Goal: Task Accomplishment & Management: Manage account settings

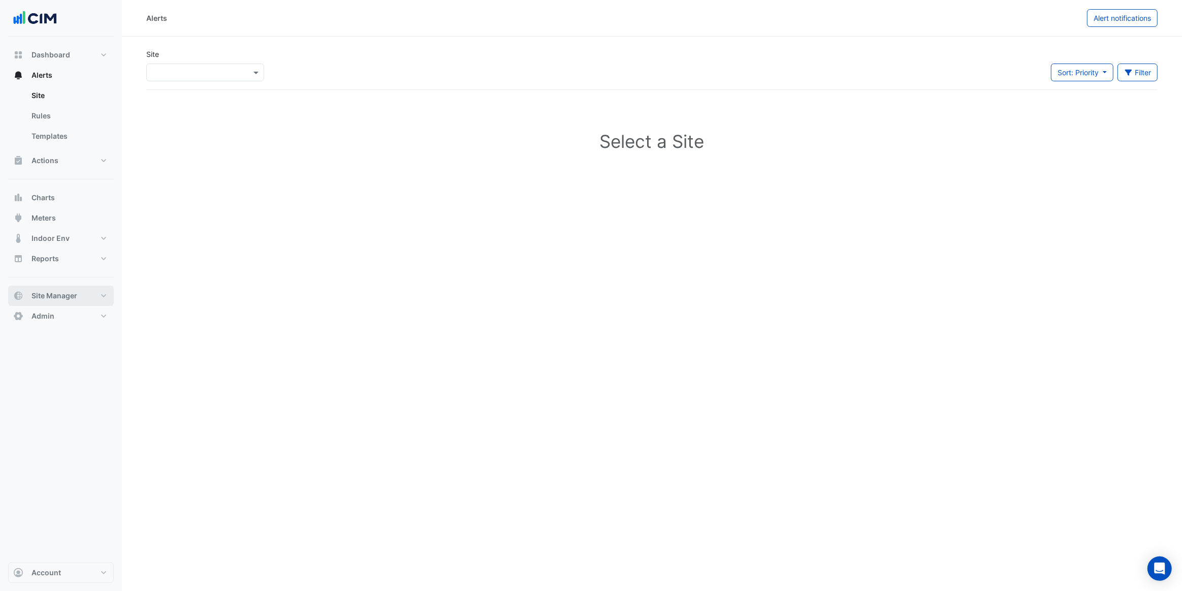
click at [77, 297] on button "Site Manager" at bounding box center [61, 296] width 106 height 20
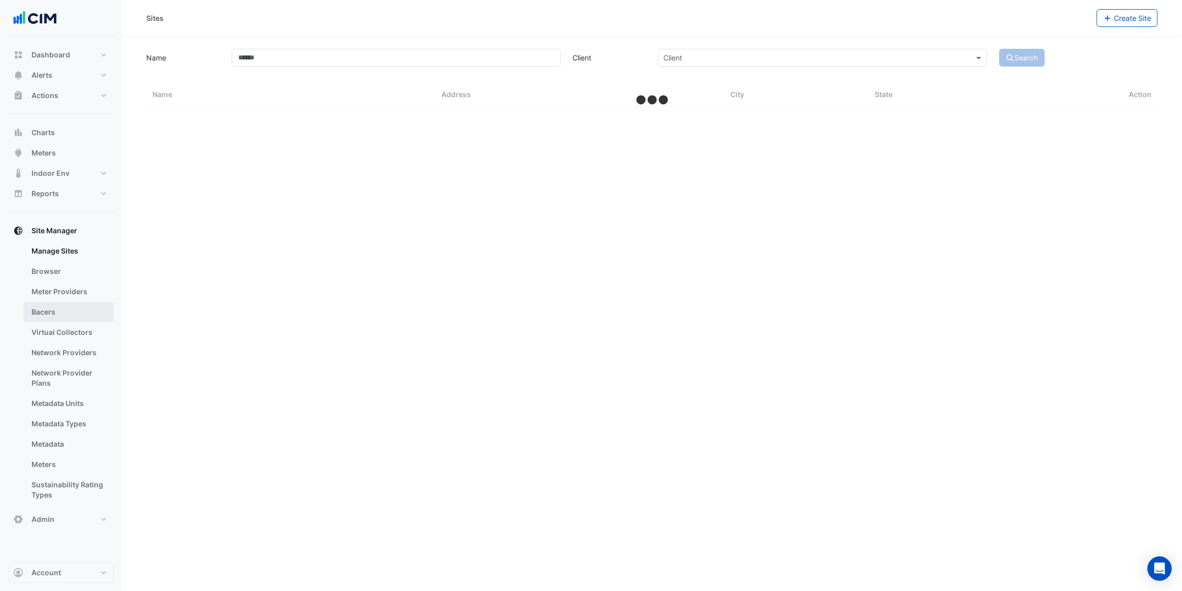
select select "***"
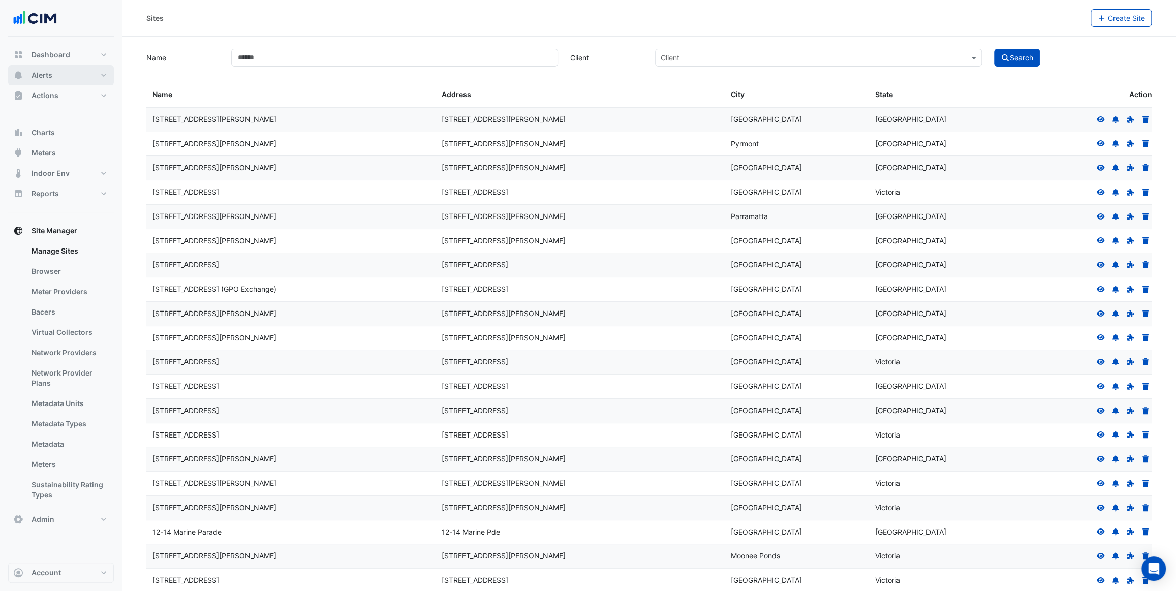
click at [62, 68] on button "Alerts" at bounding box center [61, 75] width 106 height 20
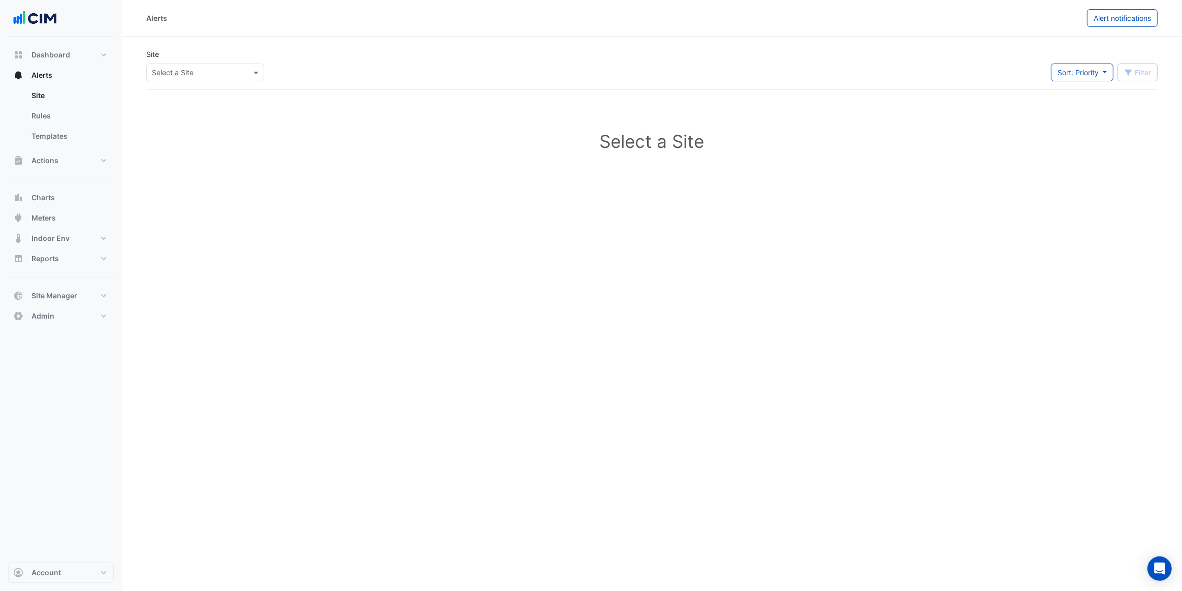
click at [197, 71] on input "text" at bounding box center [195, 73] width 86 height 11
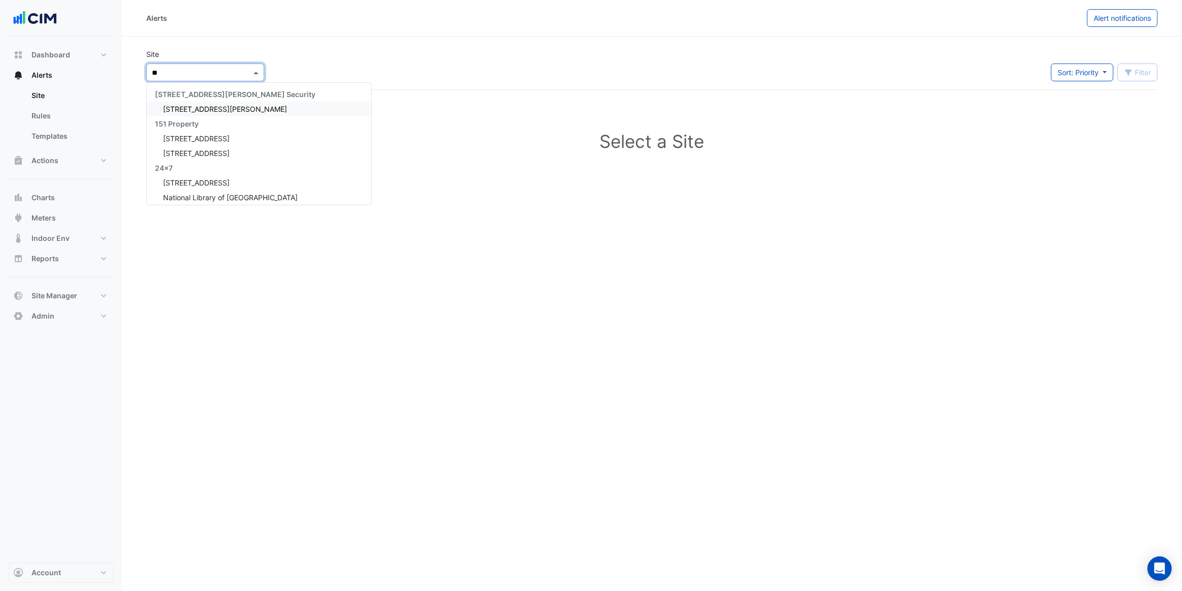
type input "*"
type input "****"
click at [214, 110] on span "St. Joseph Medical Office Pavilion" at bounding box center [227, 109] width 129 height 9
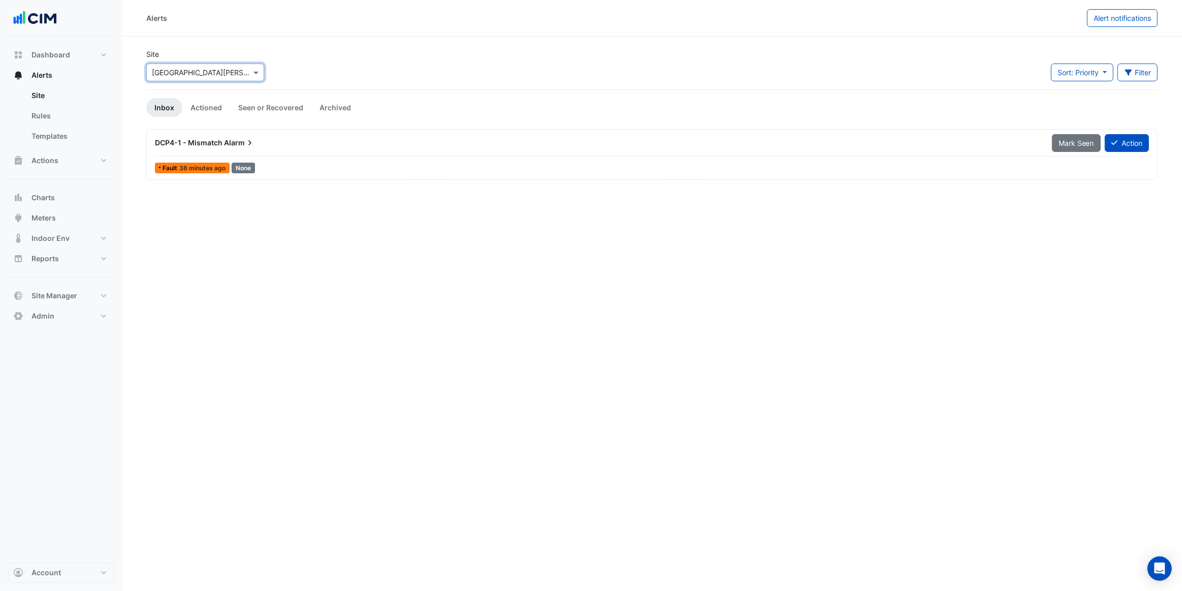
click at [215, 71] on input "text" at bounding box center [195, 73] width 86 height 11
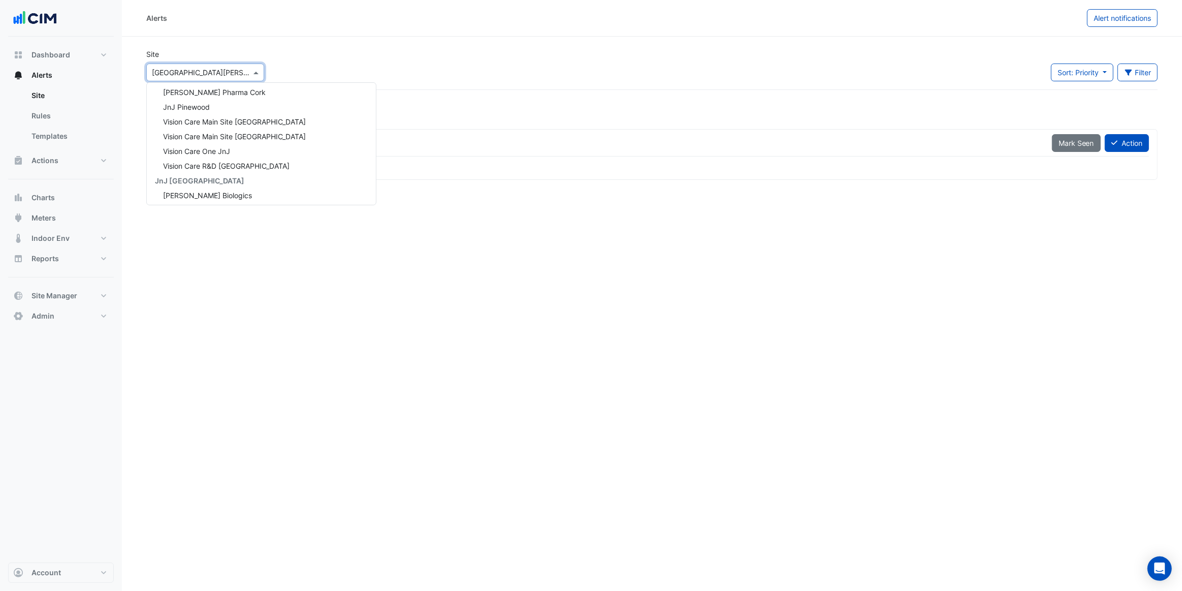
scroll to position [9363, 0]
click at [276, 114] on span "Vision Care Main Site Jacksonville" at bounding box center [234, 118] width 143 height 9
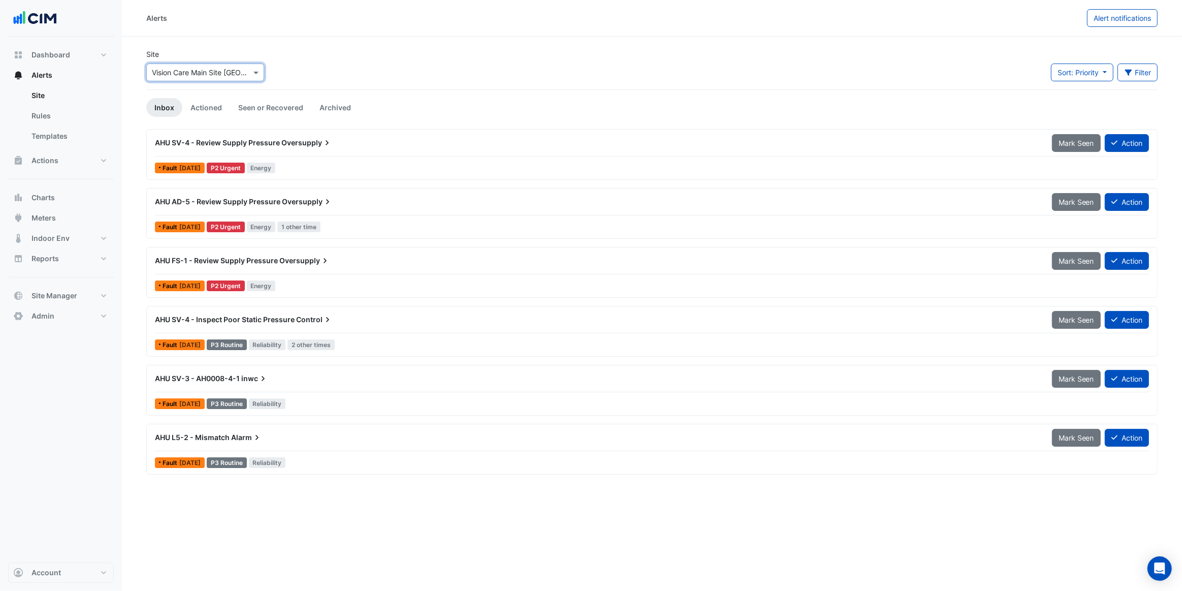
click at [294, 143] on span "Oversupply" at bounding box center [307, 143] width 51 height 10
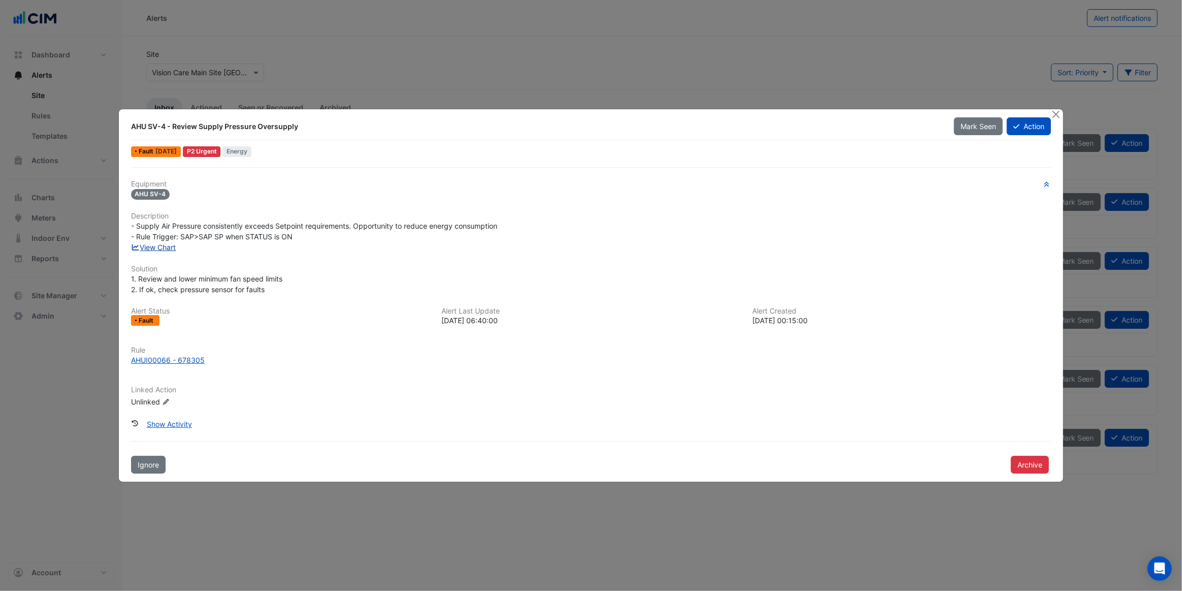
click at [142, 248] on link "View Chart" at bounding box center [153, 247] width 45 height 9
click at [1060, 115] on button "Close" at bounding box center [1056, 114] width 11 height 11
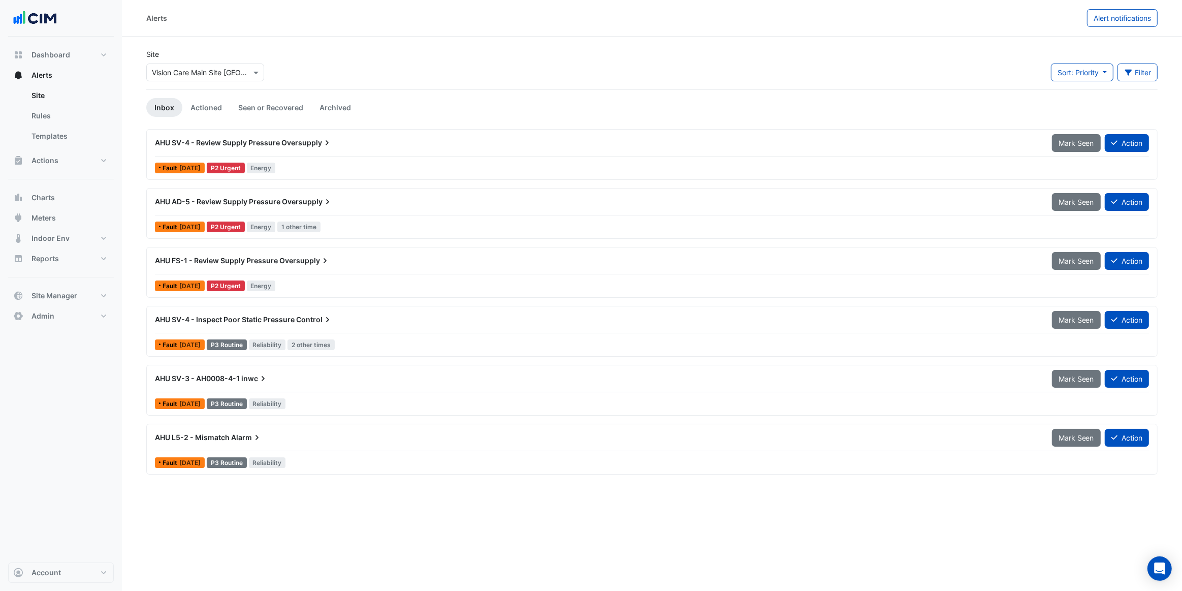
click at [276, 382] on div "AHU SV-3 - AH0008-4-1 inwc" at bounding box center [597, 378] width 885 height 10
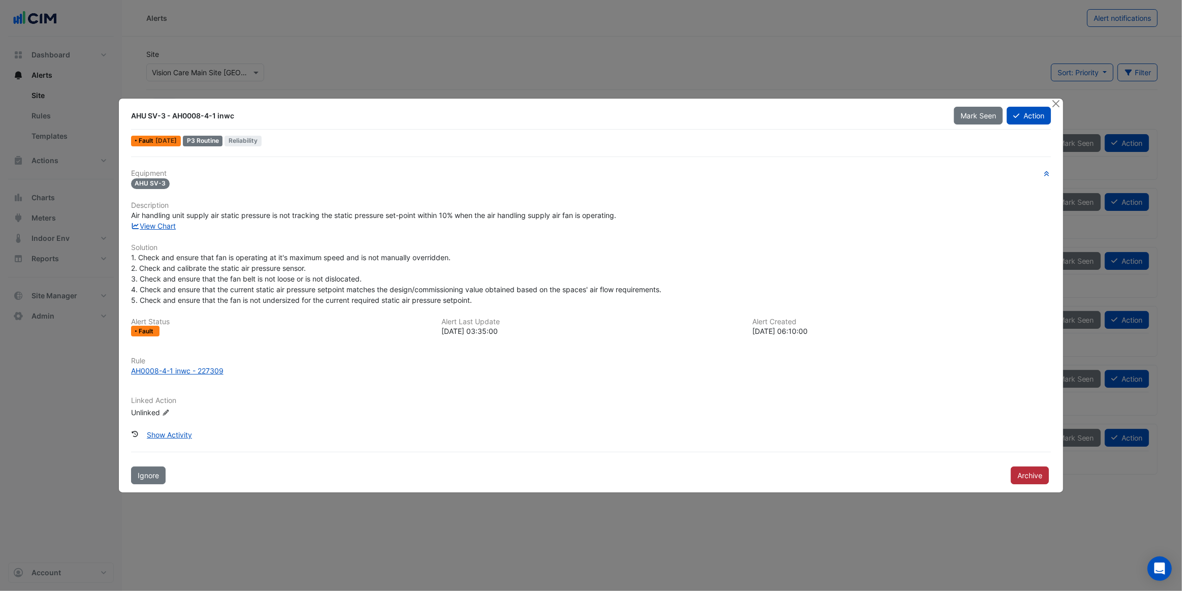
click at [1031, 471] on button "Archive" at bounding box center [1030, 475] width 38 height 18
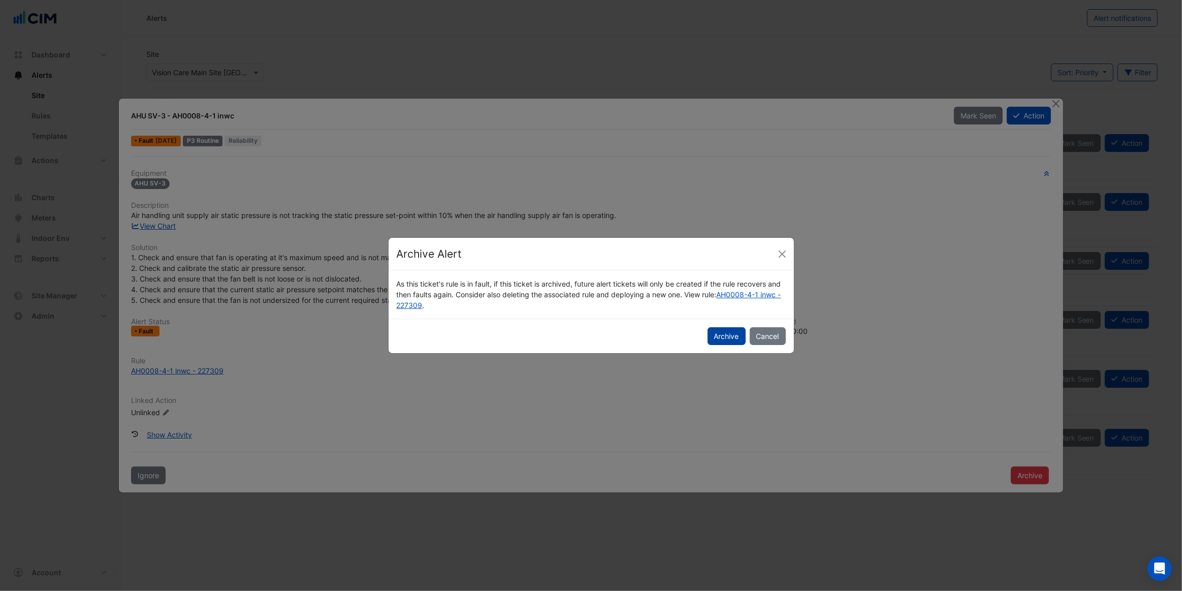
click at [737, 338] on button "Archive" at bounding box center [727, 336] width 38 height 18
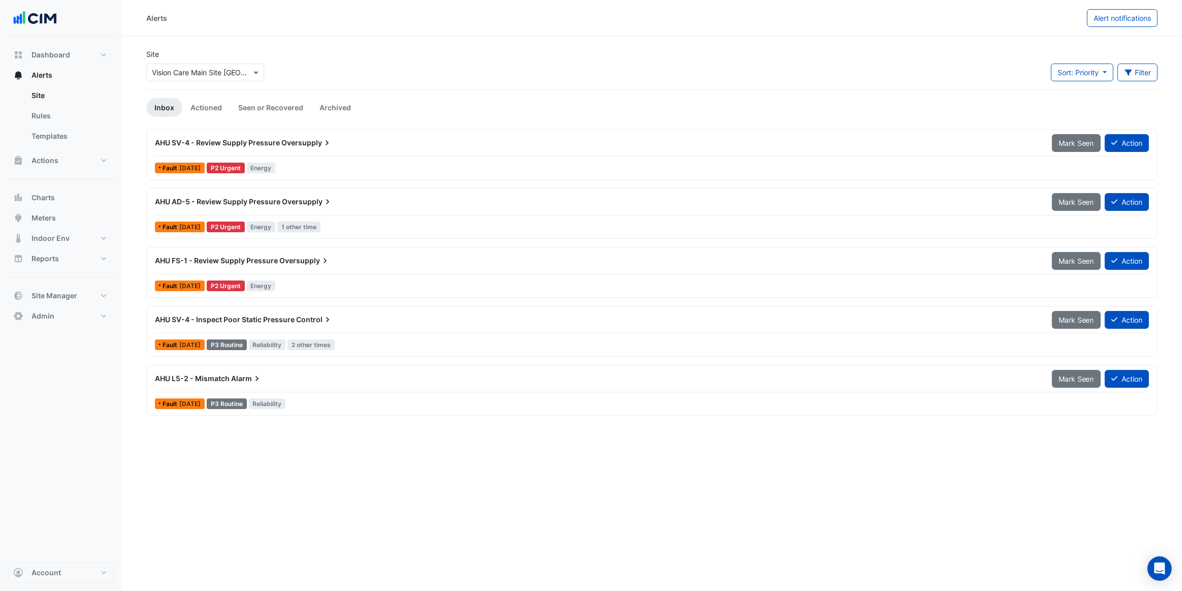
click at [302, 482] on div "Alerts Alert notifications Site Select a Site × Vision Care Main Site Jacksonvi…" at bounding box center [652, 295] width 1061 height 591
click at [63, 52] on span "Dashboard" at bounding box center [51, 55] width 39 height 10
select select "***"
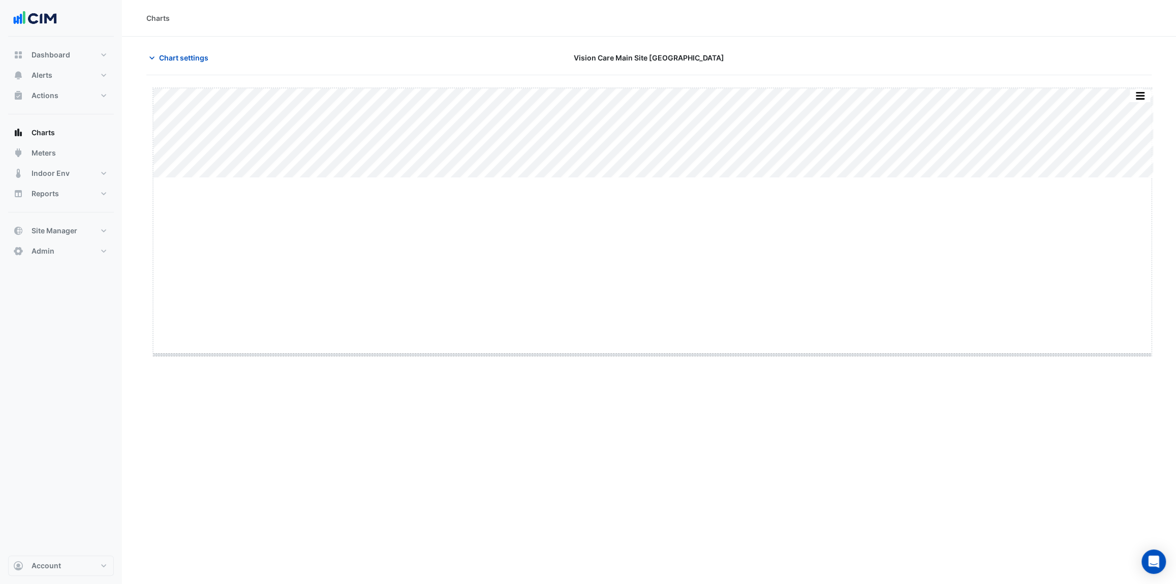
drag, startPoint x: 649, startPoint y: 177, endPoint x: 638, endPoint y: 358, distance: 181.2
click at [154, 53] on icon "button" at bounding box center [152, 58] width 10 height 10
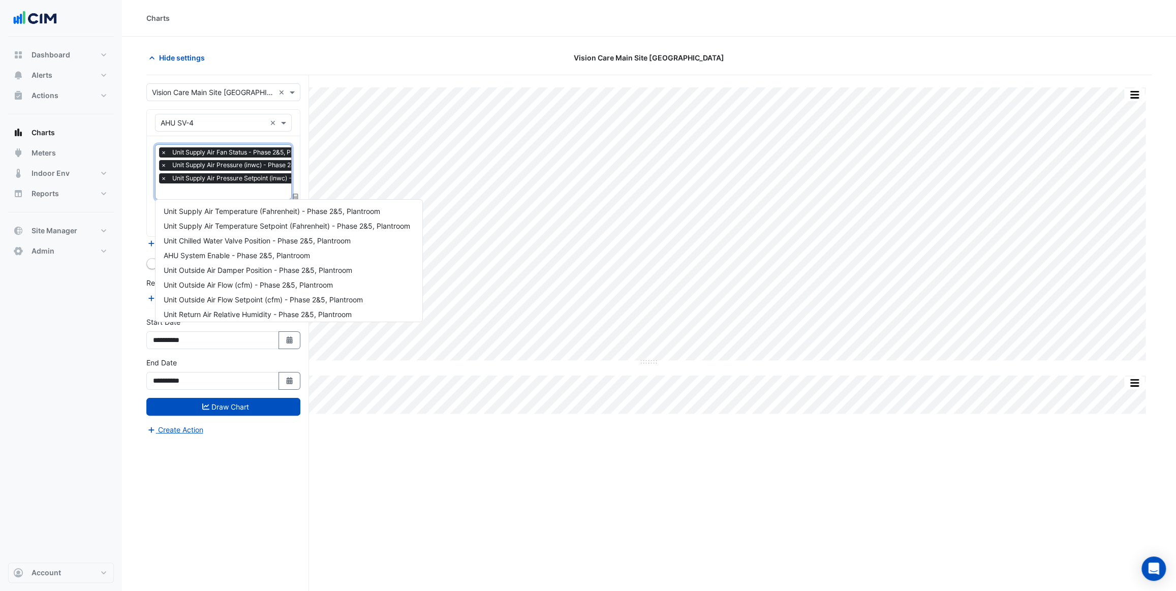
click at [206, 193] on input "text" at bounding box center [261, 192] width 201 height 11
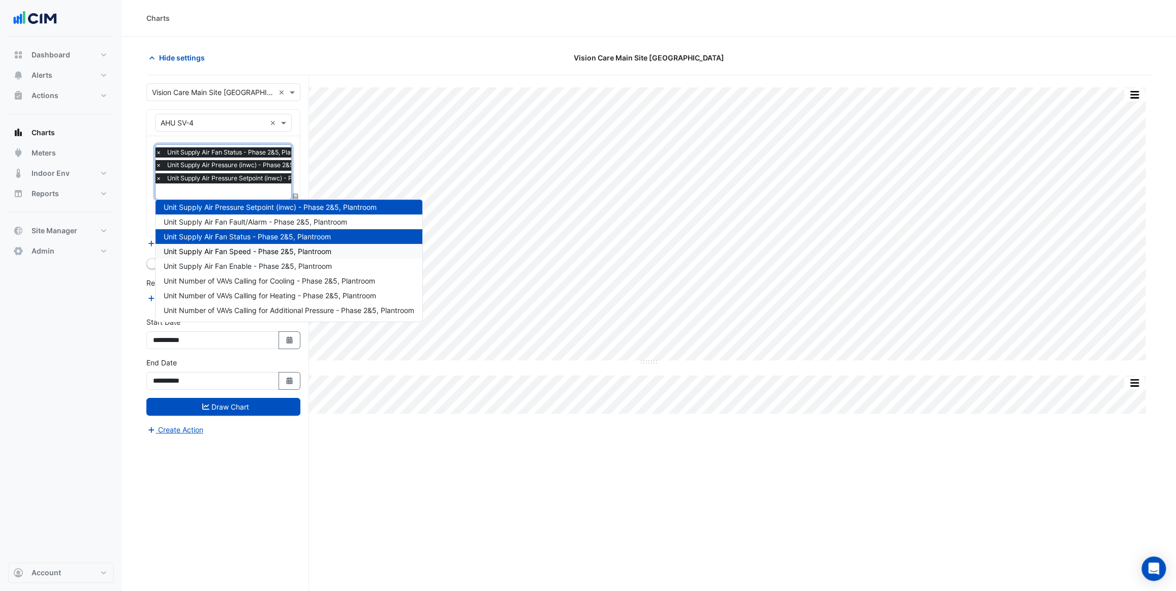
click at [259, 254] on span "Unit Supply Air Fan Speed - Phase 2&5, Plantroom" at bounding box center [248, 251] width 168 height 9
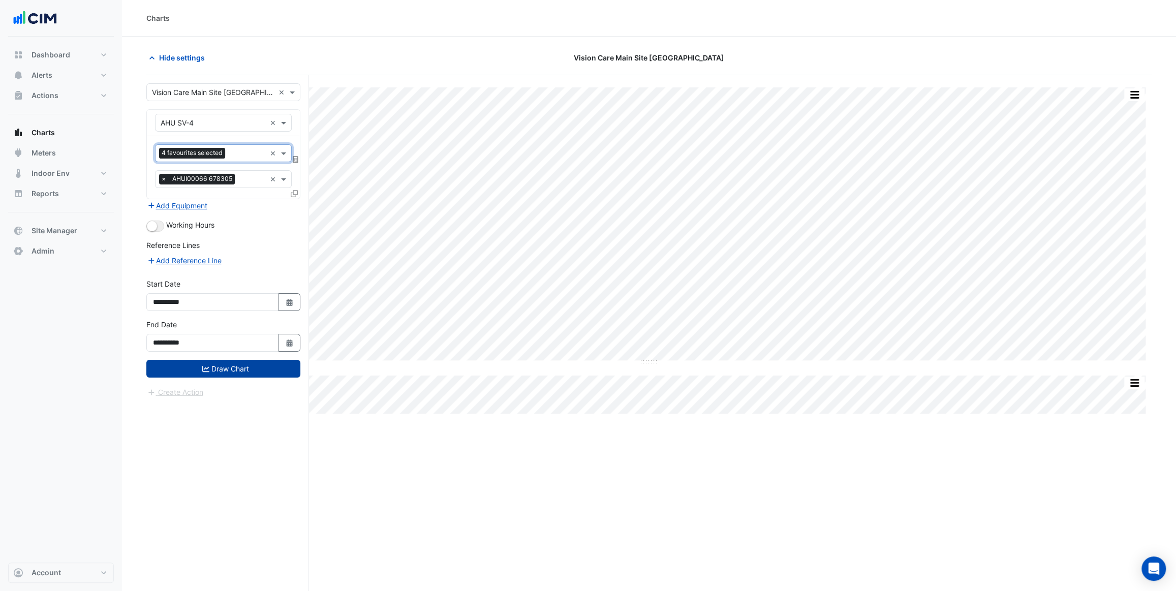
click at [250, 364] on button "Draw Chart" at bounding box center [223, 369] width 154 height 18
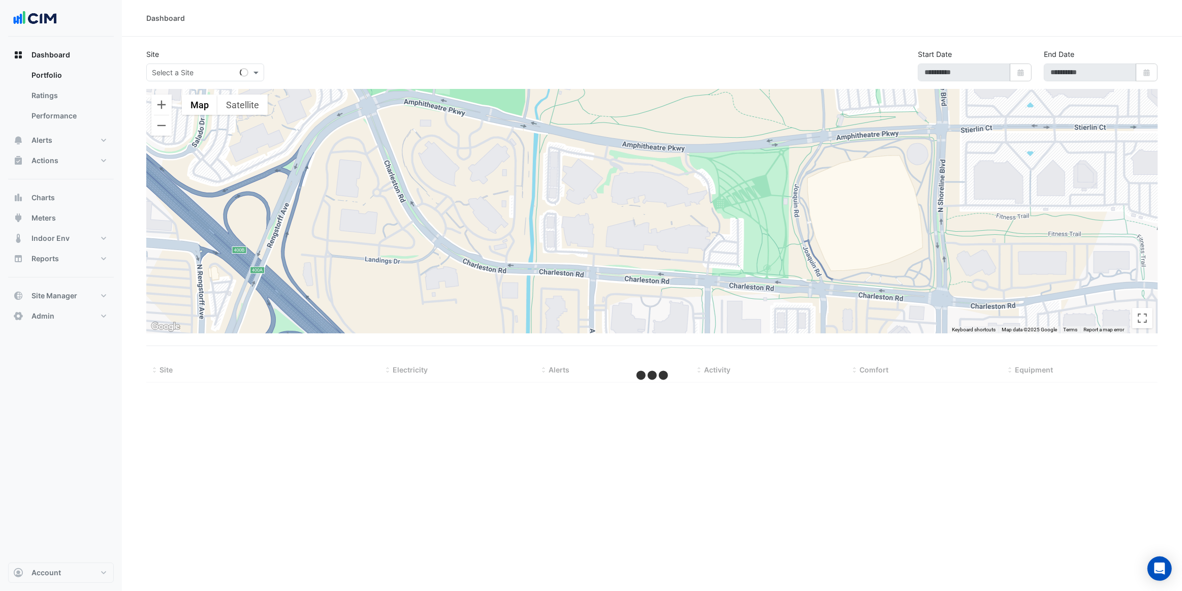
type input "**********"
select select "***"
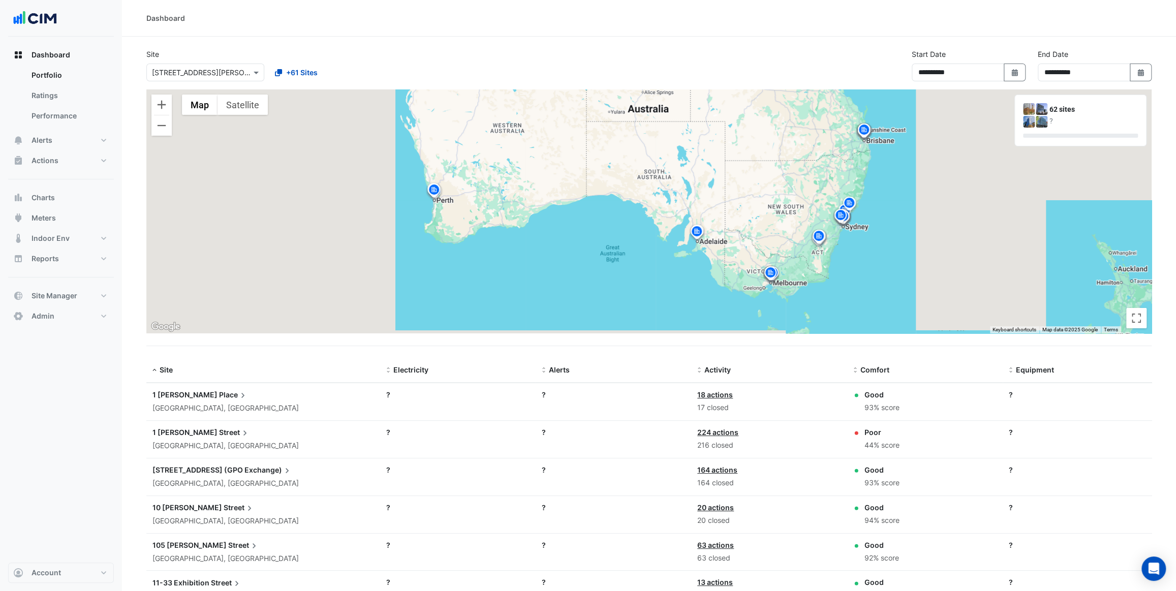
click at [435, 193] on img at bounding box center [434, 191] width 16 height 18
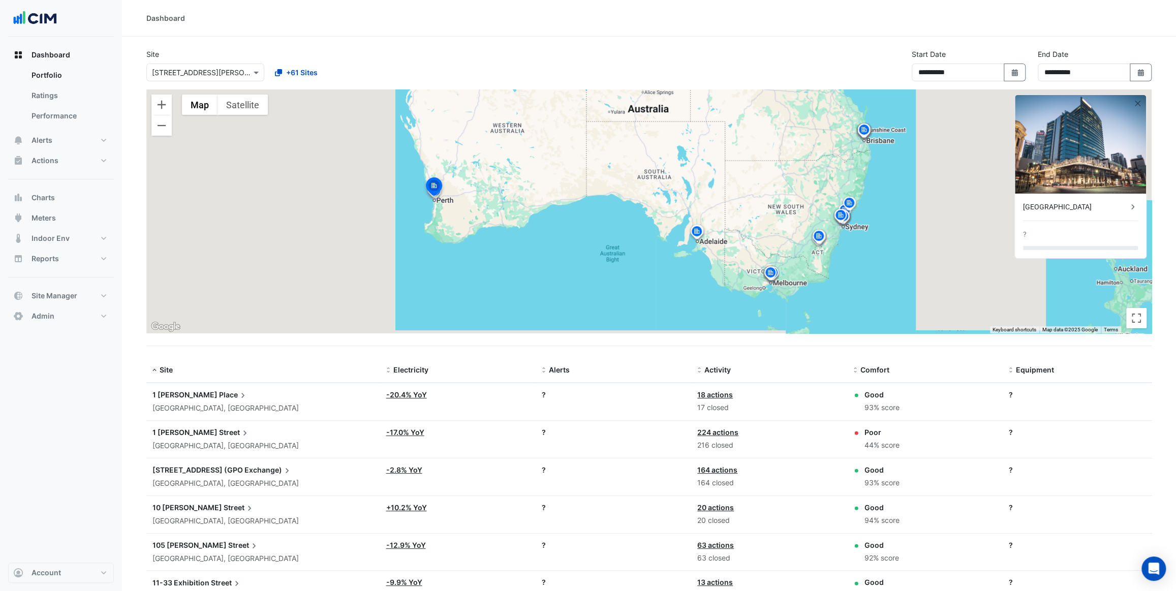
click at [434, 188] on img at bounding box center [434, 188] width 22 height 24
click at [767, 273] on img at bounding box center [770, 274] width 16 height 18
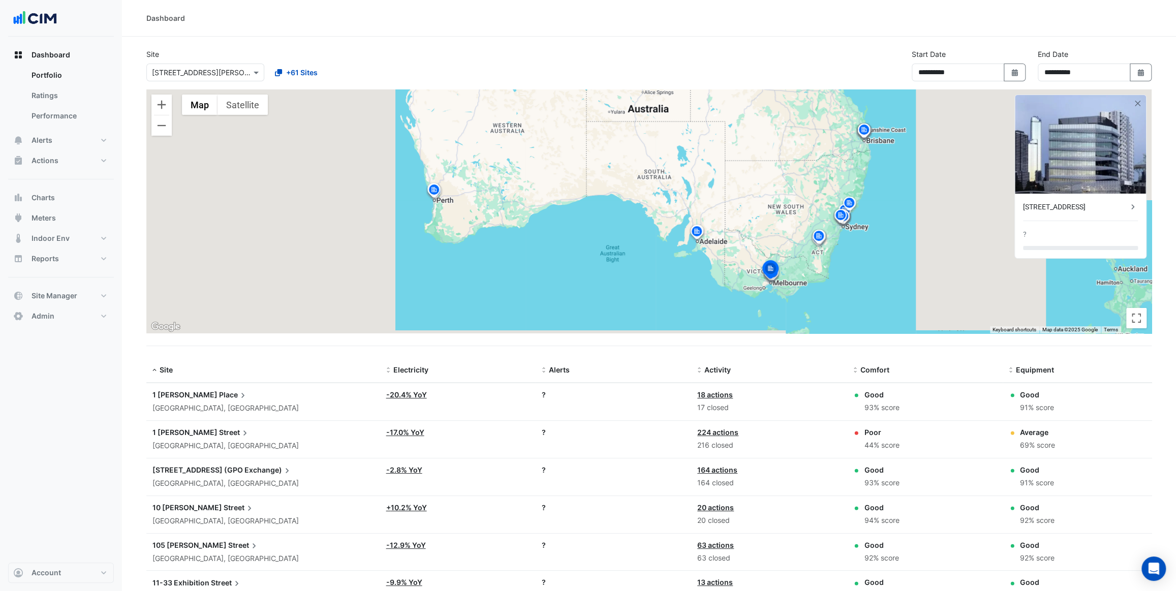
click at [861, 56] on div "**********" at bounding box center [648, 69] width 1017 height 41
click at [1015, 69] on icon "Select Date" at bounding box center [1014, 72] width 9 height 7
select select "*"
select select "****"
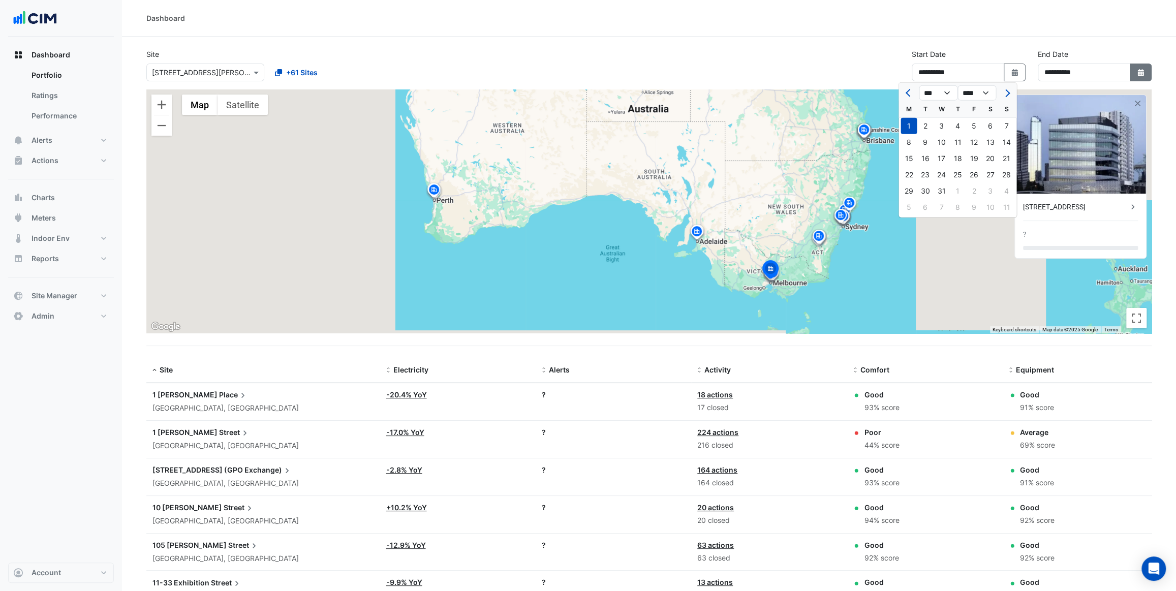
click at [1141, 69] on icon "Select Date" at bounding box center [1140, 72] width 9 height 7
select select "*"
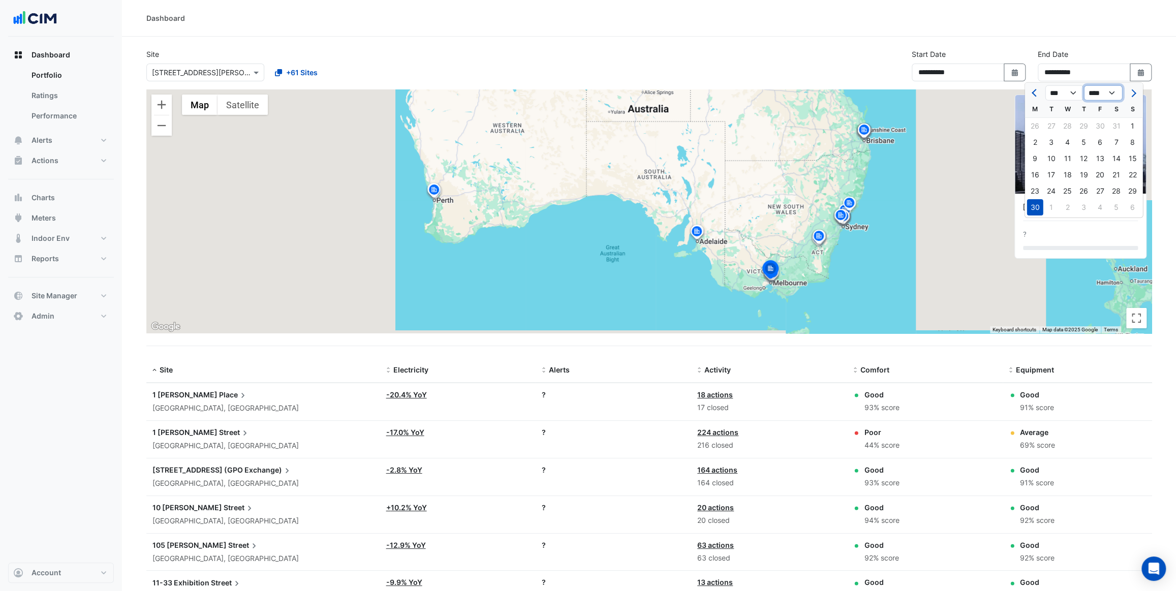
click at [1113, 89] on select "**** **** **** **** **** **** **** **** **** **** ****" at bounding box center [1102, 92] width 39 height 15
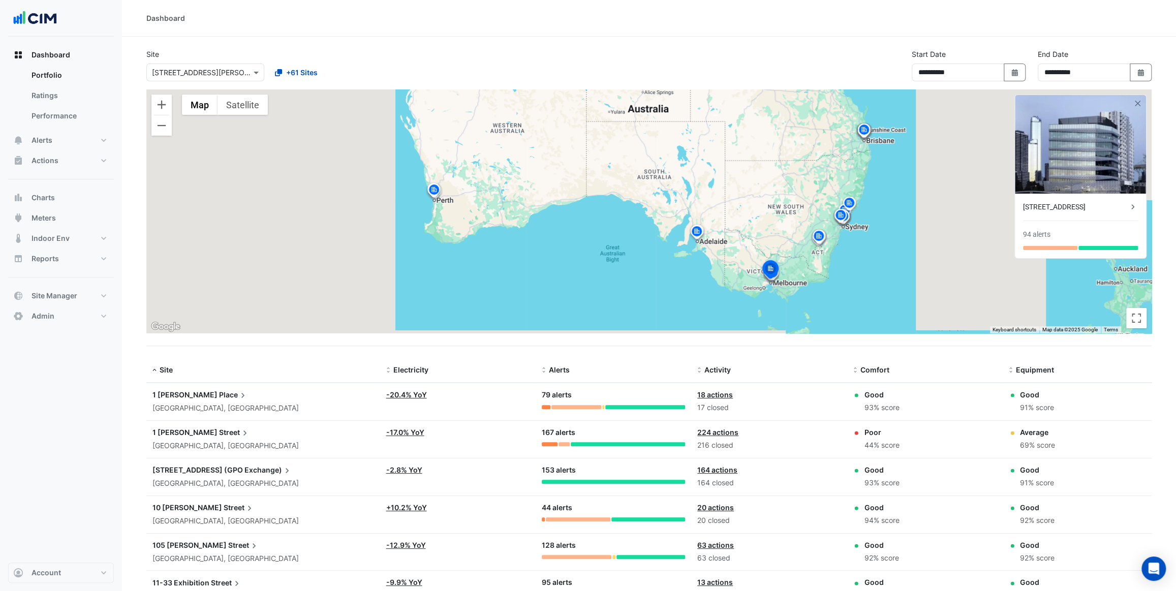
click at [891, 24] on div "Dashboard" at bounding box center [649, 18] width 1054 height 37
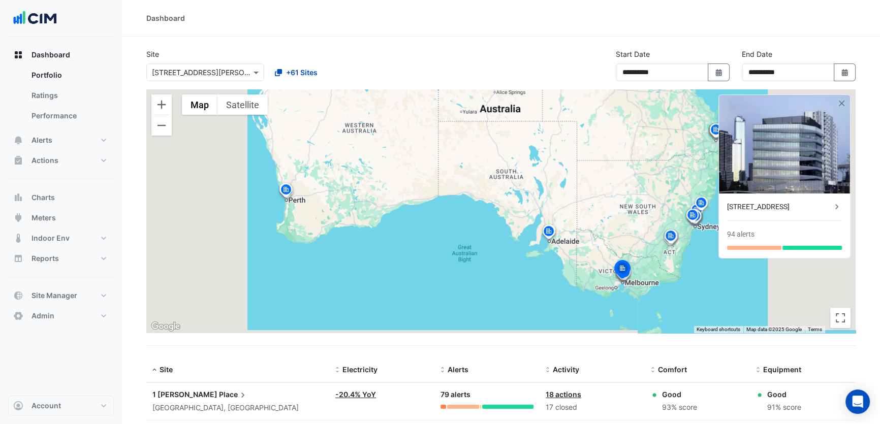
click at [257, 30] on div "Dashboard" at bounding box center [501, 18] width 758 height 37
click at [844, 107] on button "button" at bounding box center [842, 103] width 9 height 9
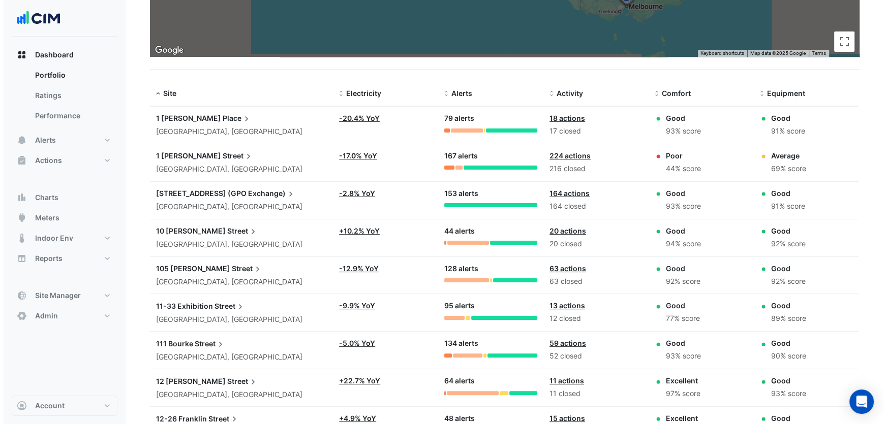
scroll to position [277, 0]
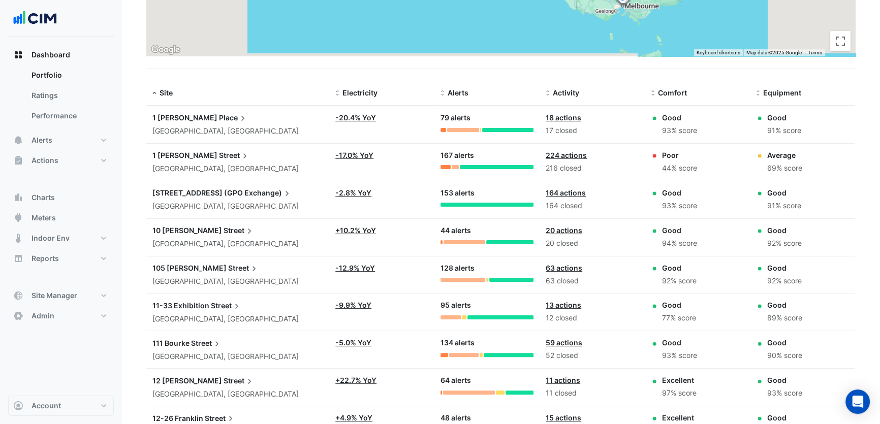
drag, startPoint x: 699, startPoint y: 131, endPoint x: 659, endPoint y: 114, distance: 43.7
click at [659, 114] on div "Good 93% score" at bounding box center [697, 124] width 93 height 24
drag, startPoint x: 802, startPoint y: 129, endPoint x: 760, endPoint y: 121, distance: 42.9
click at [760, 121] on div "Good 91% score" at bounding box center [802, 124] width 93 height 24
click at [809, 117] on div "Good 91% score" at bounding box center [802, 124] width 93 height 24
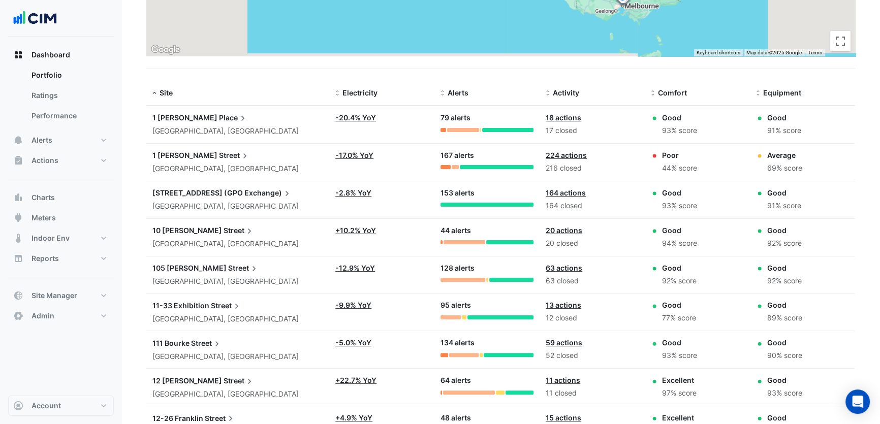
click at [219, 117] on span "Place" at bounding box center [233, 117] width 29 height 11
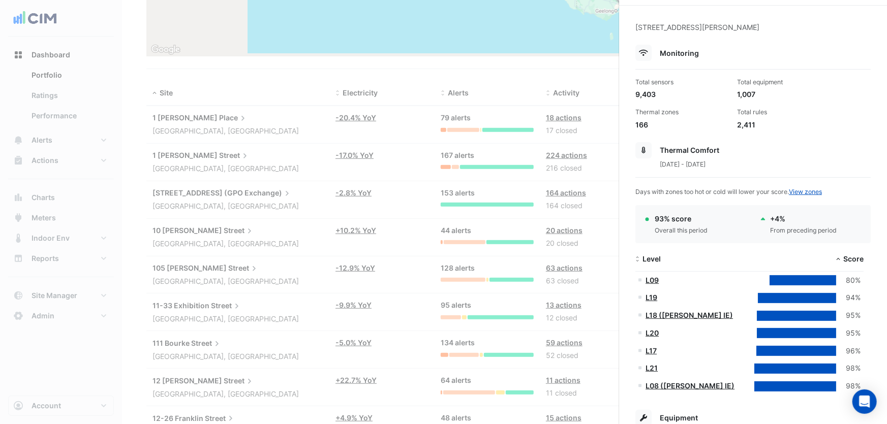
scroll to position [46, 0]
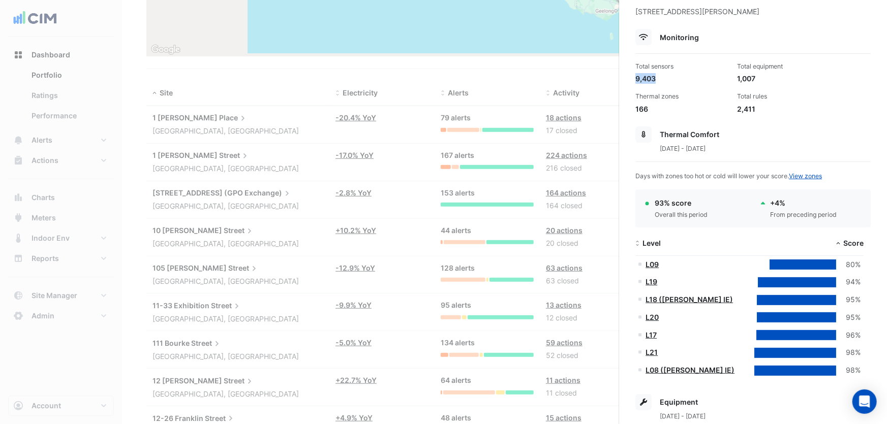
drag, startPoint x: 664, startPoint y: 79, endPoint x: 635, endPoint y: 76, distance: 29.6
click at [635, 76] on div "Total sensors 9,403" at bounding box center [682, 73] width 102 height 22
drag, startPoint x: 733, startPoint y: 75, endPoint x: 760, endPoint y: 76, distance: 27.0
click at [760, 76] on div "1,007" at bounding box center [784, 78] width 94 height 11
click at [770, 87] on div "Total sensors 9,403 Total equipment 1,007 Thermal zones 166 Total rules 2,411" at bounding box center [752, 84] width 243 height 60
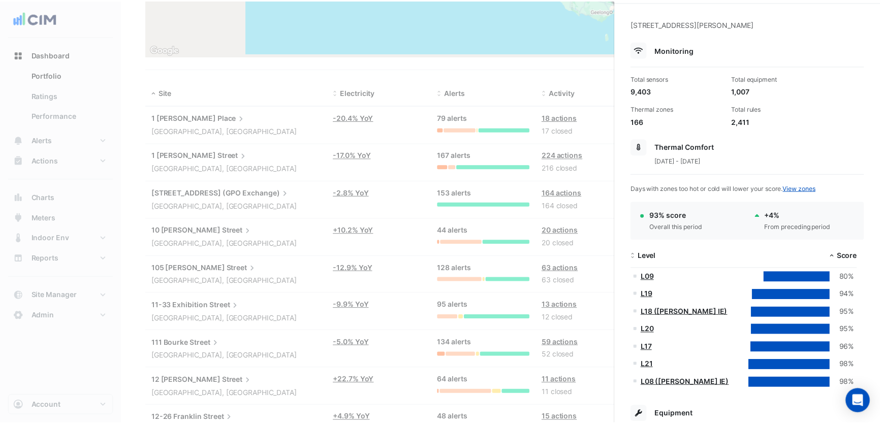
scroll to position [0, 0]
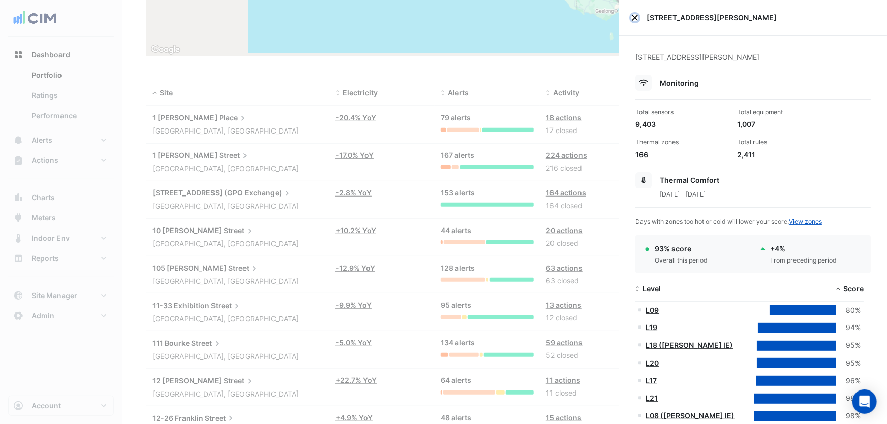
click at [635, 17] on button "Close" at bounding box center [634, 17] width 7 height 7
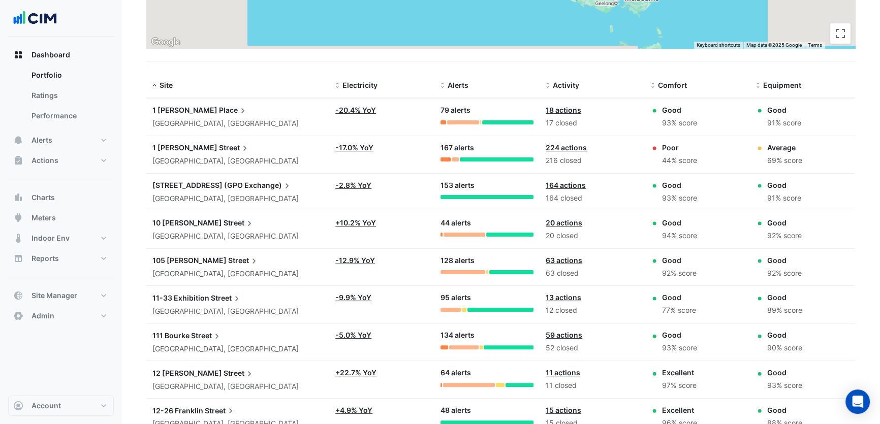
scroll to position [231, 0]
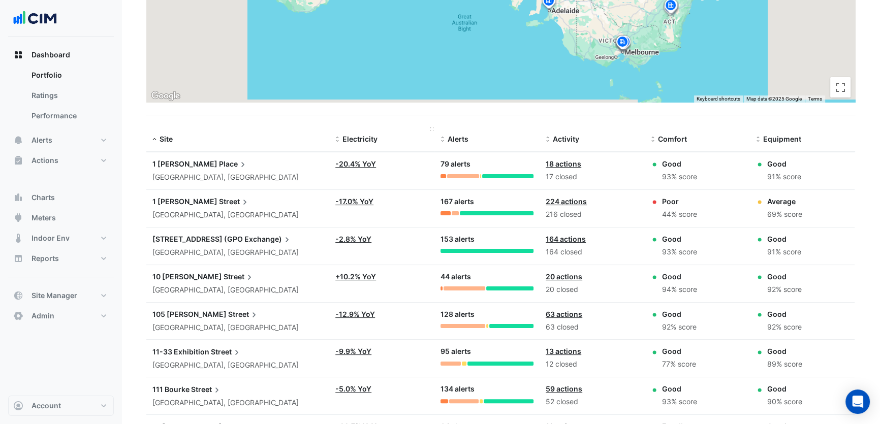
click at [337, 140] on span at bounding box center [337, 140] width 7 height 8
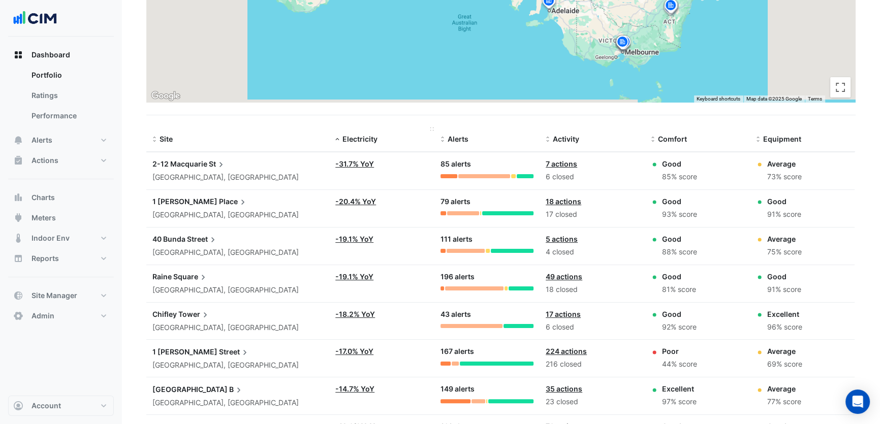
click at [342, 140] on span "Electricity" at bounding box center [359, 139] width 35 height 9
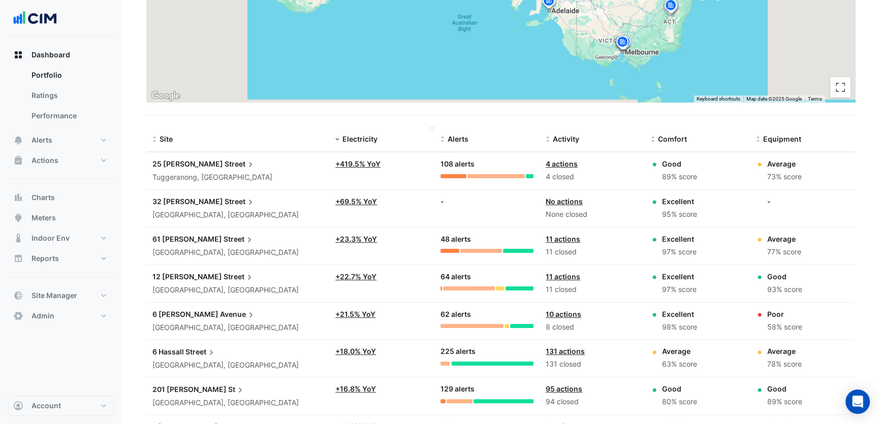
click at [357, 140] on span "Electricity" at bounding box center [359, 139] width 35 height 9
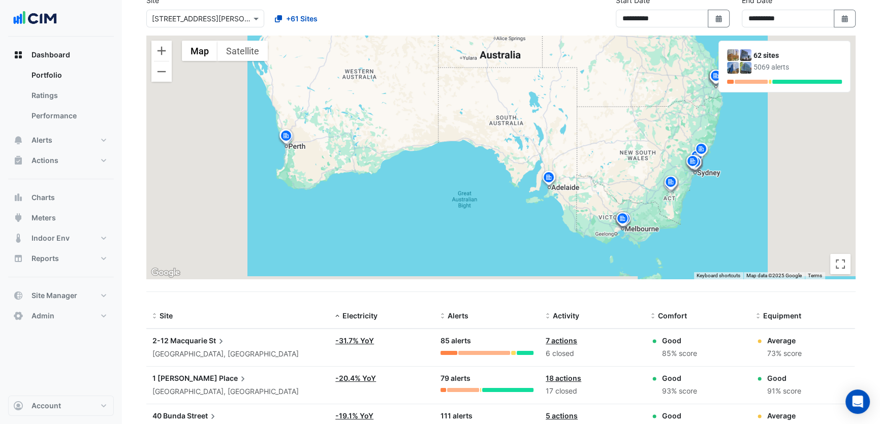
scroll to position [46, 0]
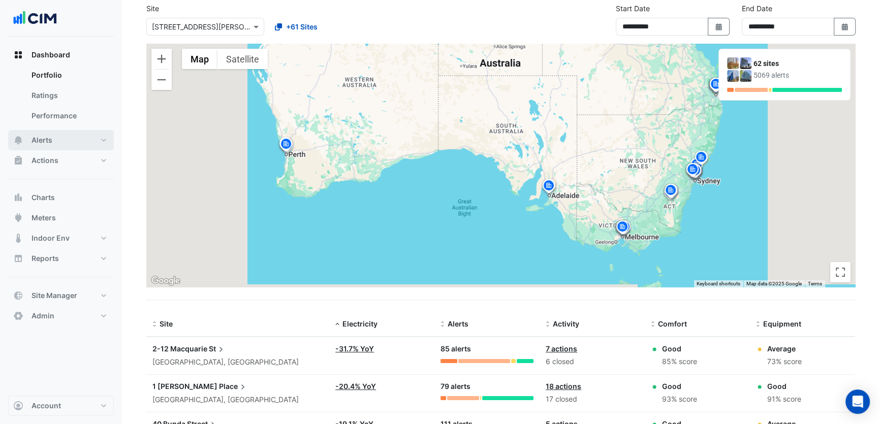
click at [64, 140] on button "Alerts" at bounding box center [61, 140] width 106 height 20
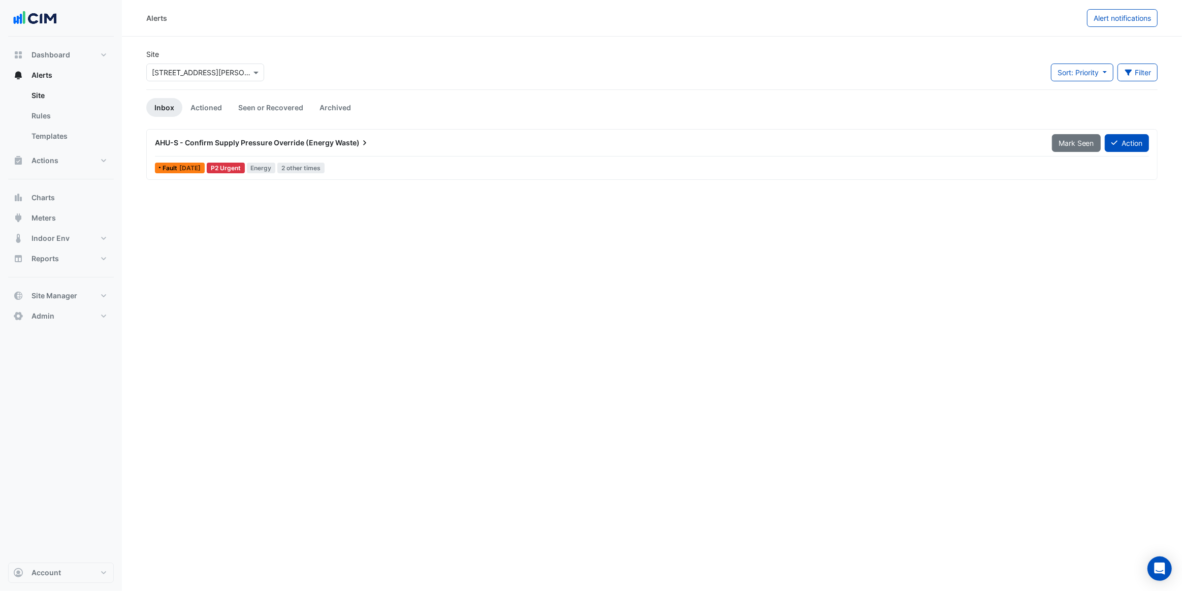
click at [220, 73] on input "text" at bounding box center [195, 73] width 86 height 11
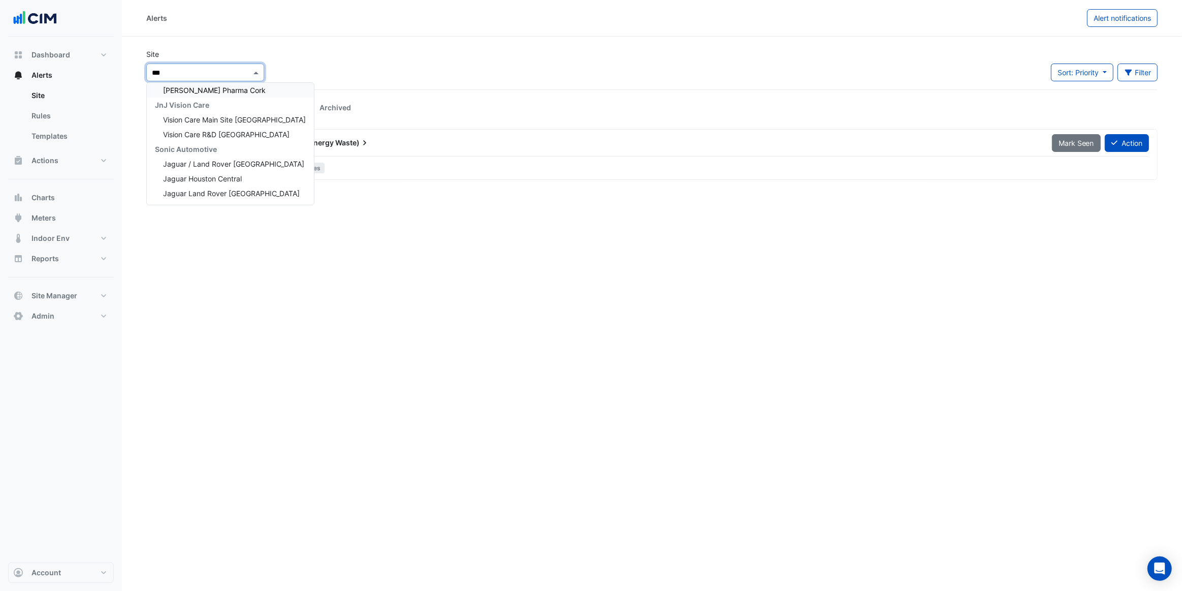
scroll to position [19, 0]
type input "****"
click at [216, 95] on div "Vision Care Main Site [GEOGRAPHIC_DATA]" at bounding box center [230, 90] width 167 height 15
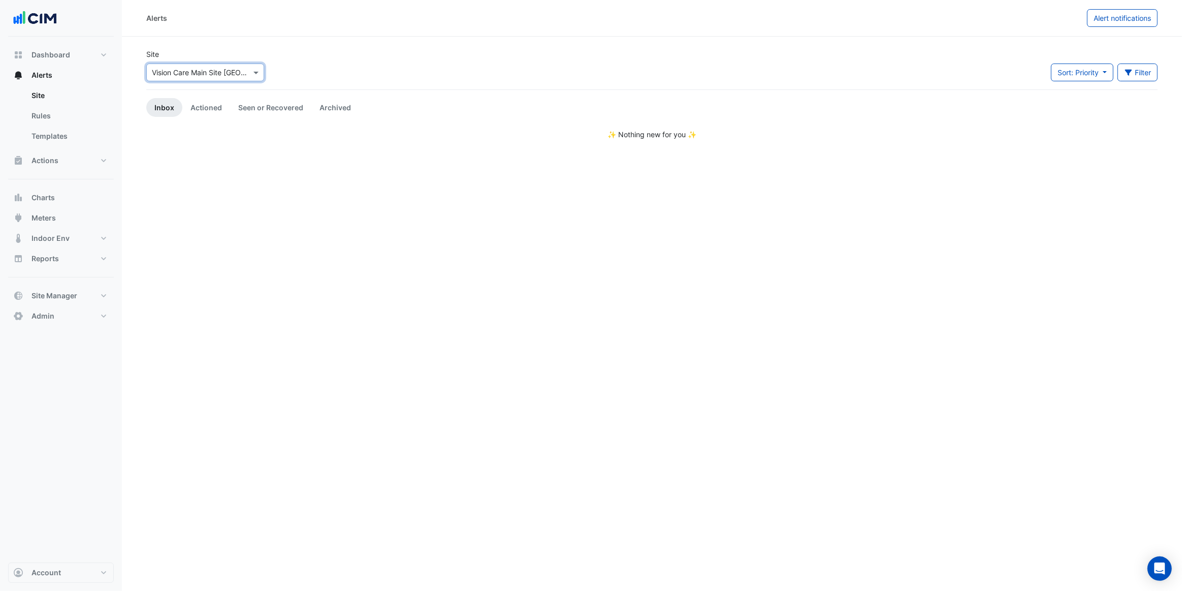
click at [242, 77] on div at bounding box center [205, 73] width 117 height 12
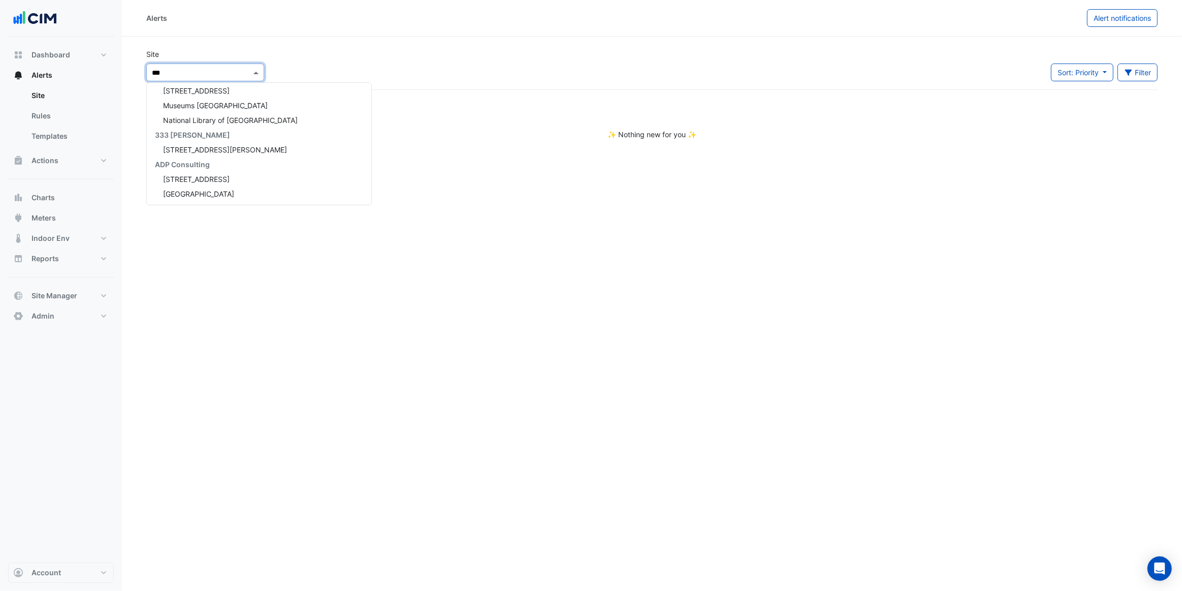
scroll to position [19, 0]
type input "****"
click at [239, 181] on span "Transformation [DEMOGRAPHIC_DATA][GEOGRAPHIC_DATA]" at bounding box center [263, 178] width 200 height 9
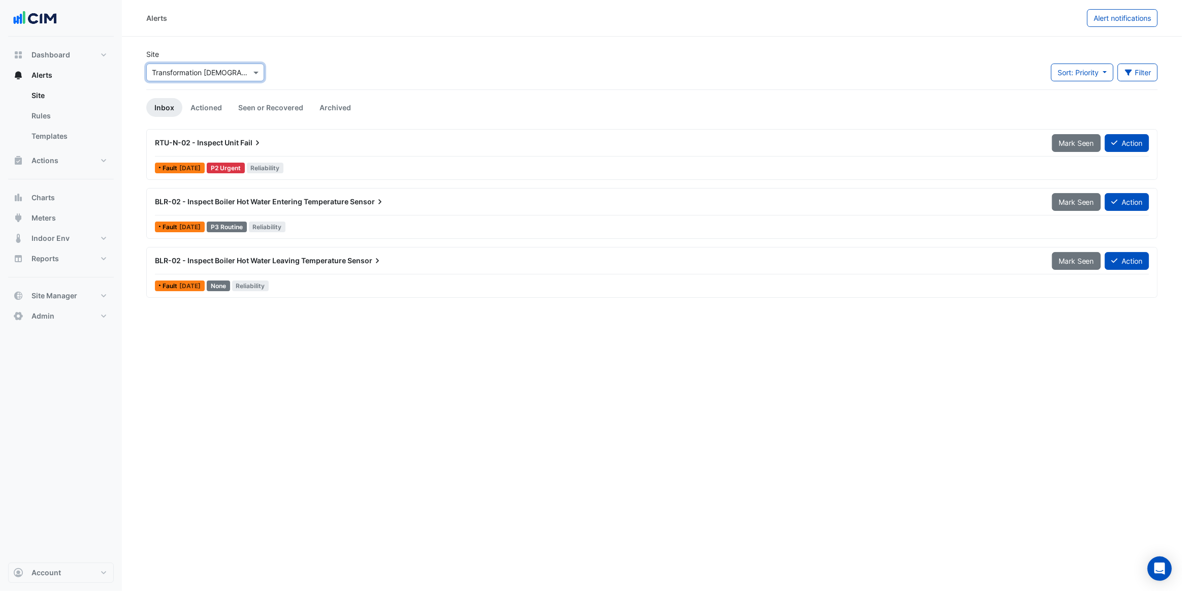
click at [351, 216] on div "BLR-02 - Inspect Boiler Hot Water Entering Temperature Sensor Mark Seen Action …" at bounding box center [652, 214] width 1003 height 42
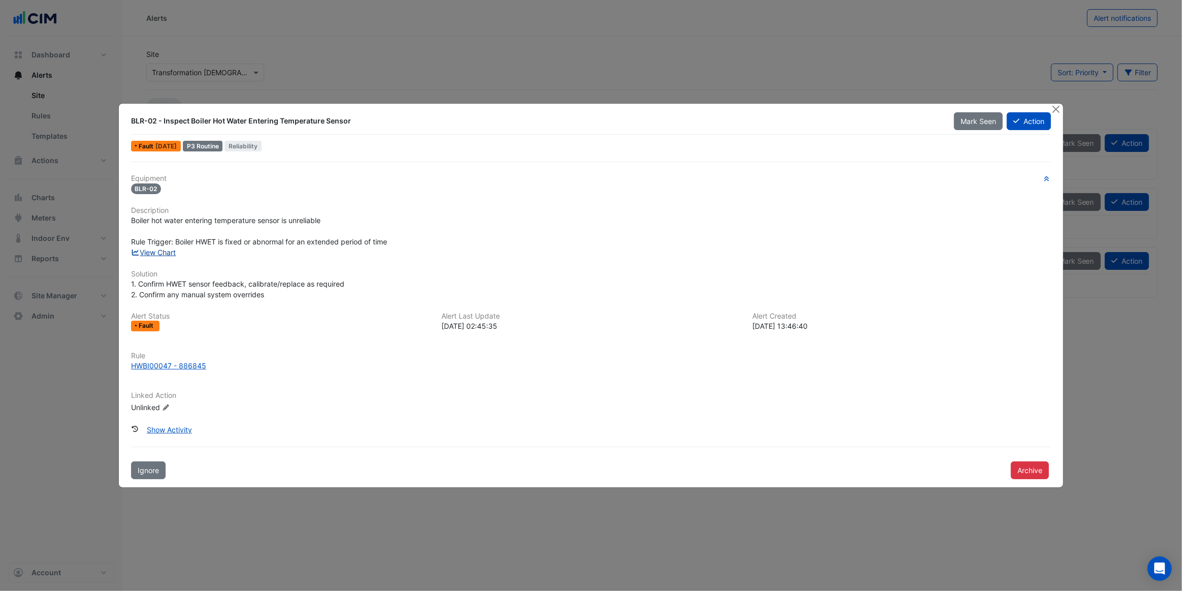
click at [160, 254] on link "View Chart" at bounding box center [153, 252] width 45 height 9
click at [1053, 107] on button "Close" at bounding box center [1056, 109] width 11 height 11
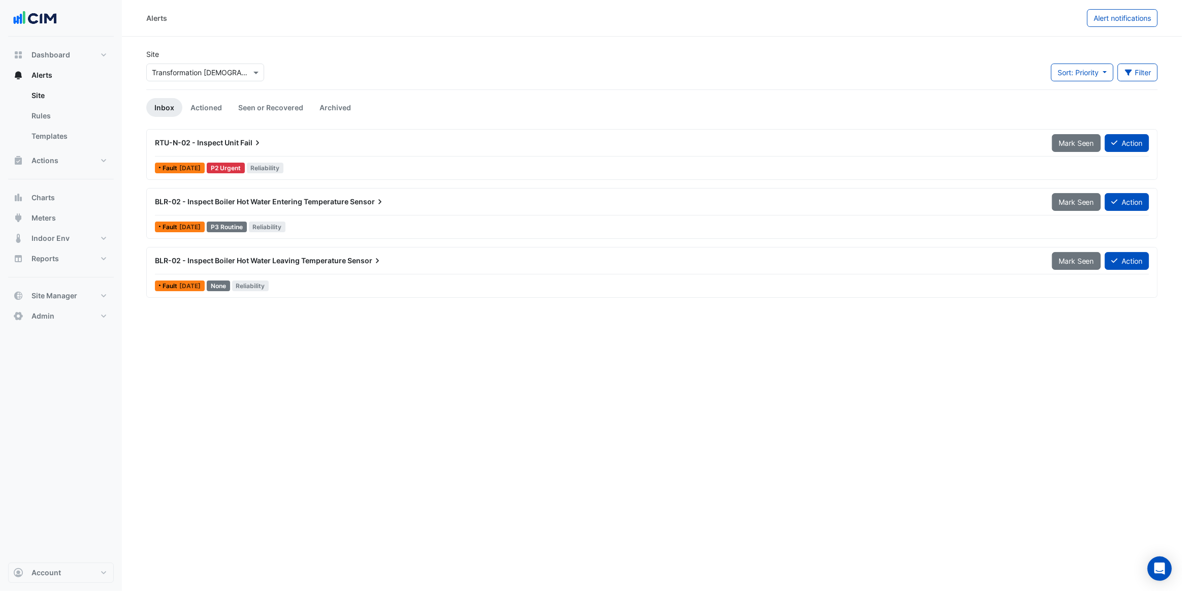
click at [286, 151] on div "RTU-N-02 - Inspect Unit Fail" at bounding box center [597, 143] width 897 height 18
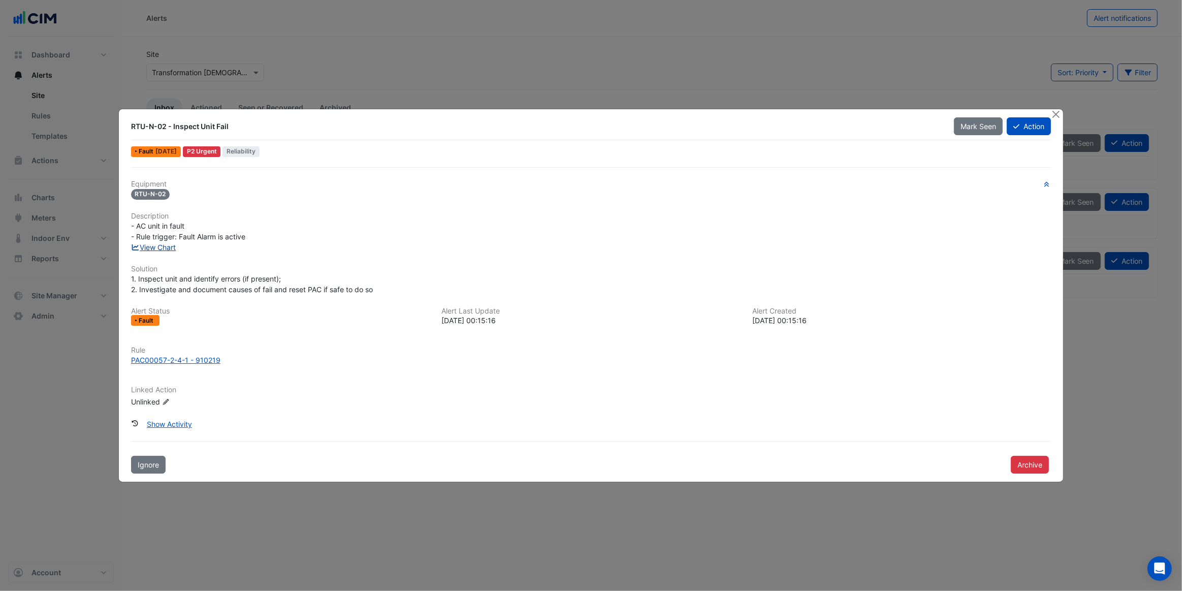
click at [170, 248] on link "View Chart" at bounding box center [153, 247] width 45 height 9
click at [1055, 116] on button "Close" at bounding box center [1056, 114] width 11 height 11
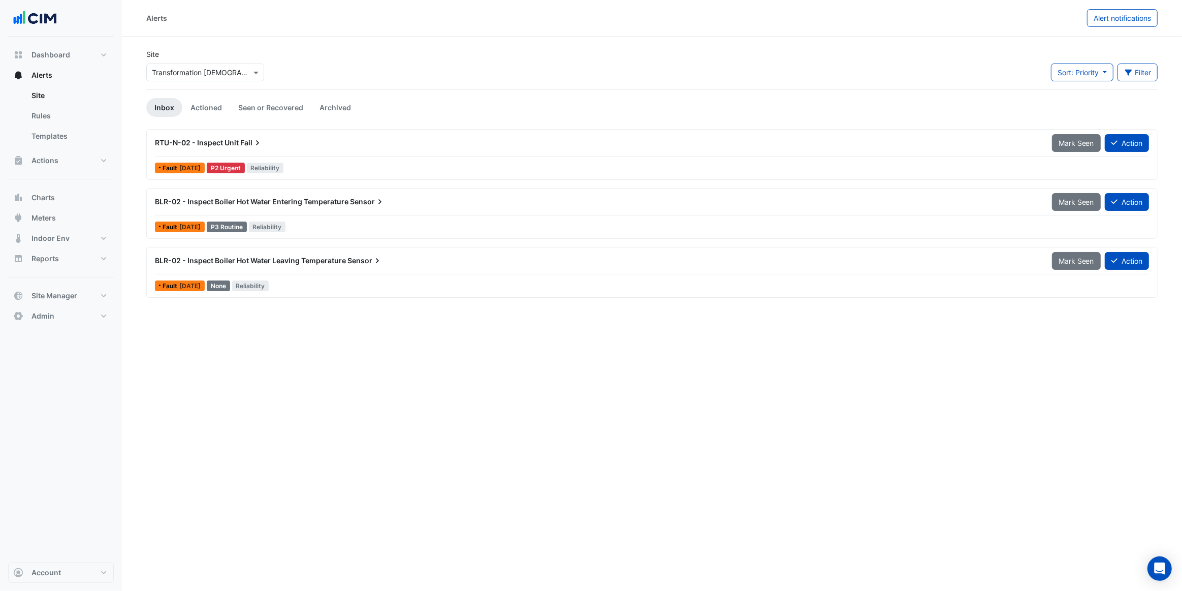
click at [224, 75] on input "text" at bounding box center [195, 73] width 86 height 11
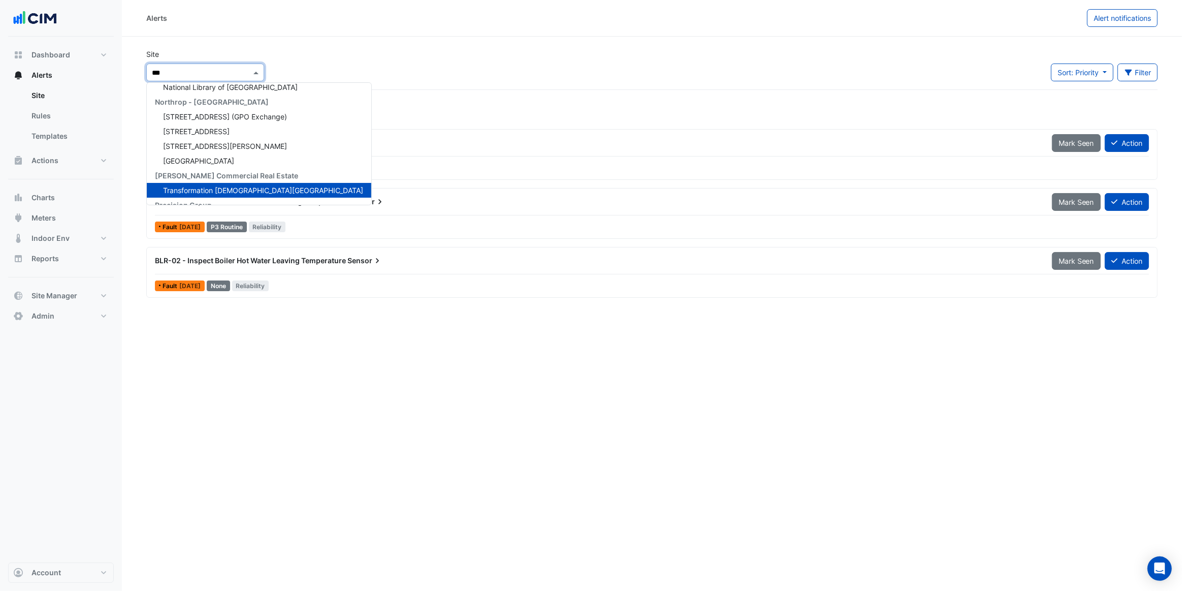
scroll to position [229, 0]
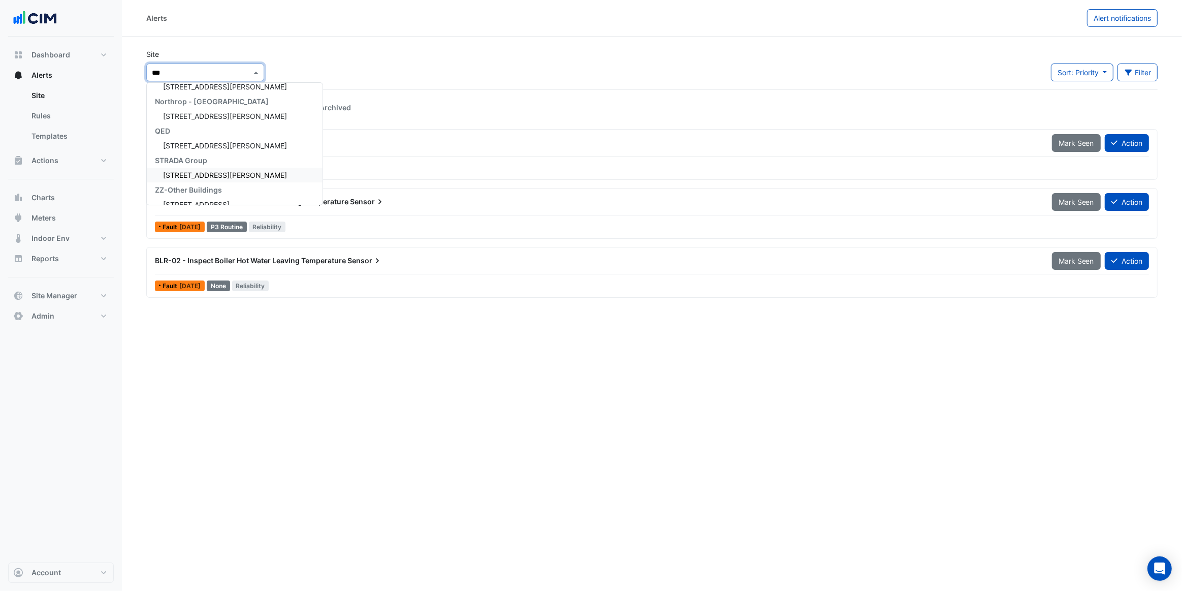
type input "****"
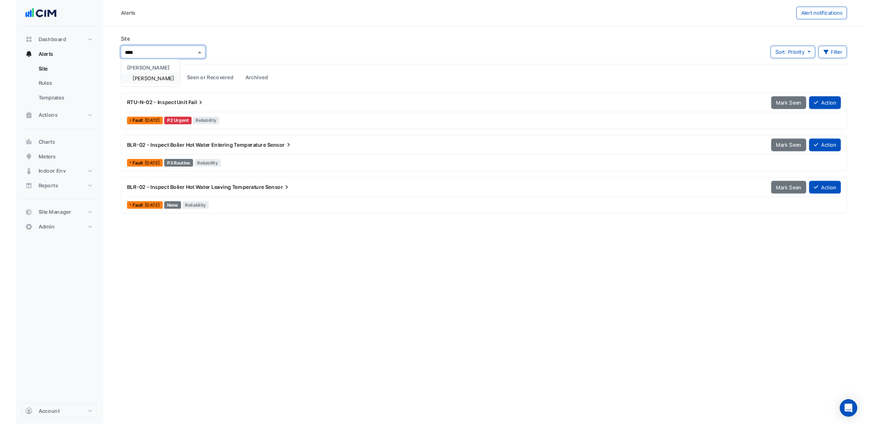
scroll to position [0, 0]
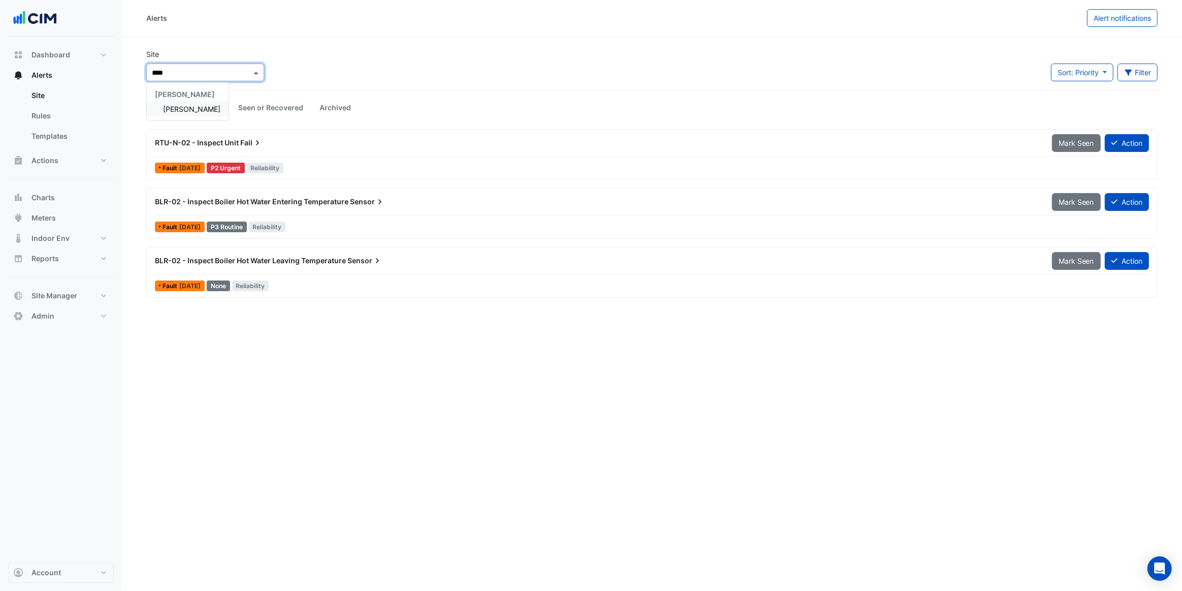
click at [207, 111] on span "Depuy Raynham" at bounding box center [191, 109] width 57 height 9
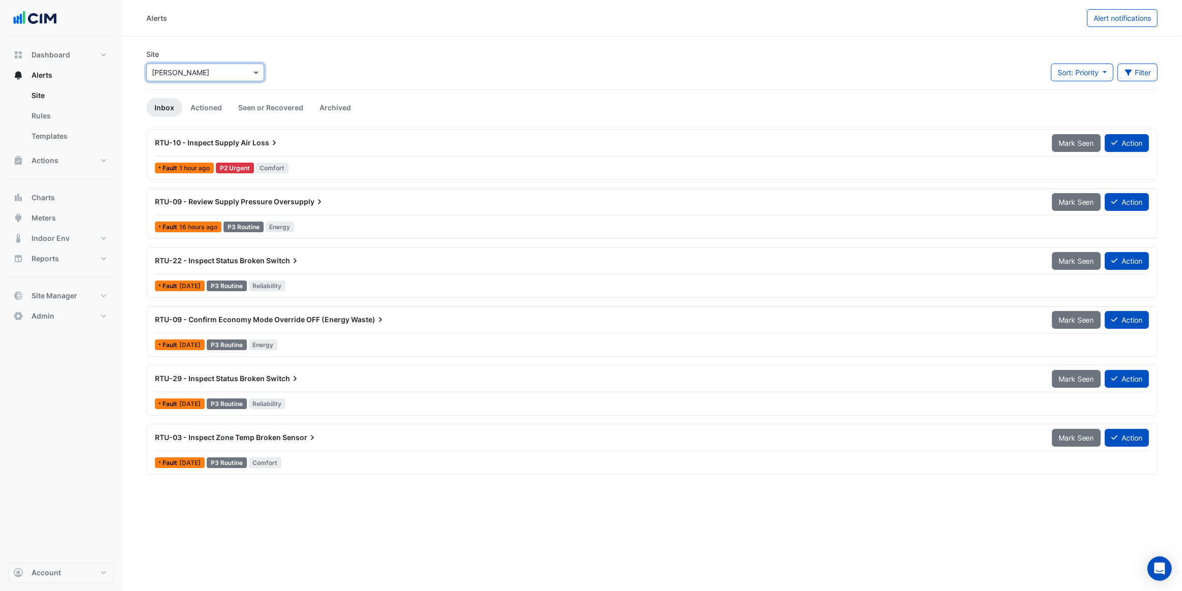
click at [335, 150] on div "RTU-10 - Inspect Supply Air Loss" at bounding box center [597, 143] width 897 height 18
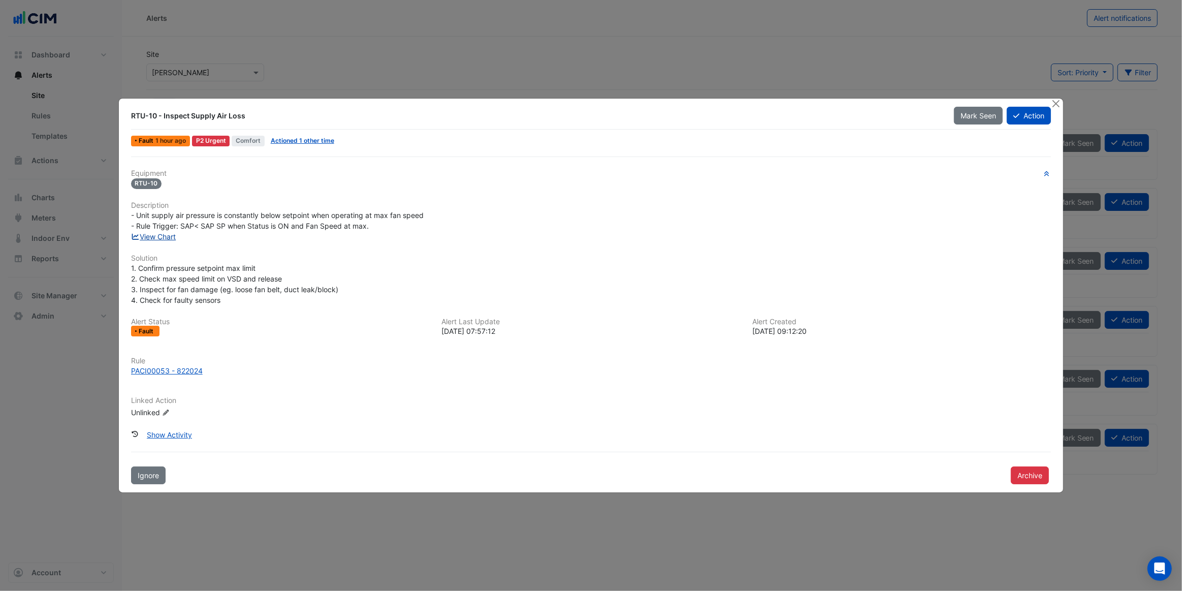
click at [168, 237] on link "View Chart" at bounding box center [153, 236] width 45 height 9
click at [1056, 106] on button "Close" at bounding box center [1056, 104] width 11 height 11
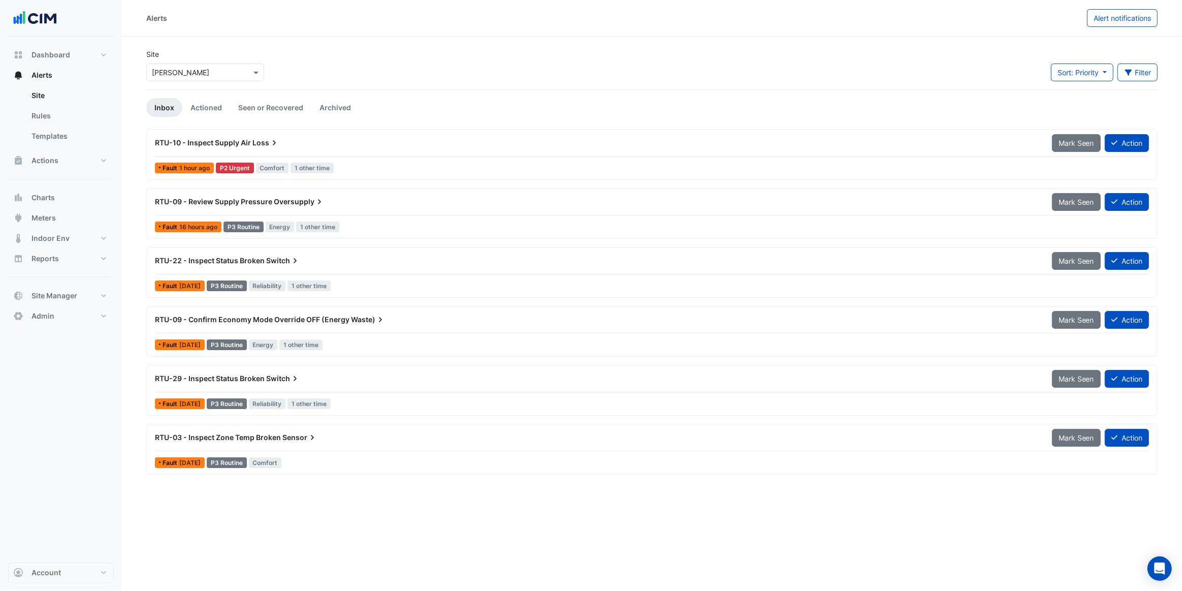
click at [369, 333] on div "RTU-09 - Confirm Economy Mode Override OFF (Energy Waste) Mark Seen Action Faul…" at bounding box center [652, 331] width 1003 height 42
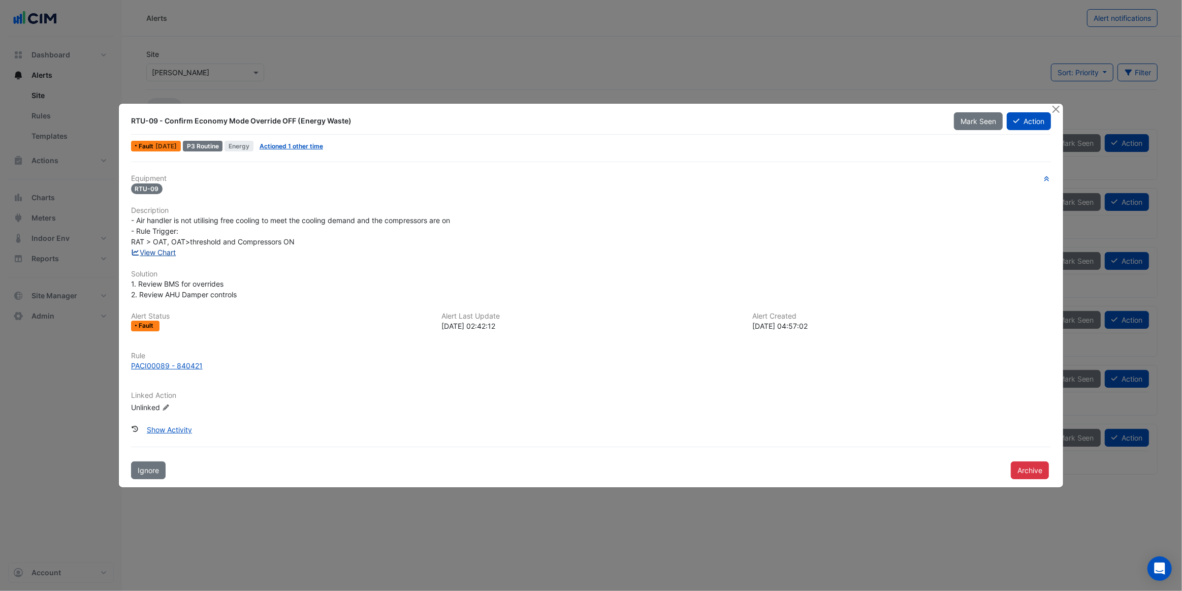
click at [172, 253] on link "View Chart" at bounding box center [153, 252] width 45 height 9
click at [1057, 111] on button "Close" at bounding box center [1056, 109] width 11 height 11
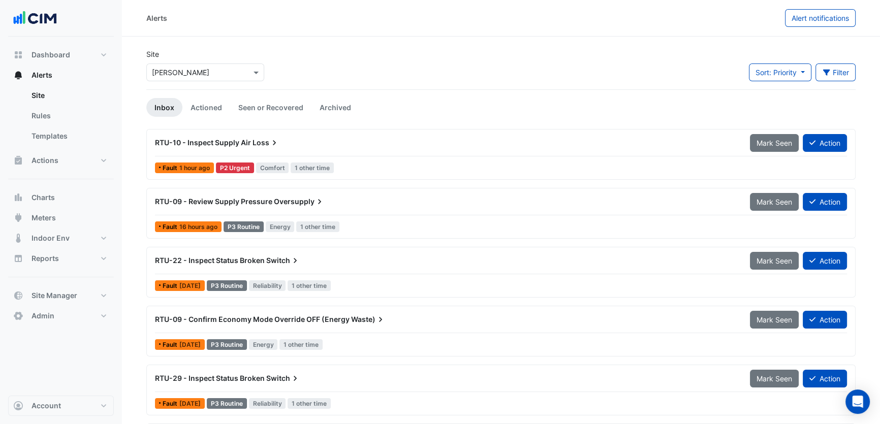
click at [324, 147] on div "RTU-10 - Inspect Supply Air Loss" at bounding box center [446, 143] width 583 height 10
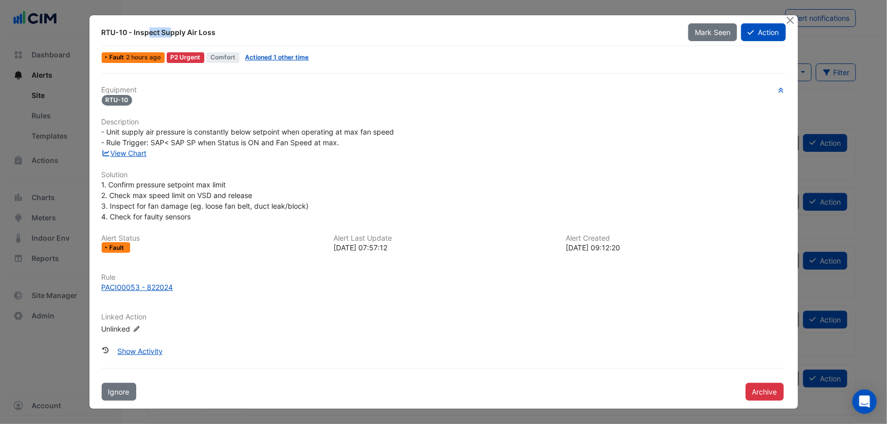
drag, startPoint x: 101, startPoint y: 34, endPoint x: 127, endPoint y: 36, distance: 26.0
click at [127, 36] on div "RTU-10 - Inspect Supply Air Loss" at bounding box center [389, 32] width 575 height 10
click at [153, 42] on div "RTU-10 - Inspect Supply Air Loss Mark Seen Action" at bounding box center [444, 34] width 684 height 23
drag, startPoint x: 133, startPoint y: 28, endPoint x: 215, endPoint y: 33, distance: 82.4
click at [215, 33] on div "RTU-10 - Inspect Supply Air Loss" at bounding box center [389, 32] width 575 height 10
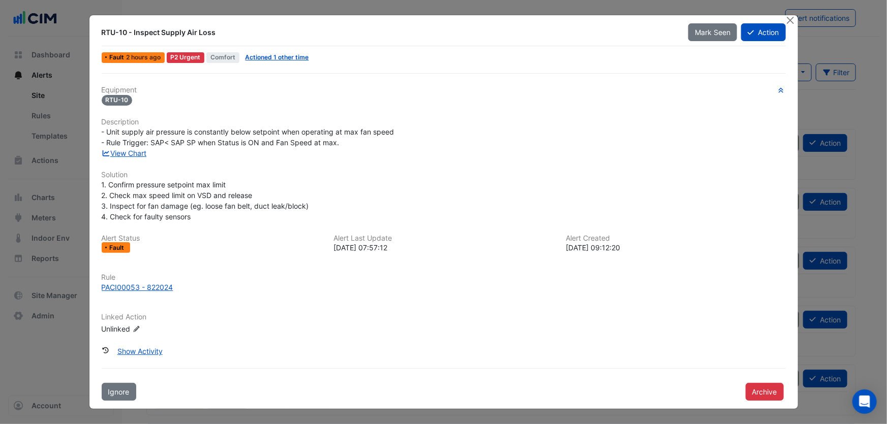
click at [233, 34] on div "RTU-10 - Inspect Supply Air Loss" at bounding box center [389, 32] width 575 height 10
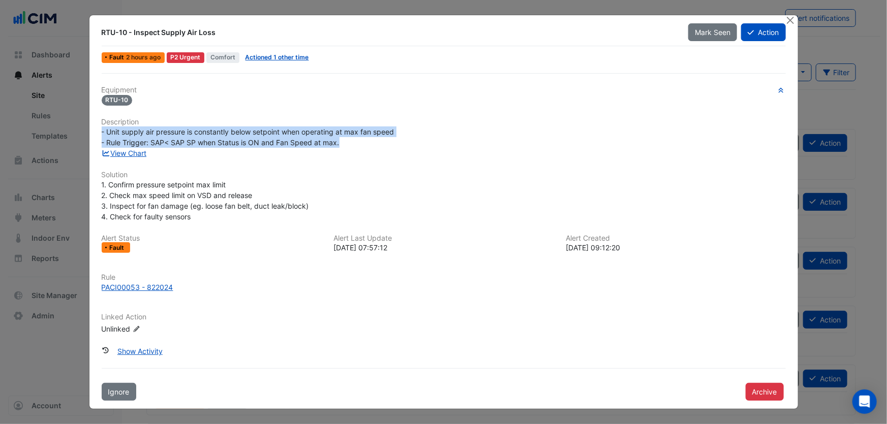
drag, startPoint x: 341, startPoint y: 145, endPoint x: 101, endPoint y: 133, distance: 240.7
click at [101, 133] on div "- Unit supply air pressure is constantly below setpoint when operating at max f…" at bounding box center [444, 137] width 696 height 21
click at [146, 138] on span "- Unit supply air pressure is constantly below setpoint when operating at max f…" at bounding box center [248, 137] width 293 height 19
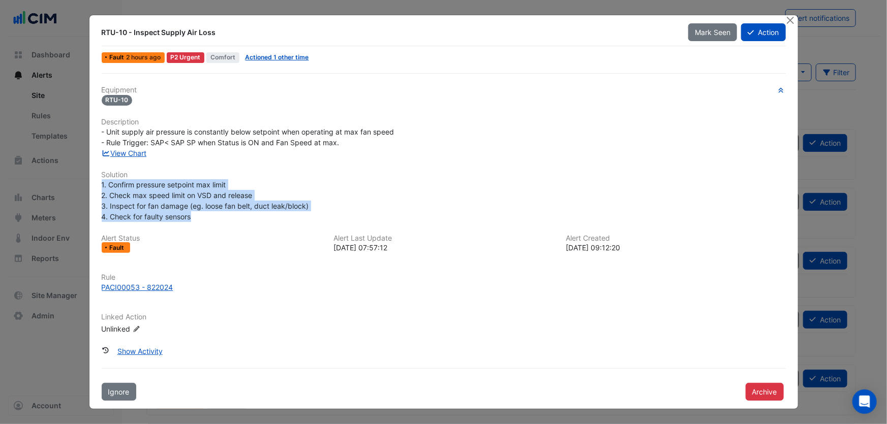
drag, startPoint x: 203, startPoint y: 217, endPoint x: 96, endPoint y: 188, distance: 111.2
click at [96, 188] on div "1. Confirm pressure setpoint max limit 2. Check max speed limit on VSD and rele…" at bounding box center [444, 200] width 696 height 43
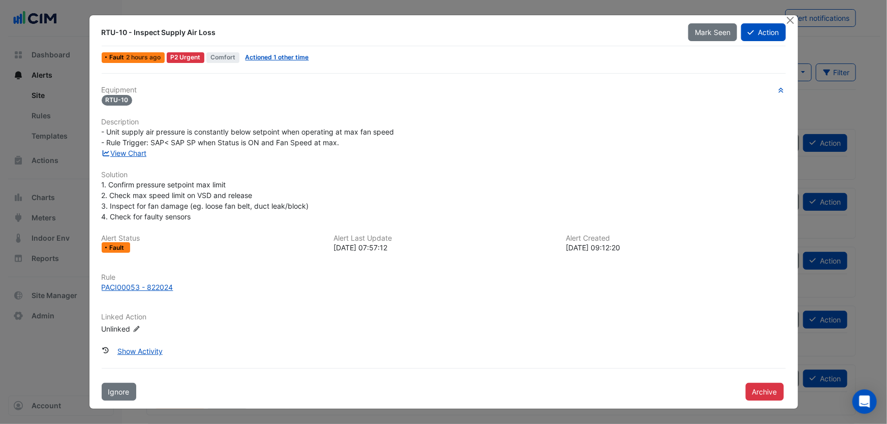
click at [135, 174] on h6 "Solution" at bounding box center [444, 175] width 684 height 9
drag, startPoint x: 108, startPoint y: 188, endPoint x: 229, endPoint y: 188, distance: 121.4
click at [229, 188] on div "1. Confirm pressure setpoint max limit 2. Check max speed limit on VSD and rele…" at bounding box center [444, 200] width 684 height 43
drag, startPoint x: 112, startPoint y: 197, endPoint x: 254, endPoint y: 199, distance: 142.3
click at [254, 199] on div "1. Confirm pressure setpoint max limit 2. Check max speed limit on VSD and rele…" at bounding box center [444, 200] width 684 height 43
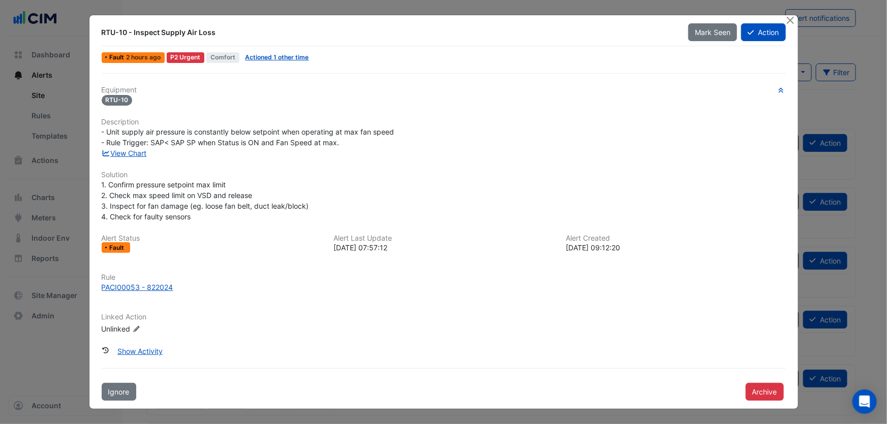
click at [155, 203] on span "1. Confirm pressure setpoint max limit 2. Check max speed limit on VSD and rele…" at bounding box center [205, 200] width 207 height 41
drag, startPoint x: 216, startPoint y: 35, endPoint x: 134, endPoint y: 32, distance: 82.9
click at [134, 32] on div "RTU-10 - Inspect Supply Air Loss" at bounding box center [389, 32] width 575 height 10
drag, startPoint x: 223, startPoint y: 35, endPoint x: 209, endPoint y: 29, distance: 14.6
click at [223, 35] on div "RTU-10 - Inspect Supply Air Loss" at bounding box center [389, 32] width 575 height 10
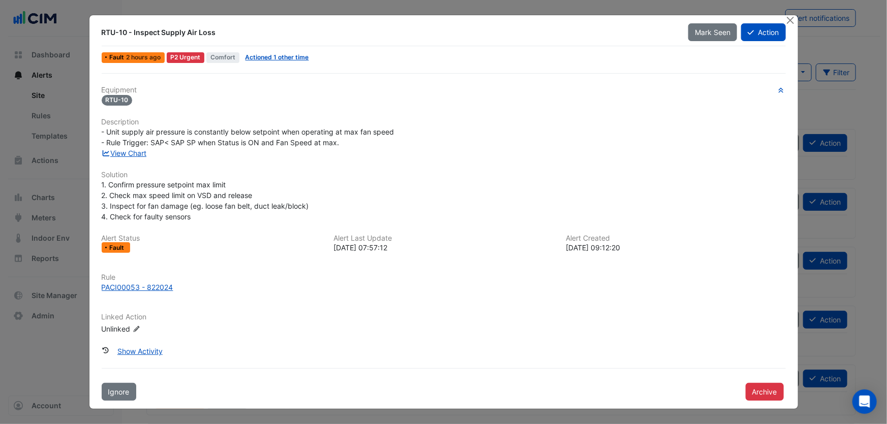
click at [215, 31] on div "RTU-10 - Inspect Supply Air Loss" at bounding box center [389, 32] width 575 height 10
drag, startPoint x: 216, startPoint y: 30, endPoint x: 134, endPoint y: 35, distance: 82.4
click at [134, 35] on div "RTU-10 - Inspect Supply Air Loss" at bounding box center [389, 32] width 575 height 10
click at [228, 30] on div "RTU-10 - Inspect Supply Air Loss" at bounding box center [389, 32] width 575 height 10
click at [122, 153] on link "View Chart" at bounding box center [124, 153] width 45 height 9
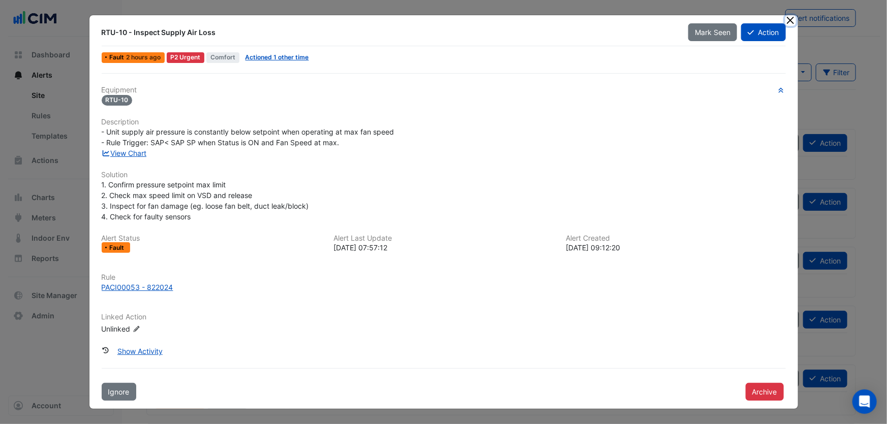
click at [793, 23] on button "Close" at bounding box center [790, 20] width 11 height 11
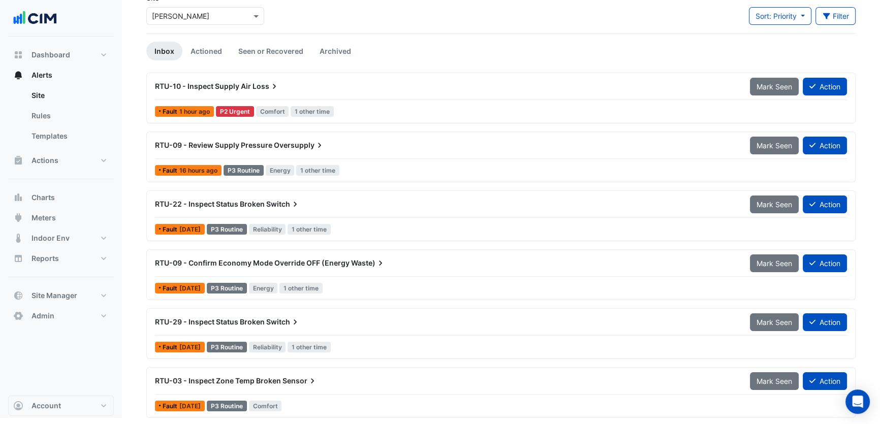
scroll to position [57, 0]
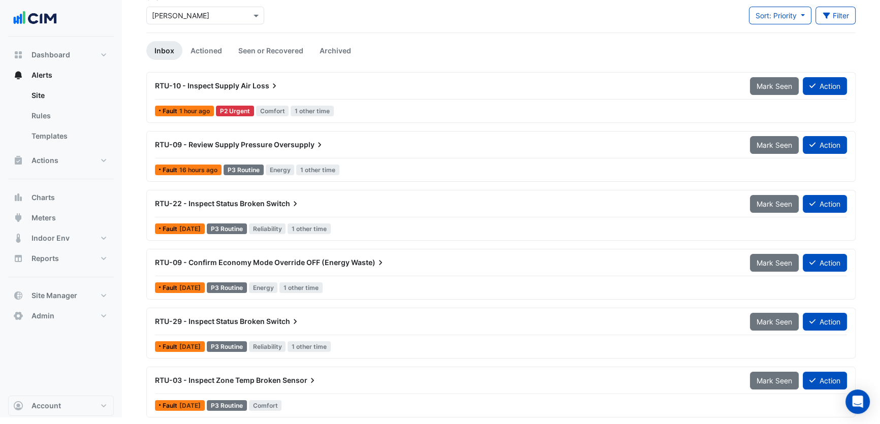
click at [359, 206] on div "RTU-22 - Inspect Status Broken Switch" at bounding box center [446, 204] width 583 height 10
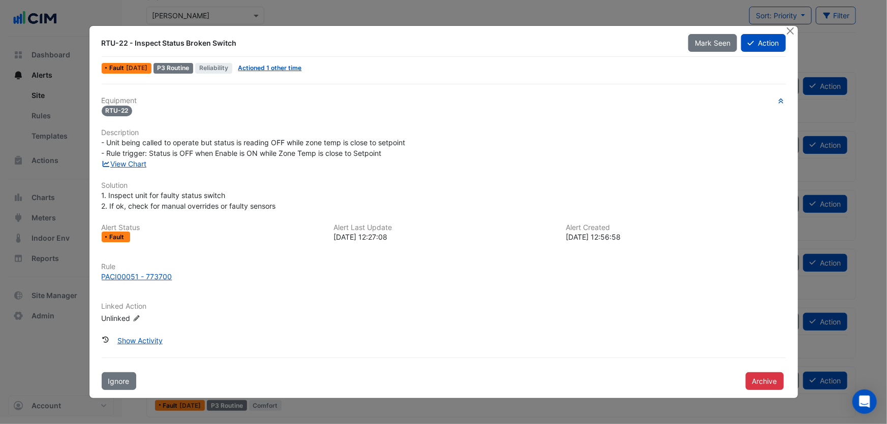
click at [130, 168] on div "View Chart" at bounding box center [444, 164] width 696 height 11
click at [138, 163] on link "View Chart" at bounding box center [124, 164] width 45 height 9
click at [790, 33] on button "Close" at bounding box center [790, 31] width 11 height 11
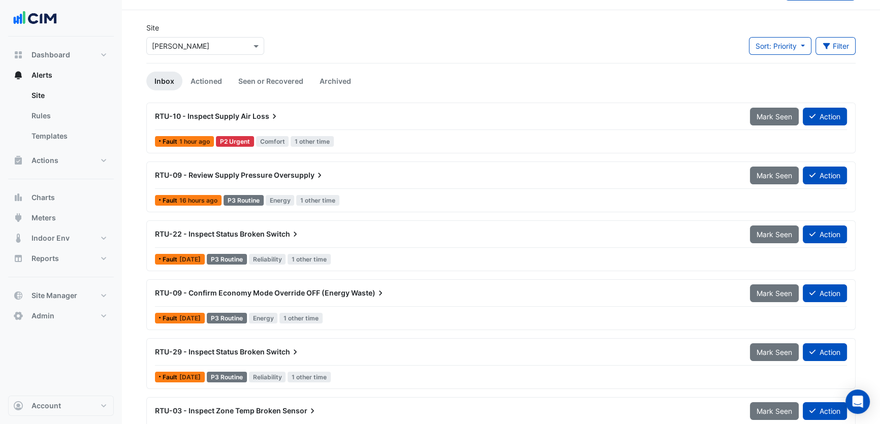
scroll to position [11, 0]
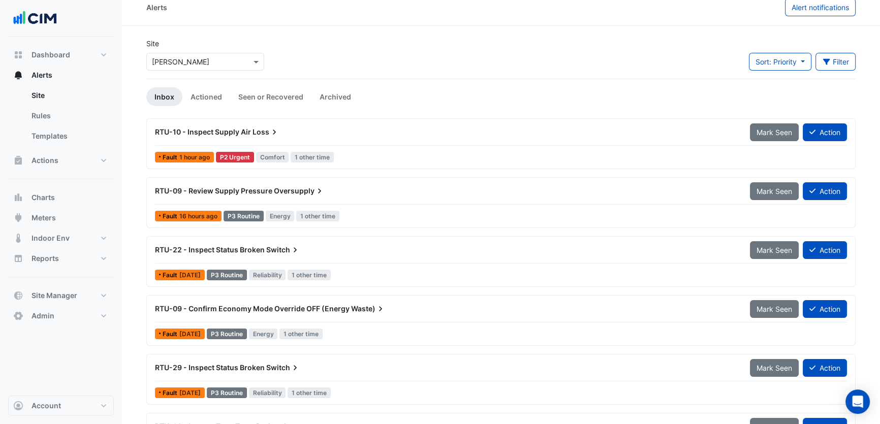
click at [290, 133] on div "RTU-10 - Inspect Supply Air Loss" at bounding box center [446, 132] width 583 height 10
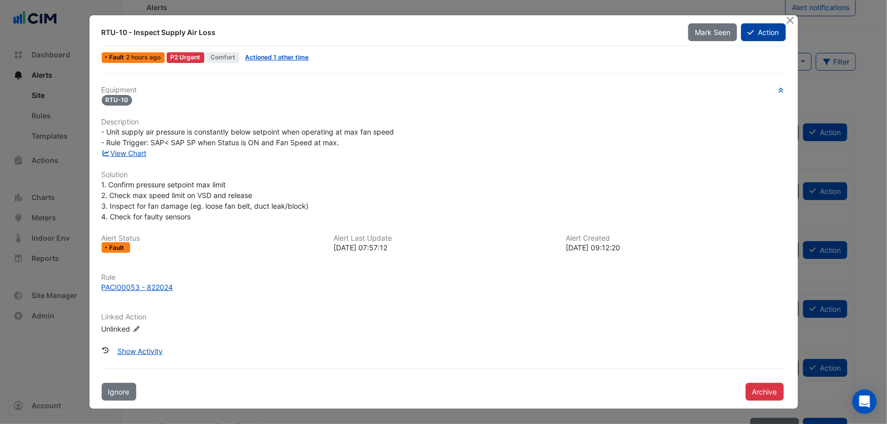
click at [757, 32] on button "Action" at bounding box center [763, 32] width 44 height 18
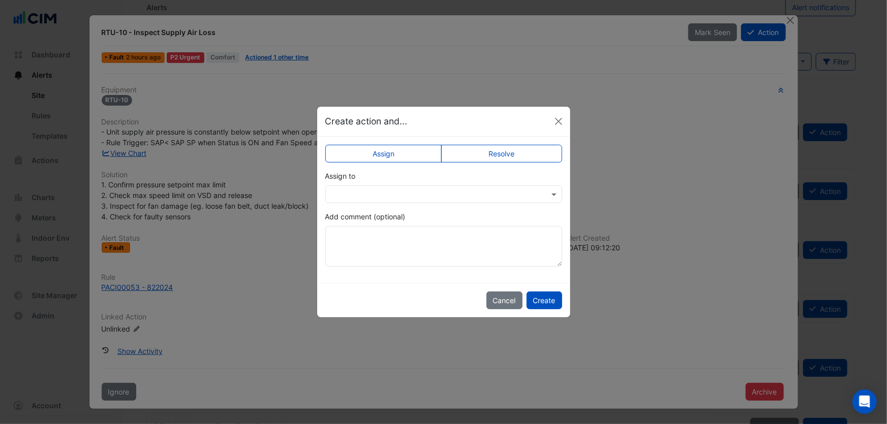
click at [404, 194] on input "text" at bounding box center [433, 195] width 205 height 11
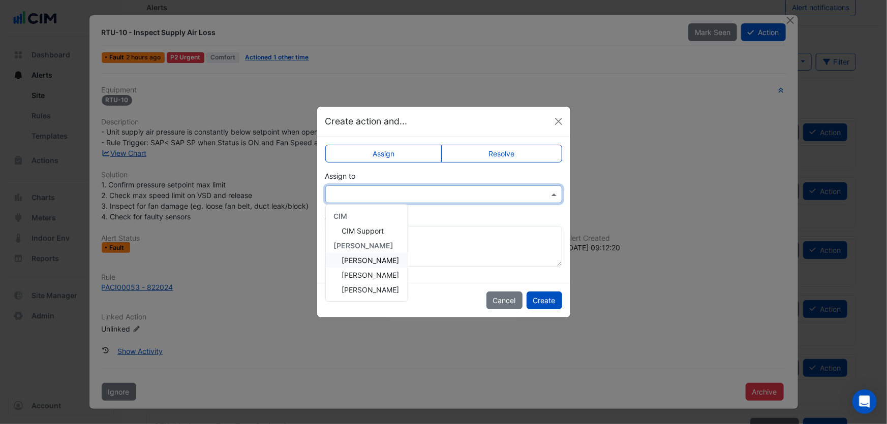
click at [449, 223] on div "Add comment (optional)" at bounding box center [443, 238] width 237 height 55
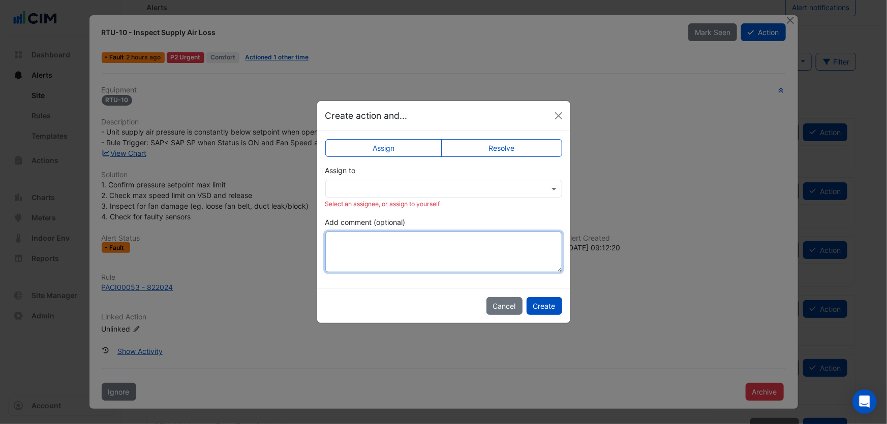
click at [410, 244] on textarea "Add comment (optional)" at bounding box center [443, 252] width 237 height 41
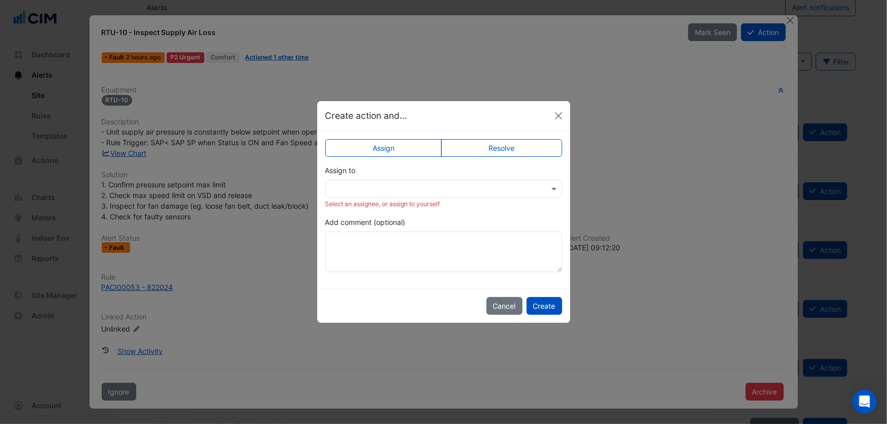
click at [430, 193] on input "text" at bounding box center [433, 189] width 205 height 11
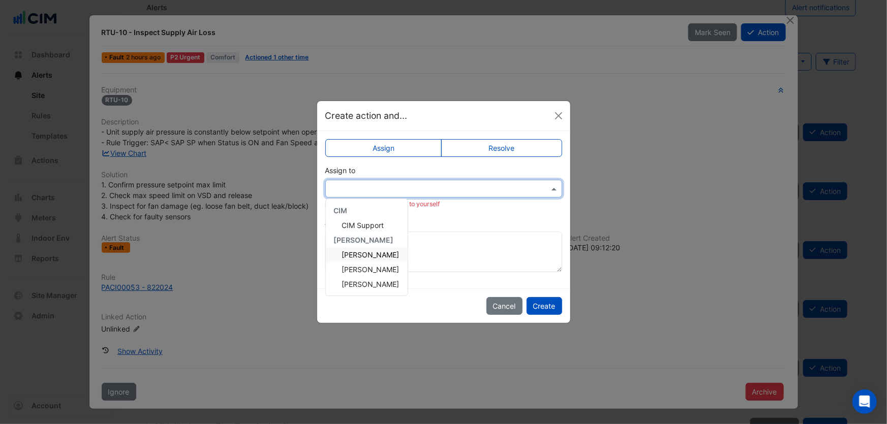
click at [396, 254] on span "Jonathan Ostermann" at bounding box center [370, 255] width 57 height 9
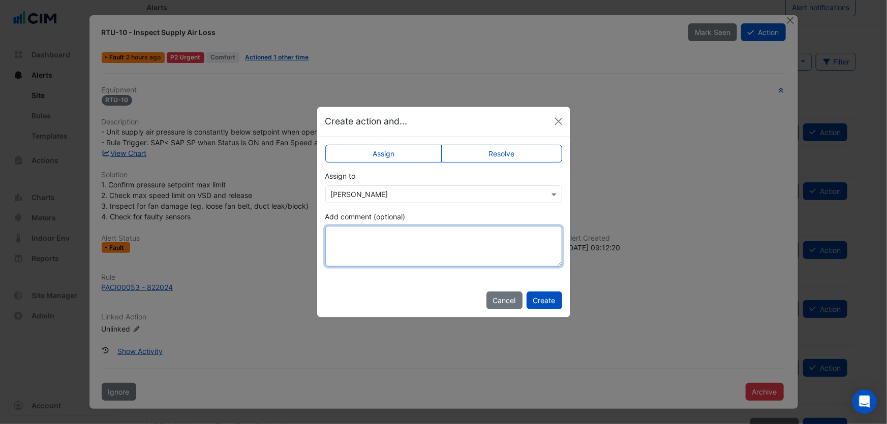
click at [401, 247] on textarea "Add comment (optional)" at bounding box center [443, 246] width 237 height 41
type textarea "******"
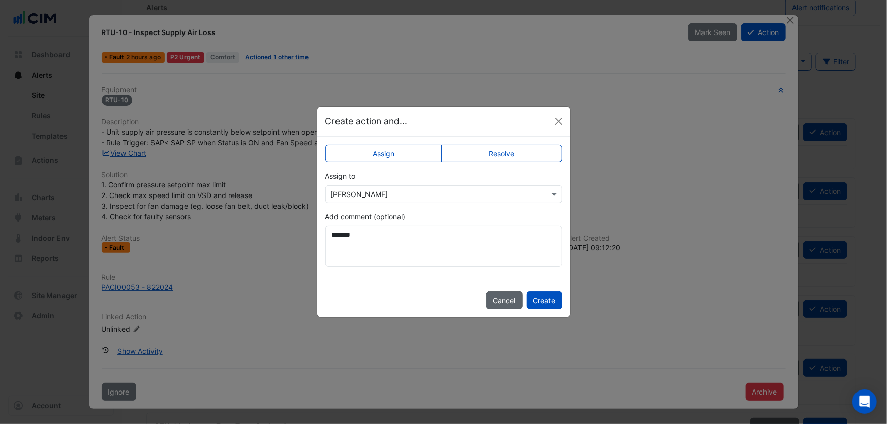
click at [506, 298] on button "Cancel" at bounding box center [504, 301] width 36 height 18
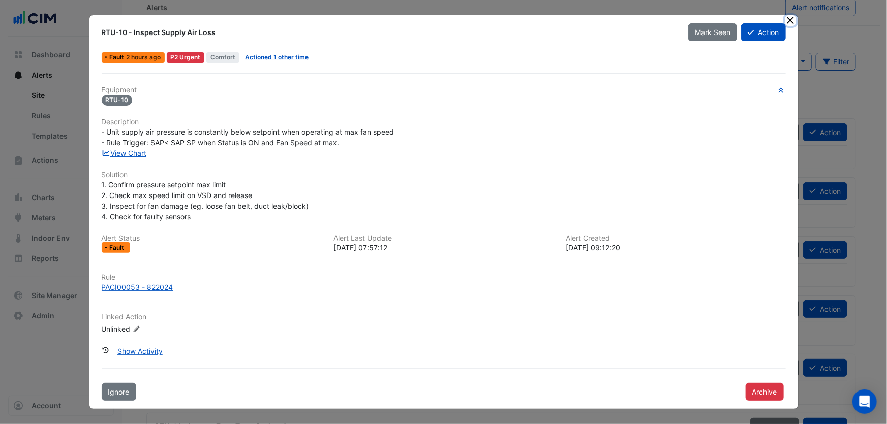
click at [788, 20] on button "Close" at bounding box center [790, 20] width 11 height 11
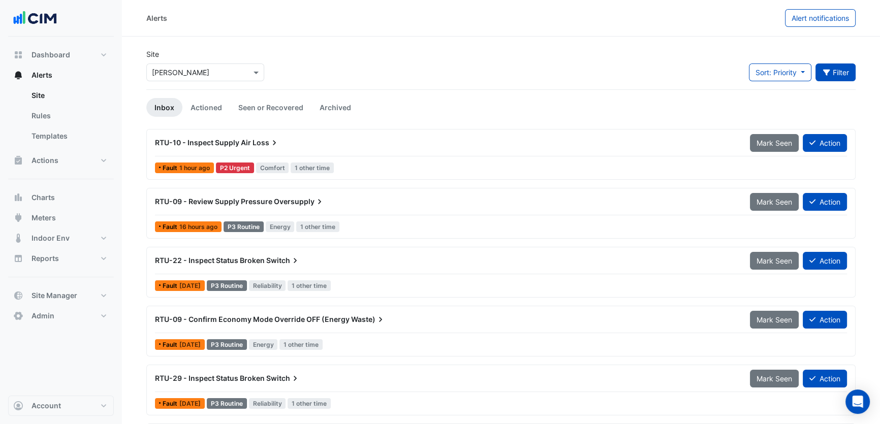
click at [833, 74] on button "Filter" at bounding box center [836, 73] width 41 height 18
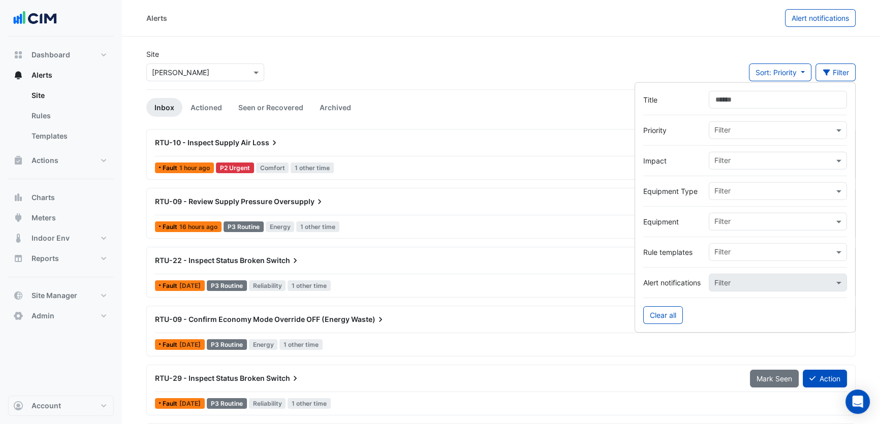
click at [733, 161] on input "text" at bounding box center [773, 162] width 119 height 11
click at [739, 197] on span "Energy" at bounding box center [729, 197] width 23 height 9
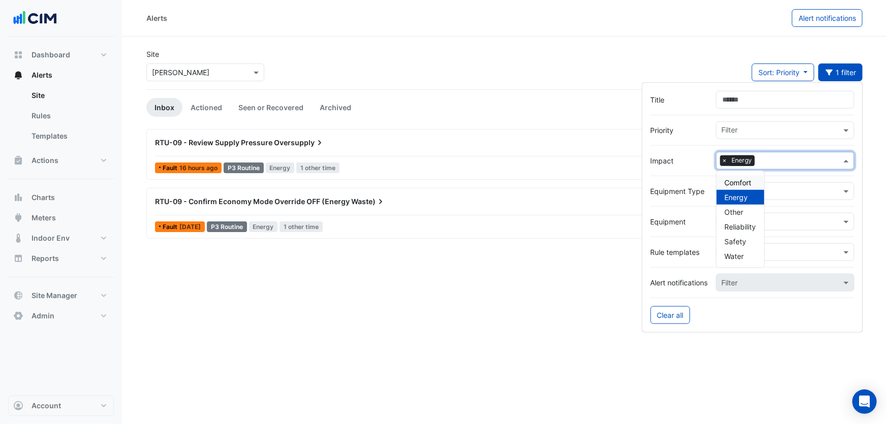
click at [724, 159] on span "×" at bounding box center [724, 160] width 9 height 10
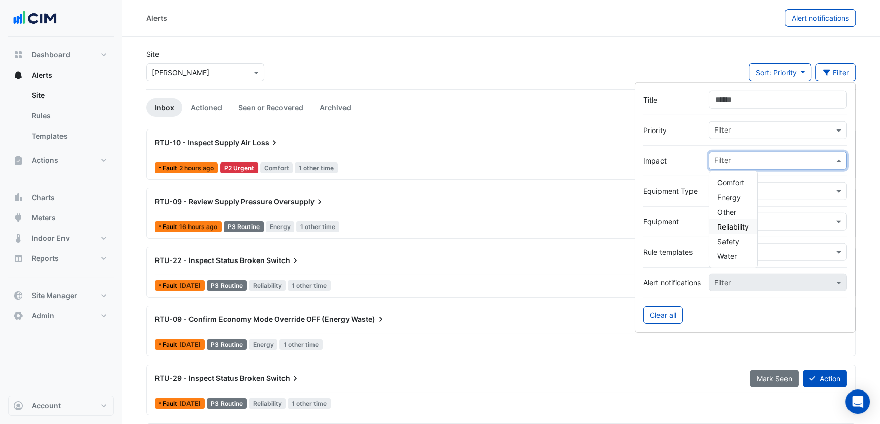
click at [737, 225] on span "Reliability" at bounding box center [734, 227] width 32 height 9
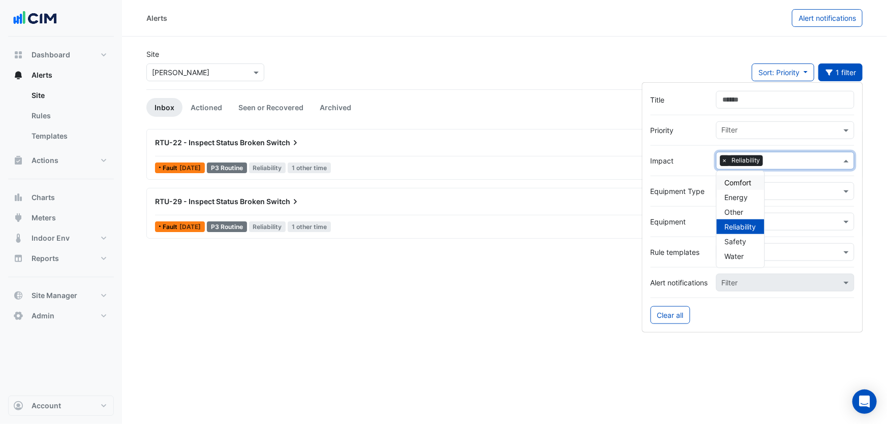
click at [722, 159] on span "×" at bounding box center [724, 160] width 9 height 10
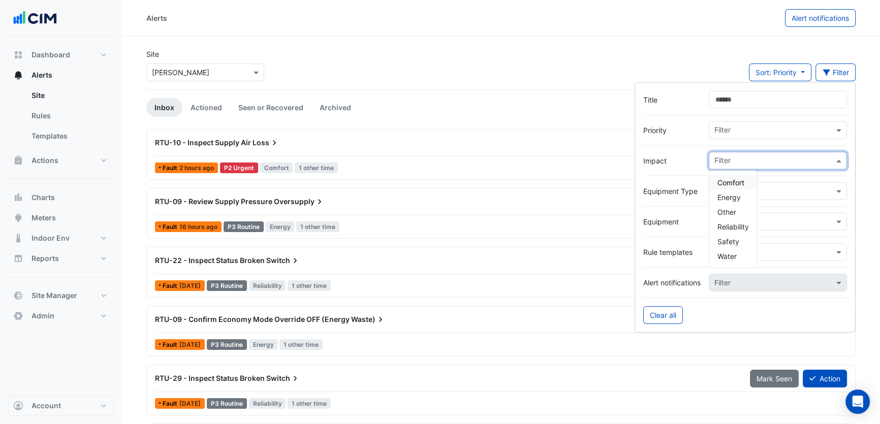
click at [738, 182] on span "Comfort" at bounding box center [731, 182] width 27 height 9
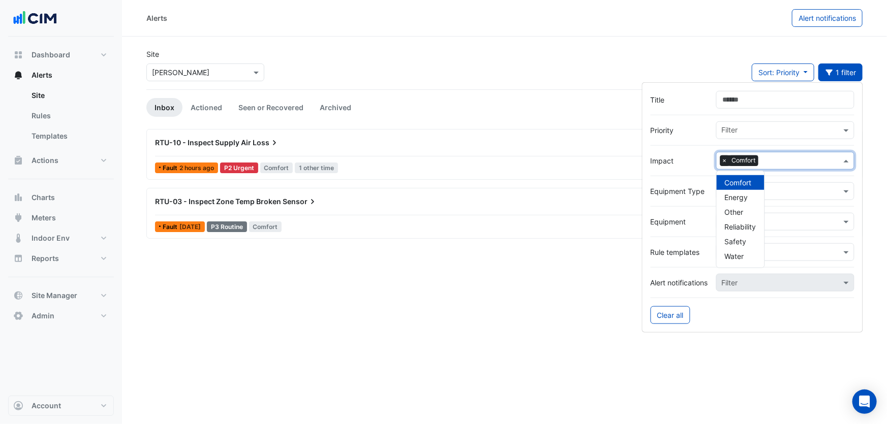
click at [725, 160] on span "×" at bounding box center [724, 160] width 9 height 10
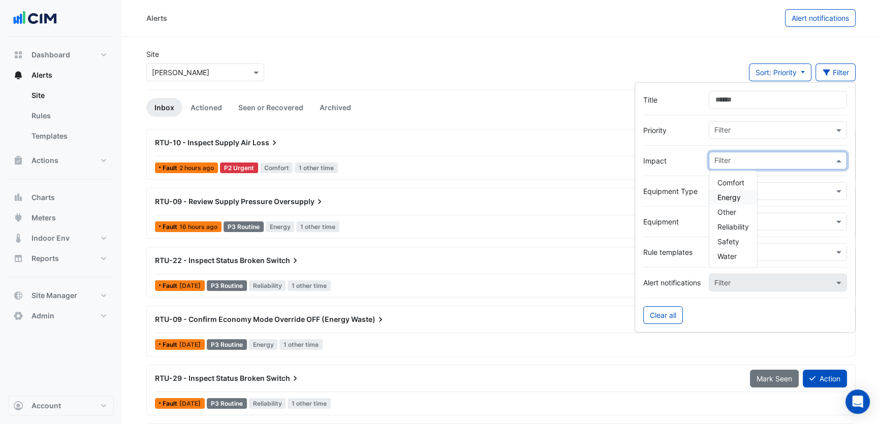
click at [696, 203] on div at bounding box center [745, 206] width 204 height 13
click at [732, 191] on input "text" at bounding box center [773, 192] width 119 height 11
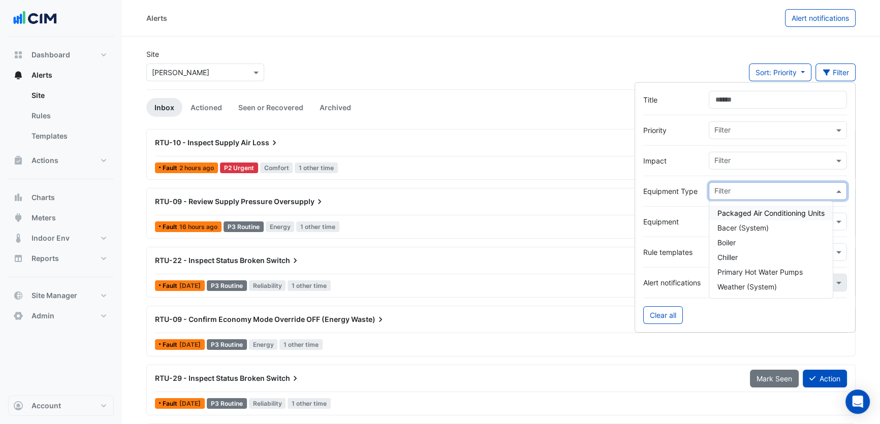
click at [696, 204] on div at bounding box center [745, 206] width 204 height 13
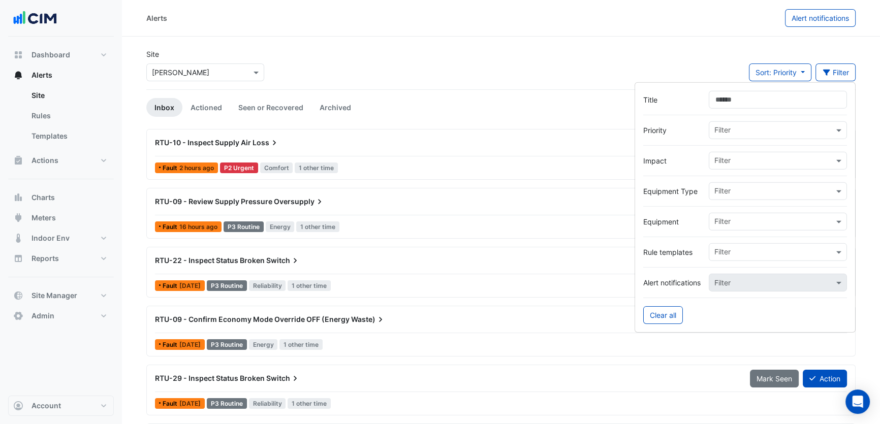
click at [740, 222] on input "text" at bounding box center [773, 222] width 119 height 11
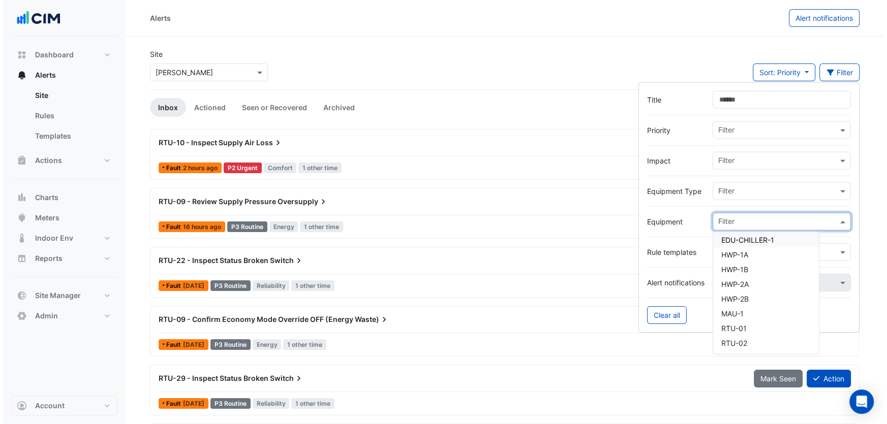
scroll to position [46, 0]
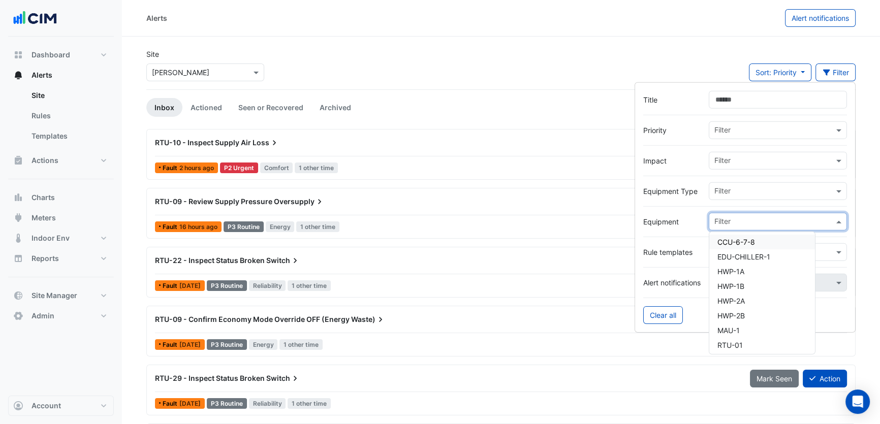
click at [698, 233] on div at bounding box center [745, 237] width 204 height 13
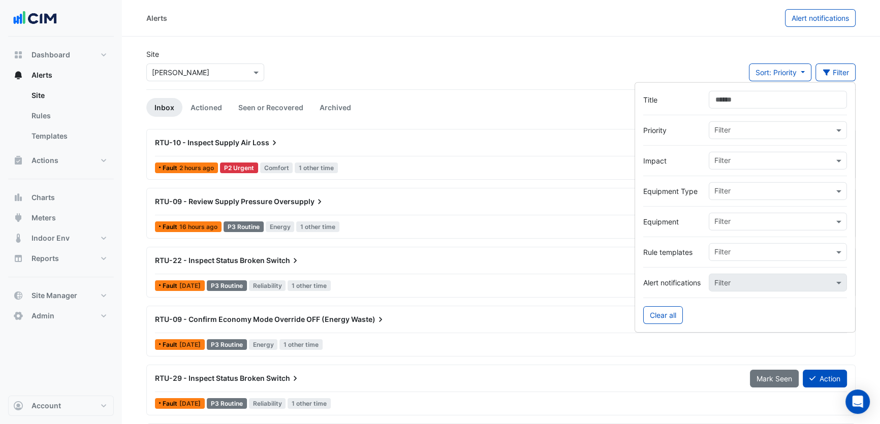
click at [674, 44] on section "Site Select a Site × Depuy Raynham Sort: Priority Priority Updated Filter Inbox…" at bounding box center [501, 256] width 758 height 438
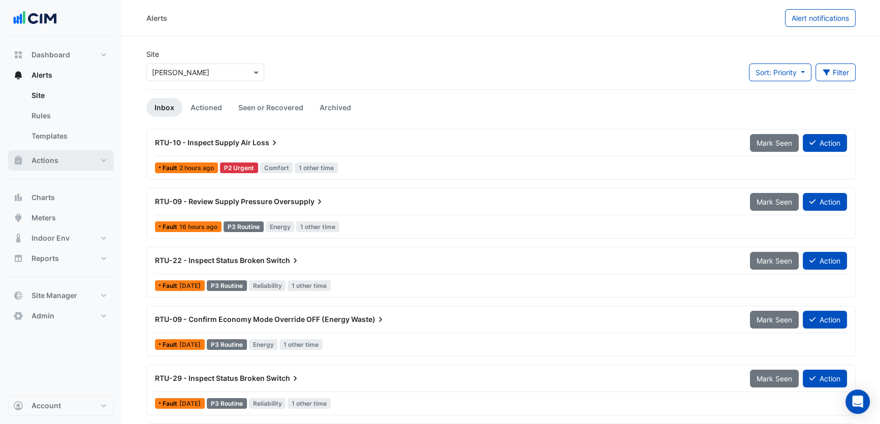
click at [63, 162] on button "Actions" at bounding box center [61, 160] width 106 height 20
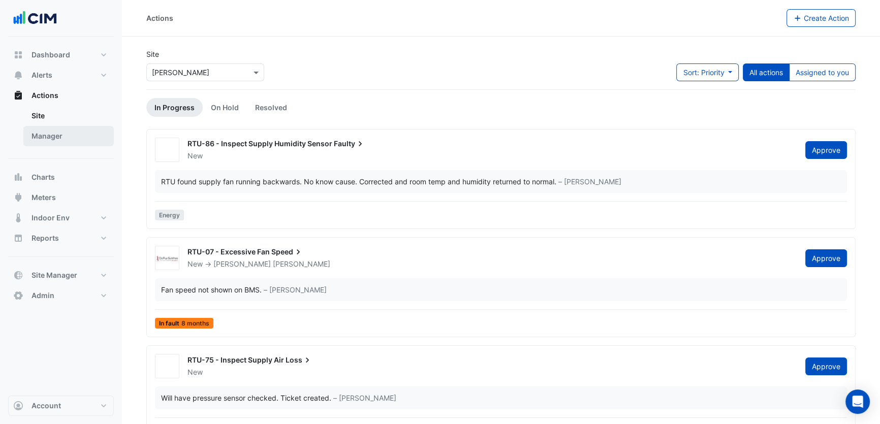
click at [48, 137] on link "Manager" at bounding box center [68, 136] width 90 height 20
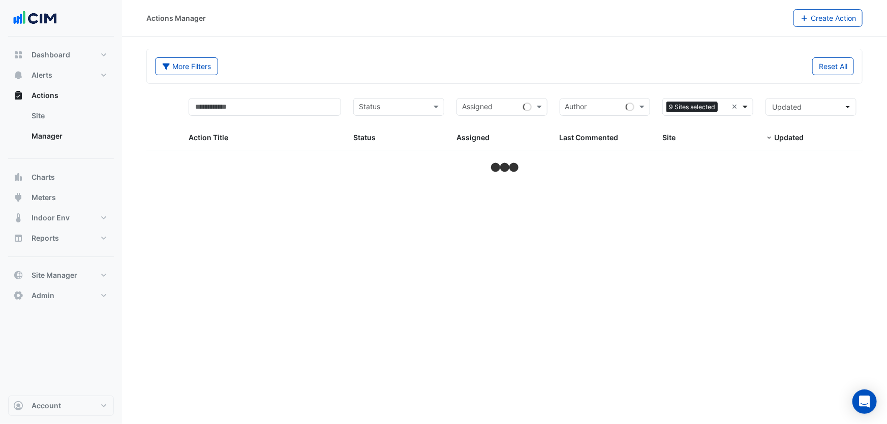
select select "***"
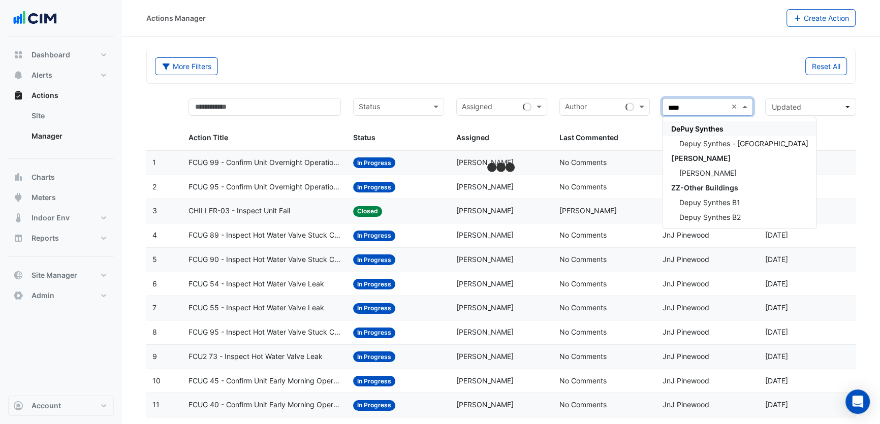
type input "*****"
drag, startPoint x: 714, startPoint y: 170, endPoint x: 628, endPoint y: 121, distance: 99.4
click at [714, 169] on span "Depuy Raynham" at bounding box center [707, 173] width 57 height 9
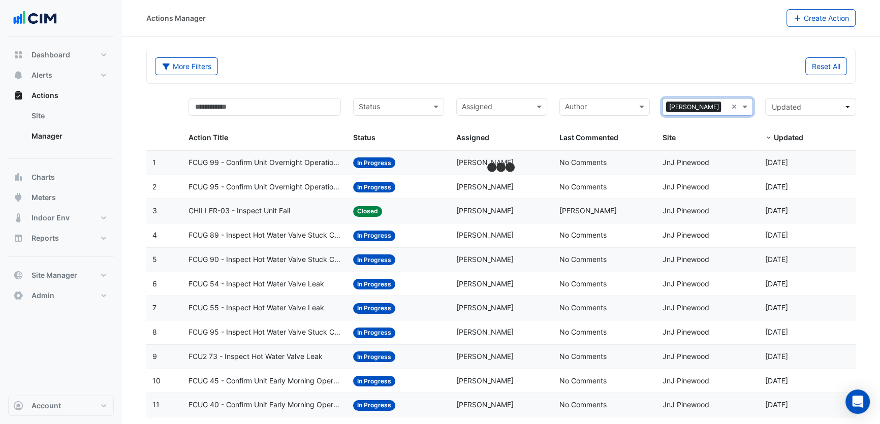
click at [562, 27] on div "Actions Manager Create Action" at bounding box center [501, 18] width 758 height 37
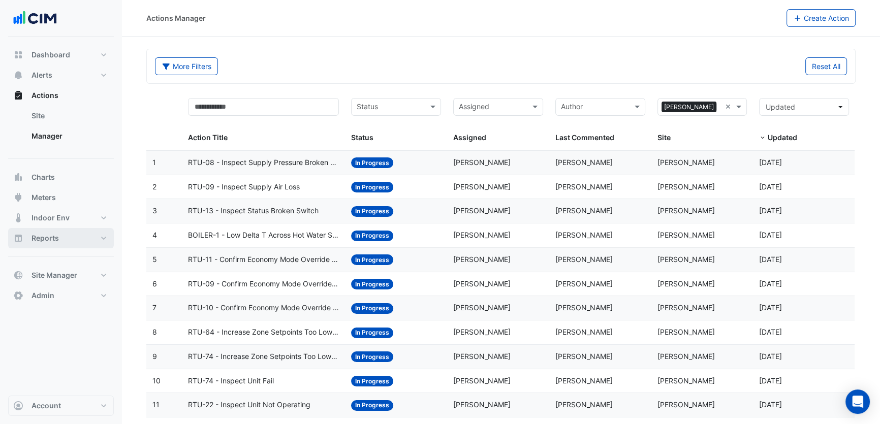
click at [72, 236] on button "Reports" at bounding box center [61, 238] width 106 height 20
select select "***"
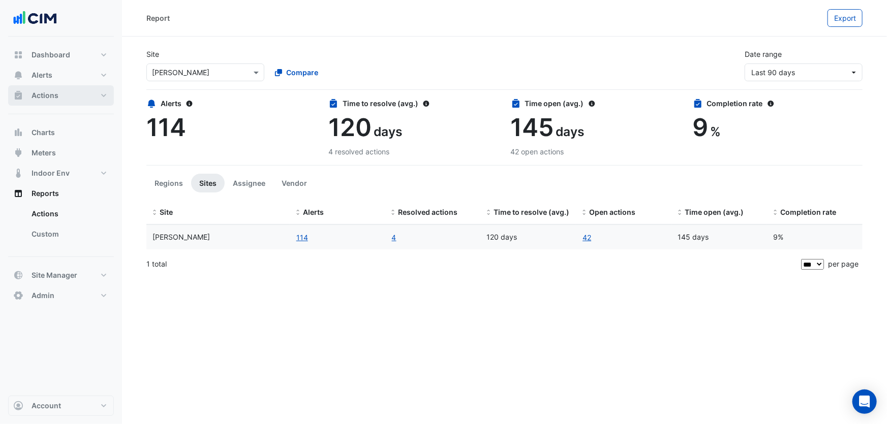
click at [81, 94] on button "Actions" at bounding box center [61, 95] width 106 height 20
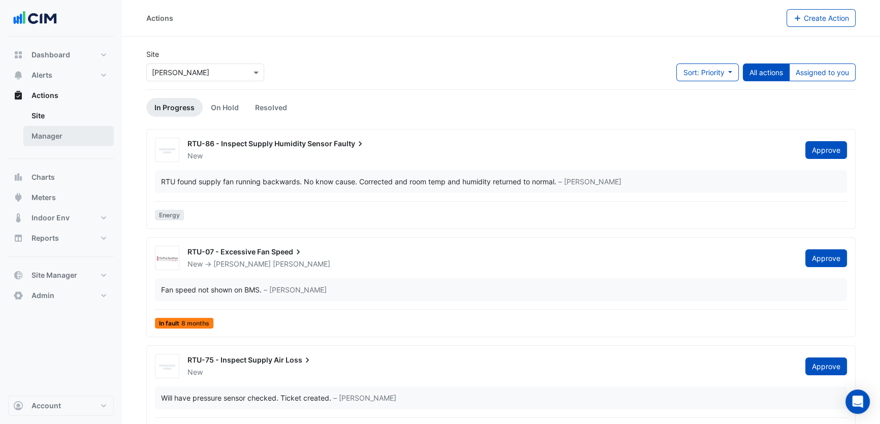
click at [79, 128] on link "Manager" at bounding box center [68, 136] width 90 height 20
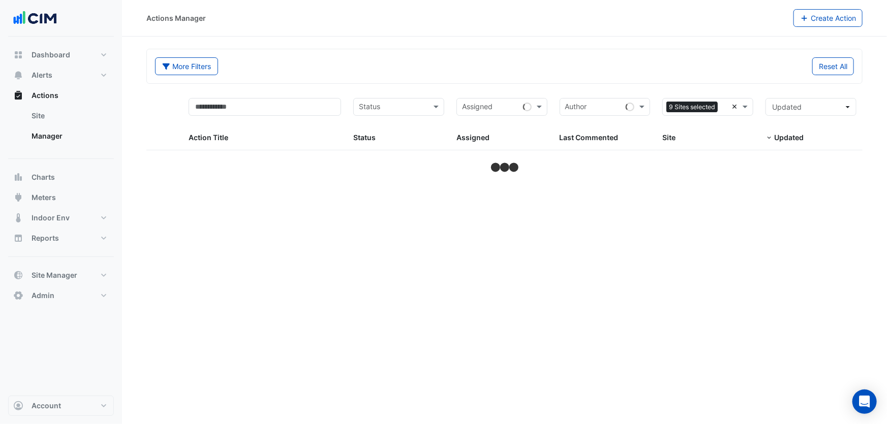
select select "***"
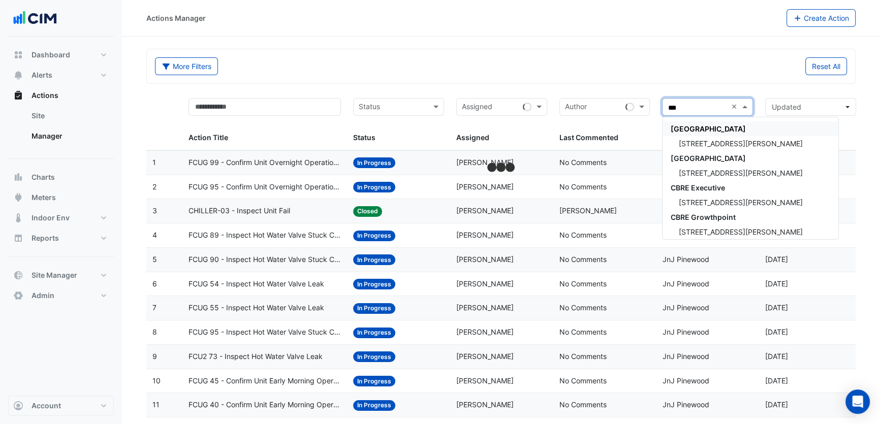
type input "****"
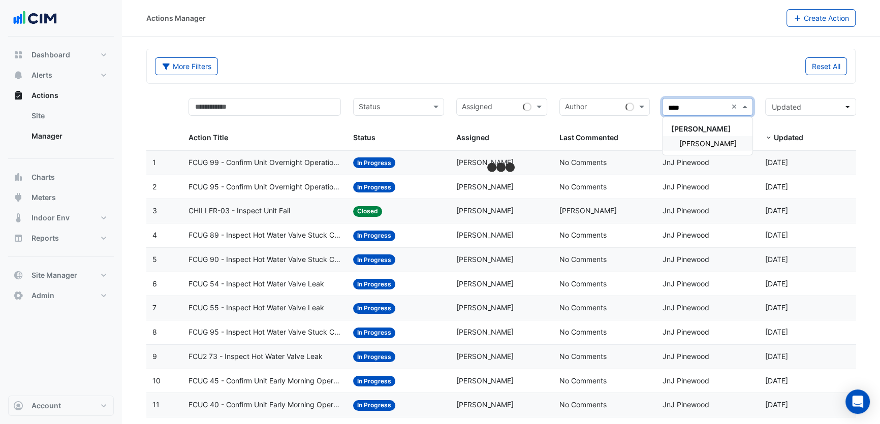
click at [703, 147] on span "Depuy Raynham" at bounding box center [707, 143] width 57 height 9
click at [748, 55] on div "More Filters Reset All" at bounding box center [501, 66] width 708 height 34
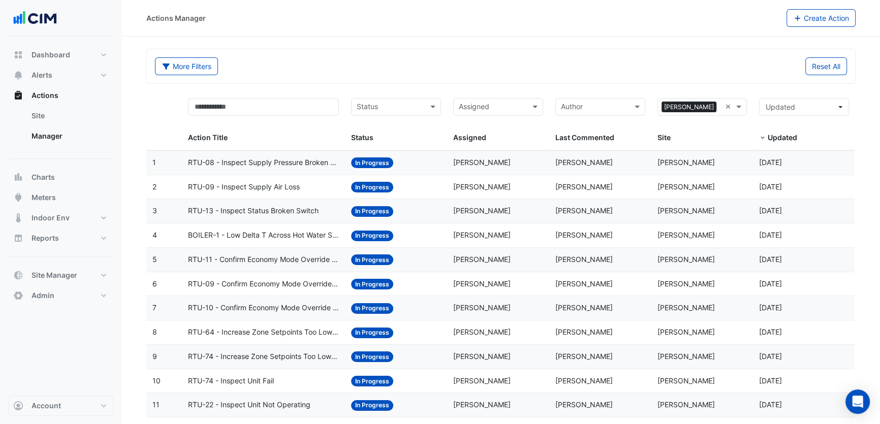
click at [422, 164] on div "Status: In Progress" at bounding box center [396, 163] width 90 height 12
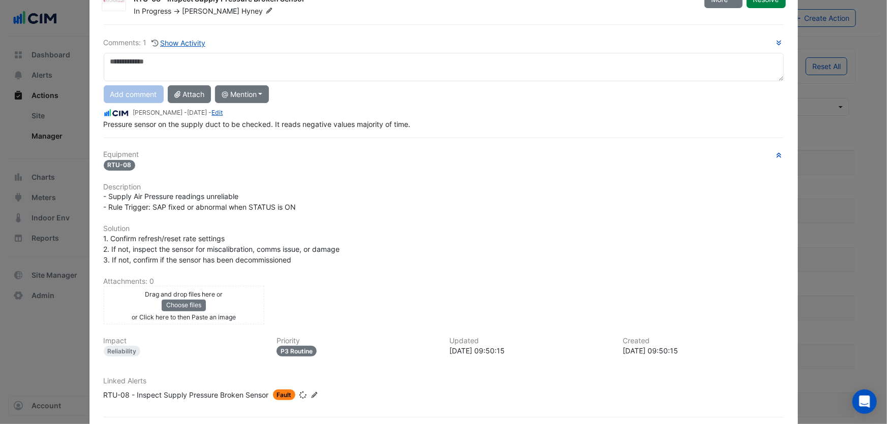
scroll to position [88, 0]
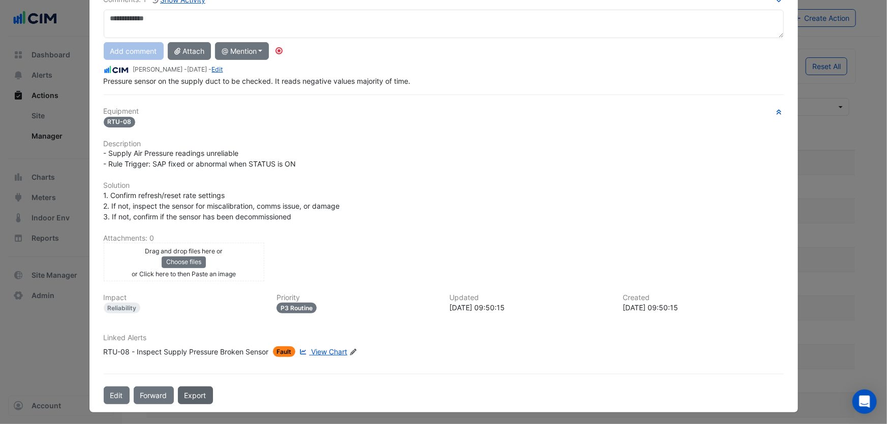
click at [198, 391] on link "Export" at bounding box center [195, 396] width 35 height 18
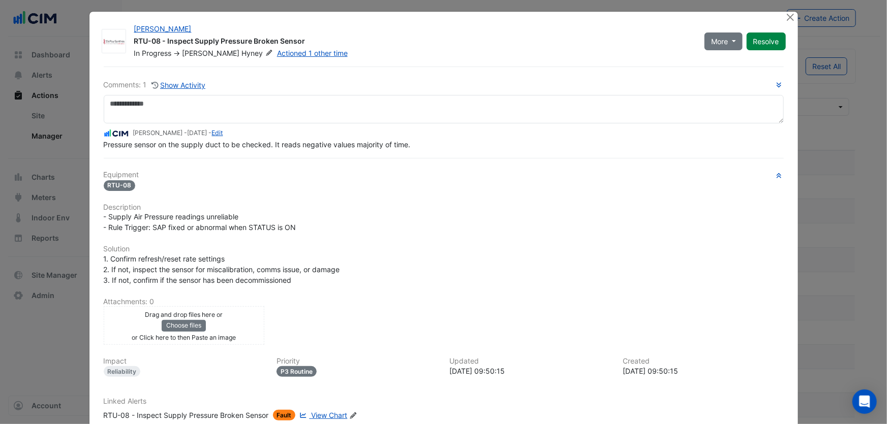
scroll to position [0, 0]
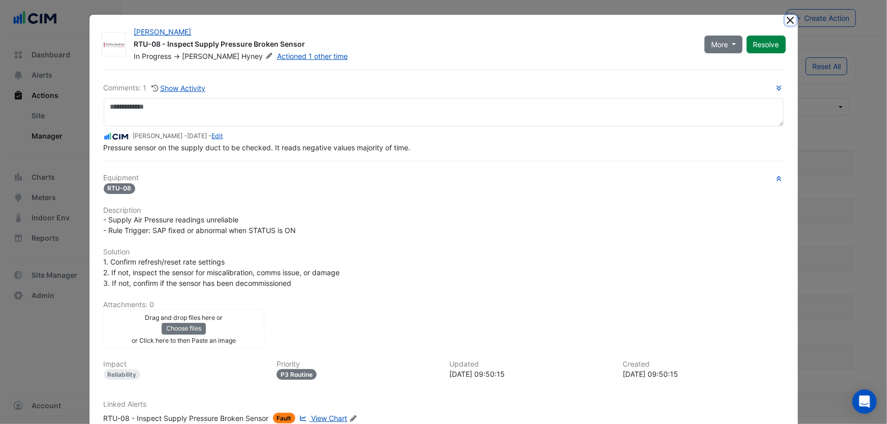
click at [785, 22] on button "Close" at bounding box center [790, 20] width 11 height 11
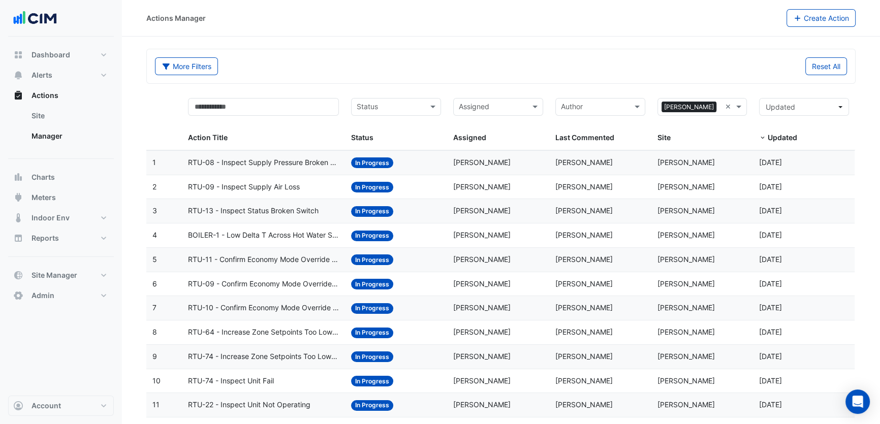
click at [324, 207] on div "RTU-13 - Inspect Status Broken Switch" at bounding box center [263, 211] width 151 height 12
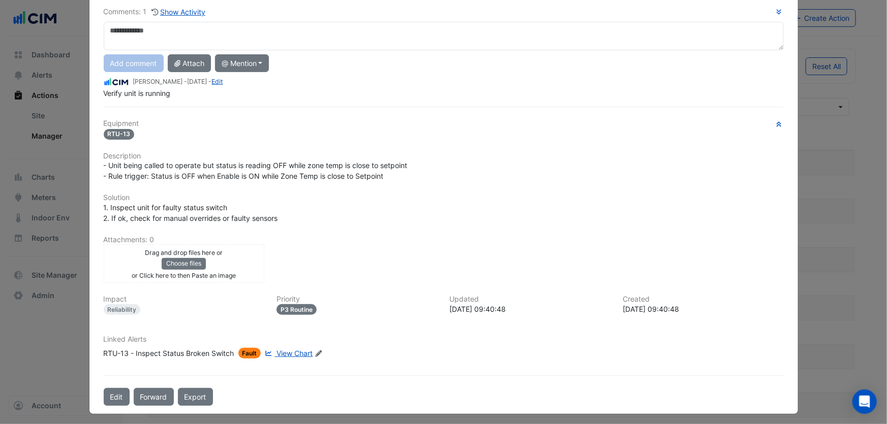
scroll to position [77, 0]
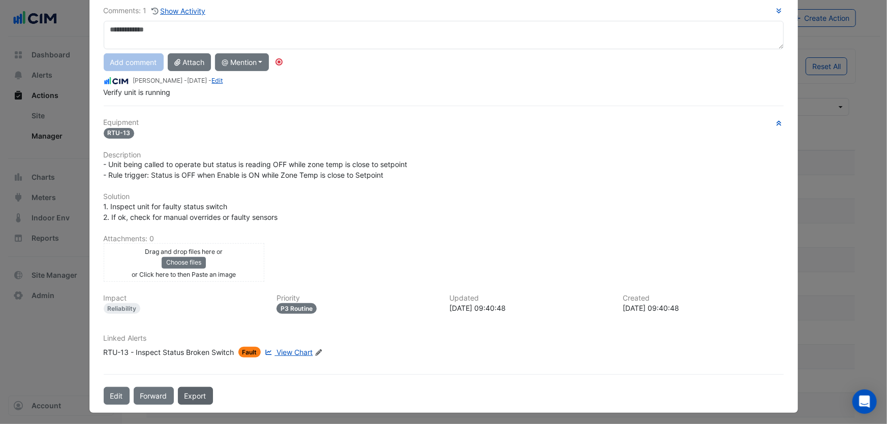
click at [197, 392] on link "Export" at bounding box center [195, 396] width 35 height 18
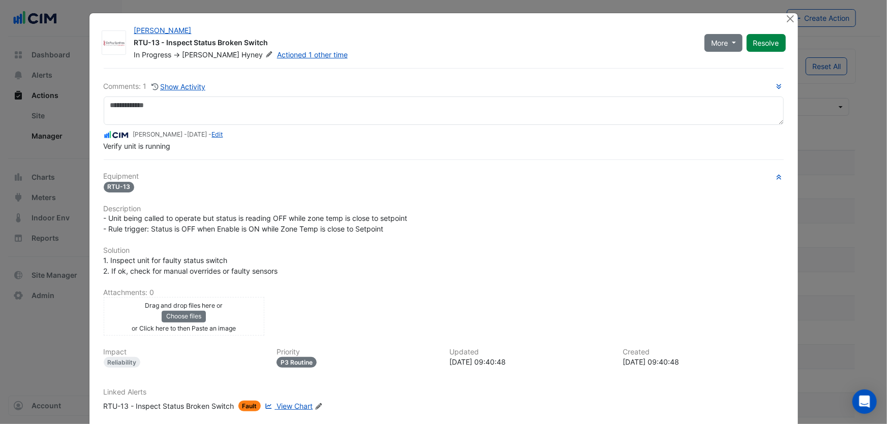
scroll to position [0, 0]
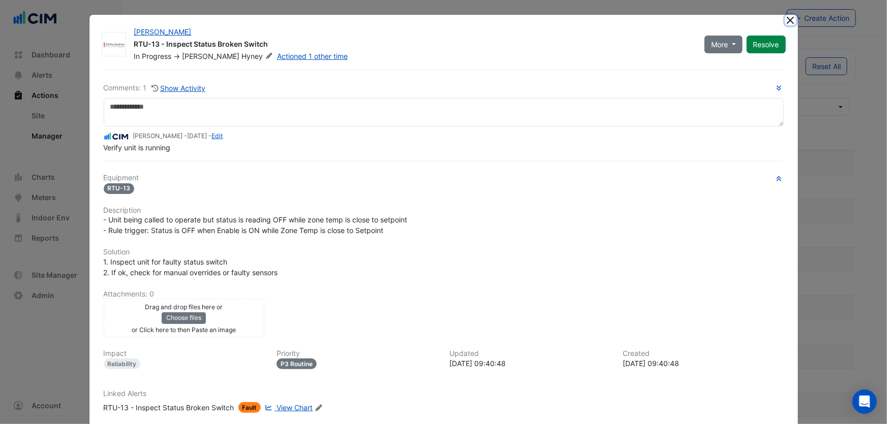
click at [786, 18] on button "Close" at bounding box center [790, 20] width 11 height 11
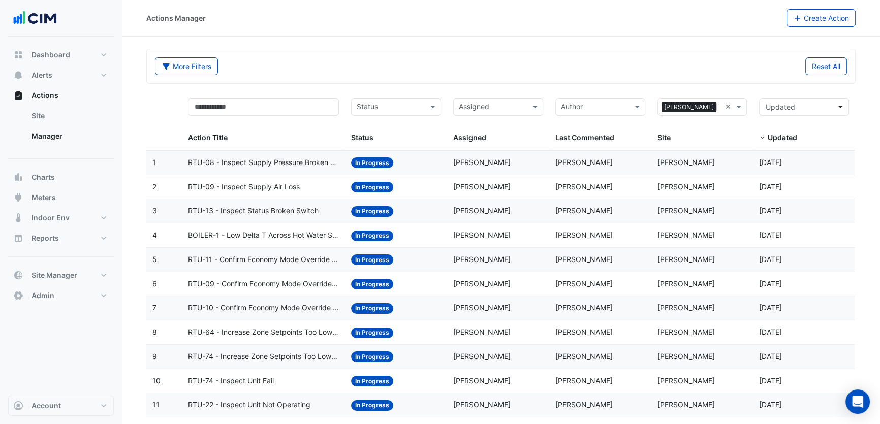
click at [300, 256] on span "RTU-11 - Confirm Economy Mode Override OFF (Energy Waste)" at bounding box center [263, 260] width 151 height 12
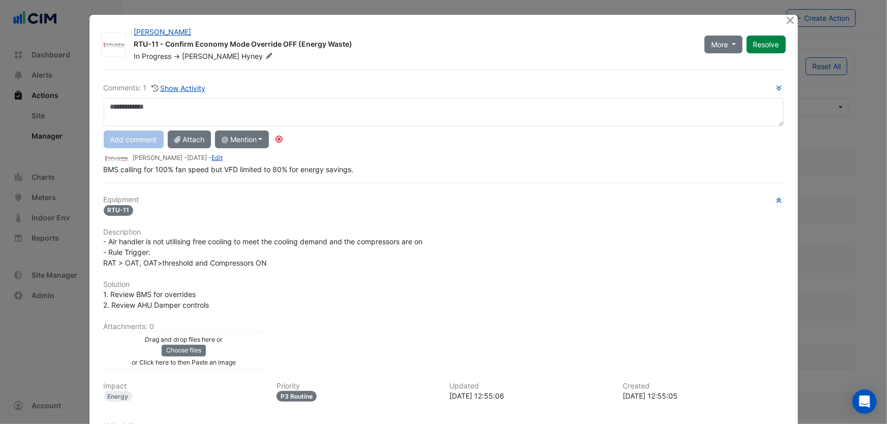
click at [347, 71] on div "Comments: 1 Show Activity Add comment Attach @ Mention CIM CIM Support Depuy Ra…" at bounding box center [444, 281] width 692 height 423
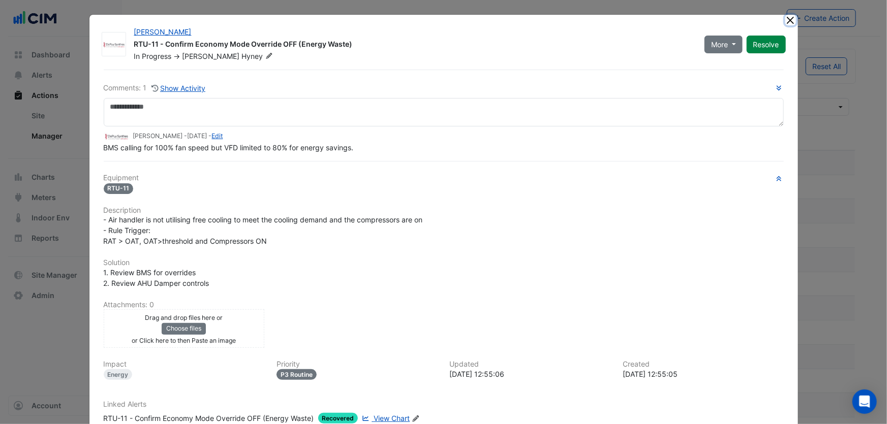
click at [787, 24] on button "Close" at bounding box center [790, 20] width 11 height 11
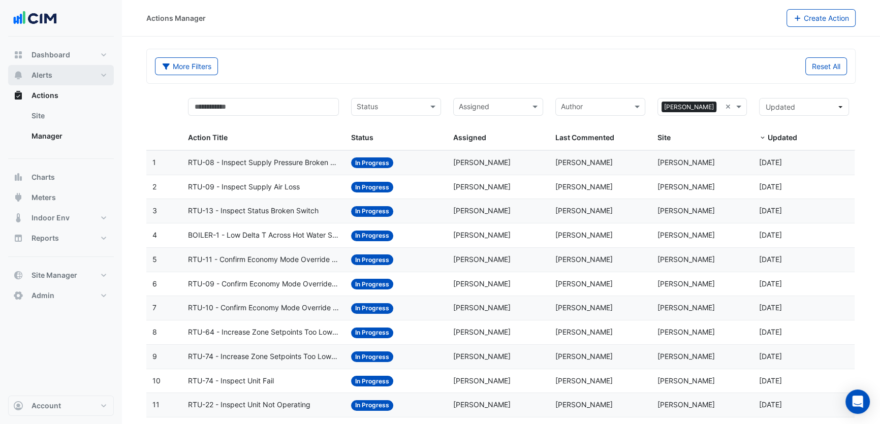
click at [52, 76] on span "Alerts" at bounding box center [42, 75] width 21 height 10
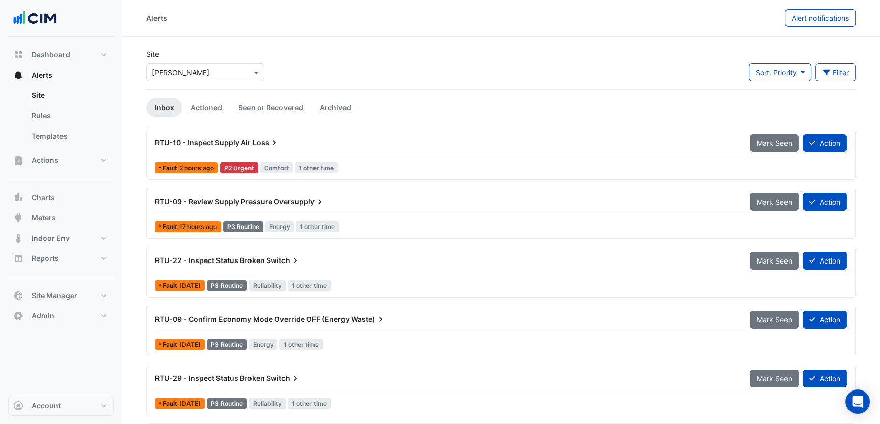
click at [321, 147] on div "RTU-10 - Inspect Supply Air Loss" at bounding box center [446, 143] width 595 height 18
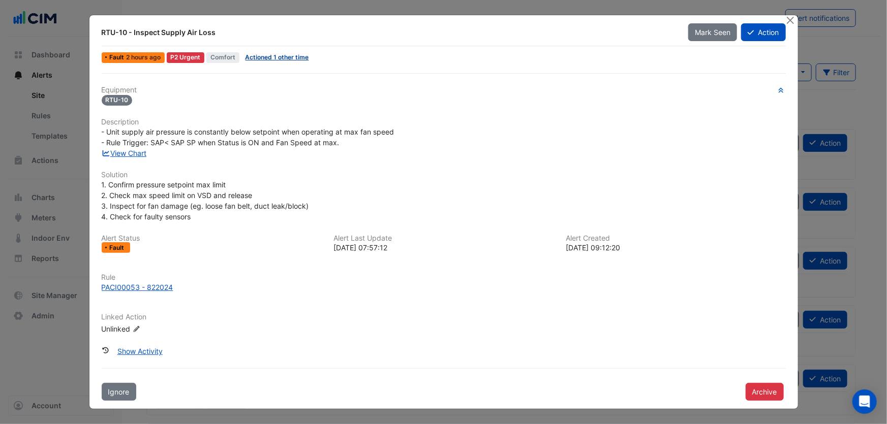
click at [257, 58] on link "Actioned 1 other time" at bounding box center [277, 57] width 64 height 8
click at [788, 21] on button "Close" at bounding box center [790, 20] width 11 height 11
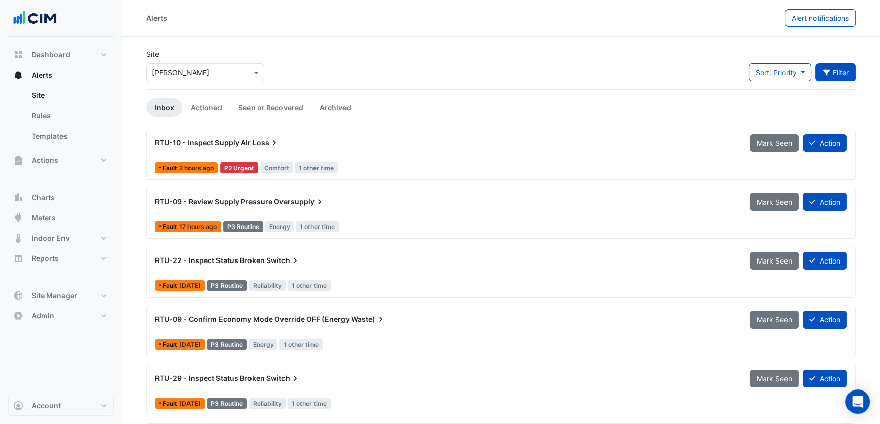
click at [830, 71] on button "Filter" at bounding box center [836, 73] width 41 height 18
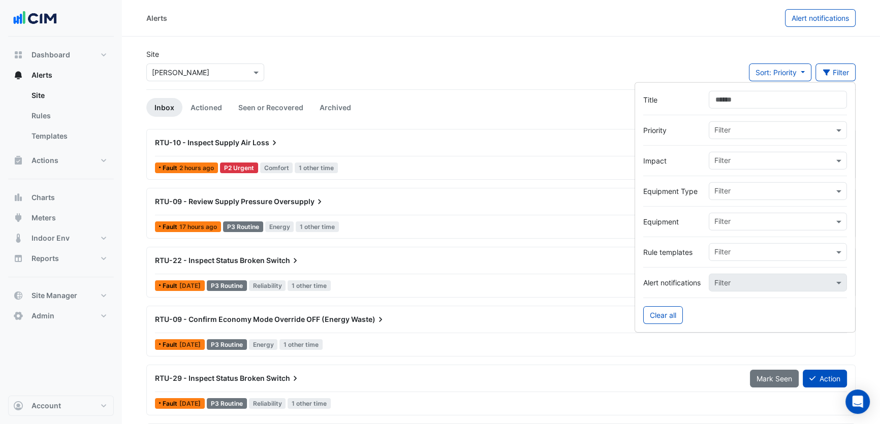
click at [745, 223] on input "text" at bounding box center [773, 222] width 119 height 11
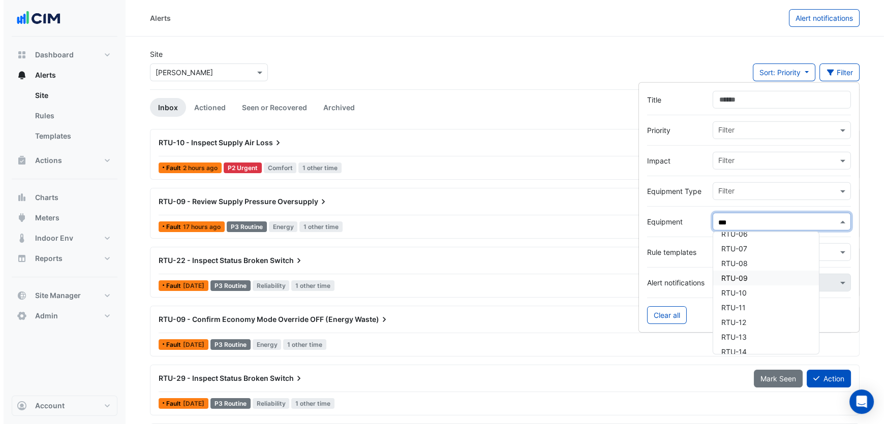
scroll to position [92, 0]
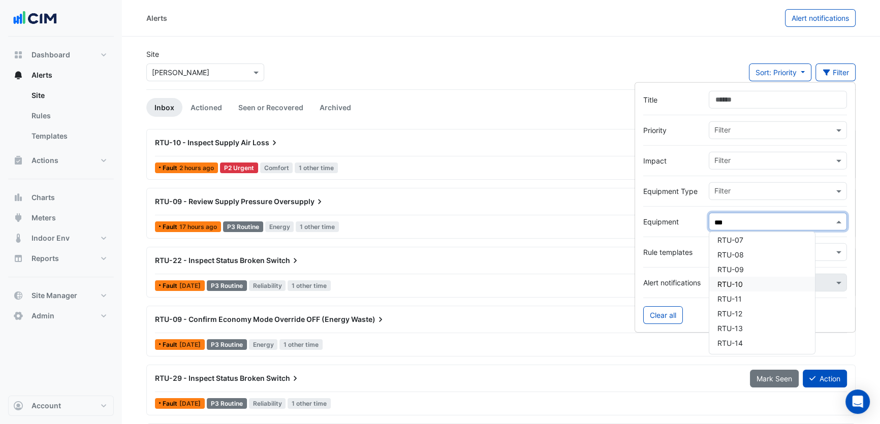
click at [755, 286] on div "RTU-10" at bounding box center [762, 284] width 106 height 15
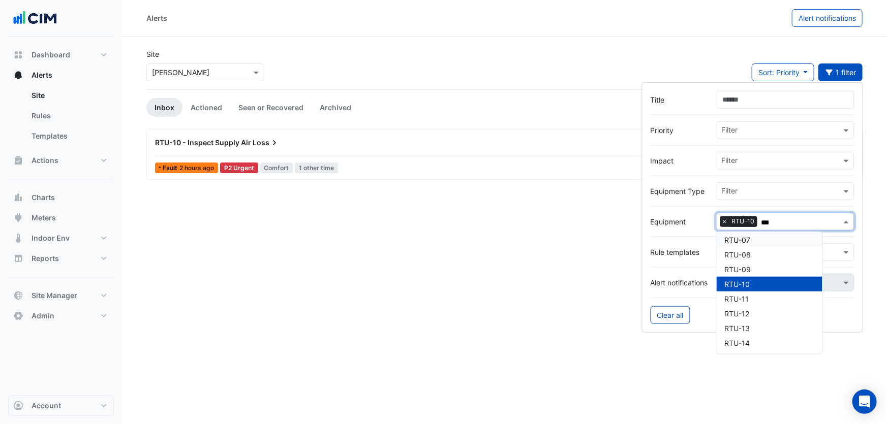
type input "***"
click at [661, 60] on div "Site Select a Site × Depuy Raynham Sort: Priority Priority Updated 1 filter" at bounding box center [504, 69] width 728 height 41
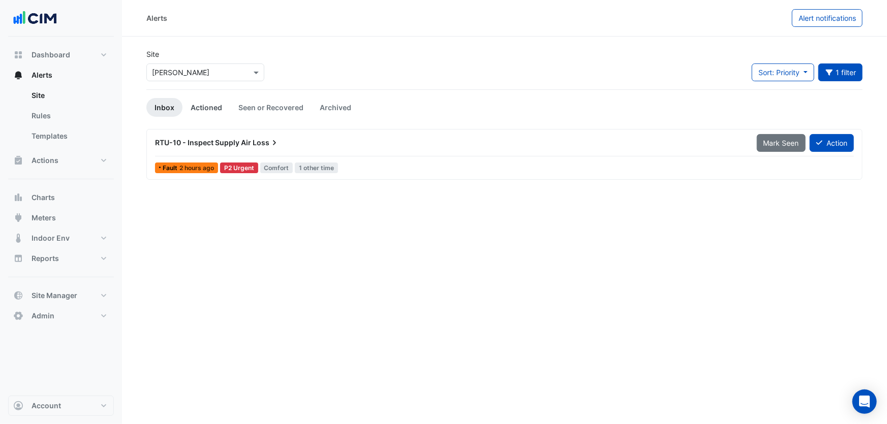
click at [215, 106] on link "Actioned" at bounding box center [206, 107] width 48 height 19
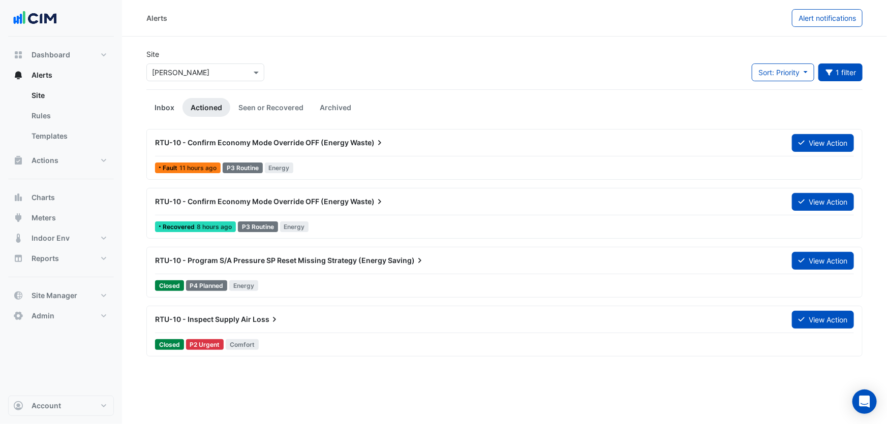
click at [169, 108] on link "Inbox" at bounding box center [164, 107] width 36 height 19
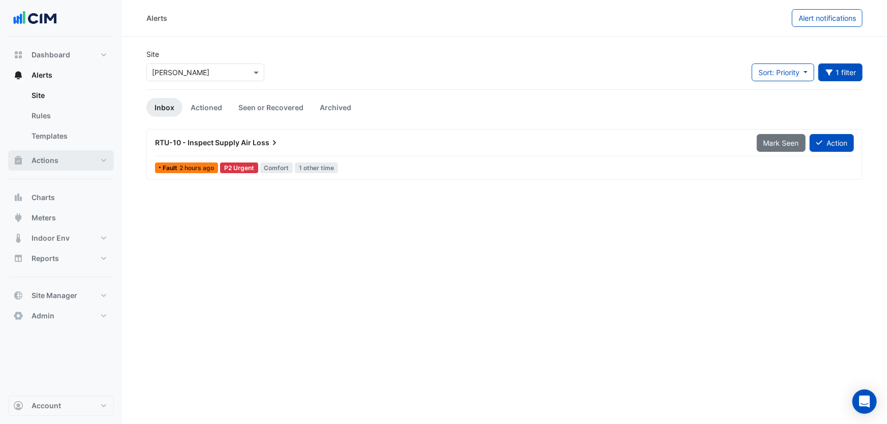
click at [71, 165] on button "Actions" at bounding box center [61, 160] width 106 height 20
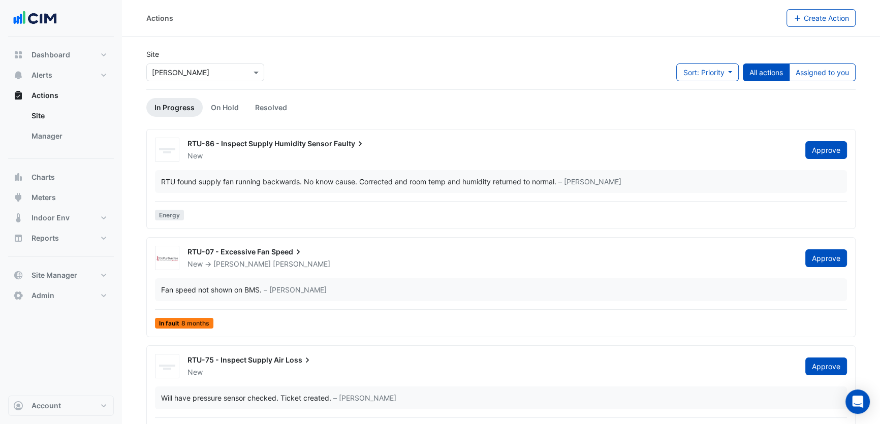
click at [232, 148] on div "RTU-86 - Inspect Supply Humidity Sensor Faulty" at bounding box center [491, 145] width 606 height 12
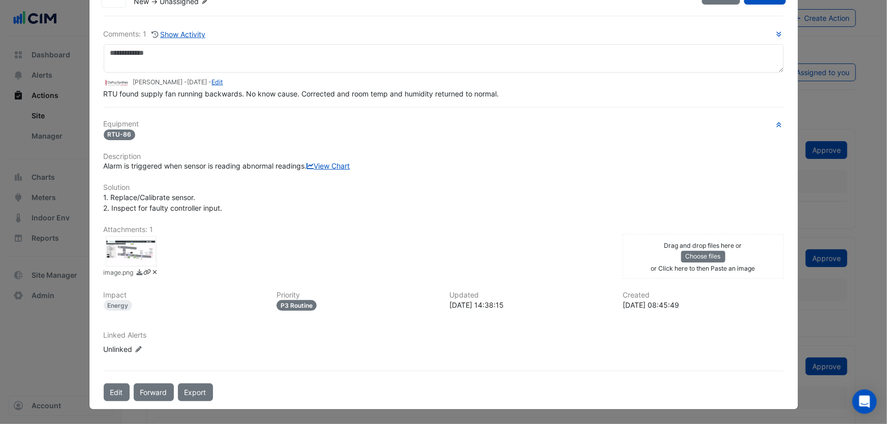
scroll to position [63, 0]
click at [142, 251] on div at bounding box center [131, 251] width 51 height 30
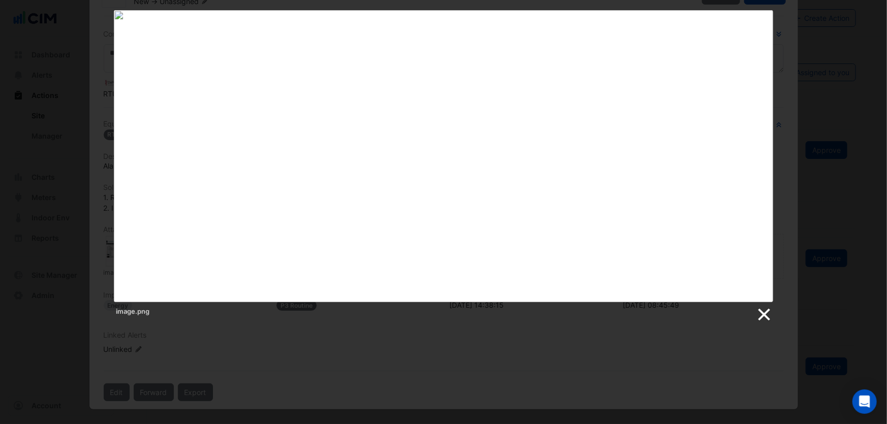
click at [767, 316] on link at bounding box center [763, 314] width 15 height 15
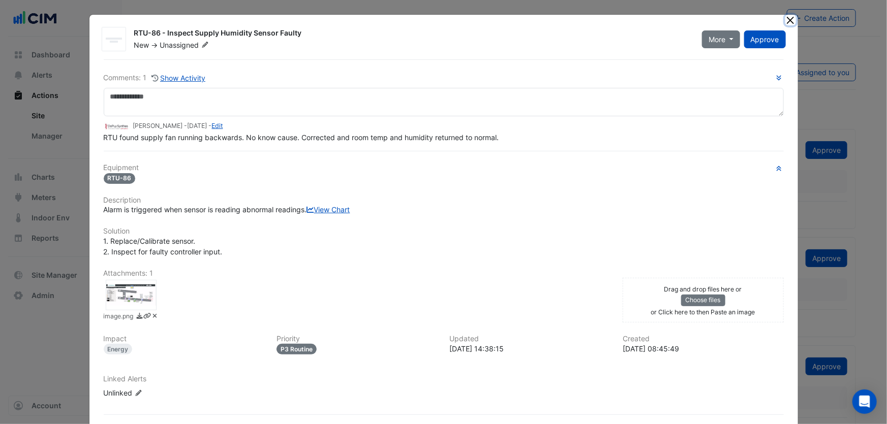
click at [785, 22] on button "Close" at bounding box center [790, 20] width 11 height 11
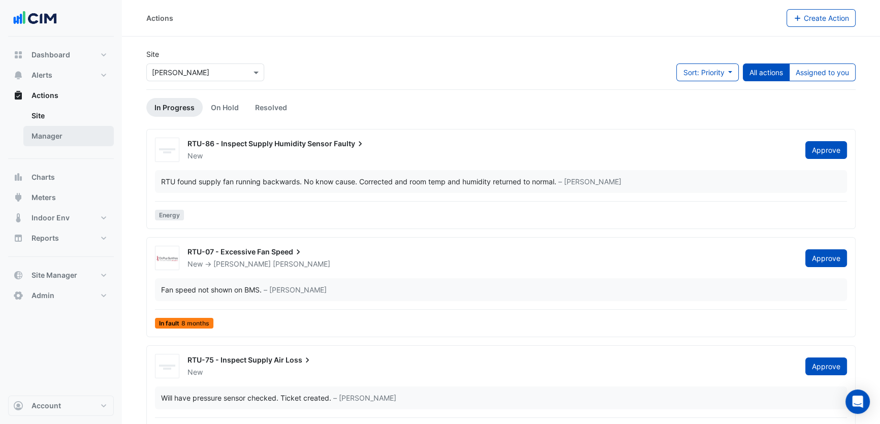
click at [61, 134] on link "Manager" at bounding box center [68, 136] width 90 height 20
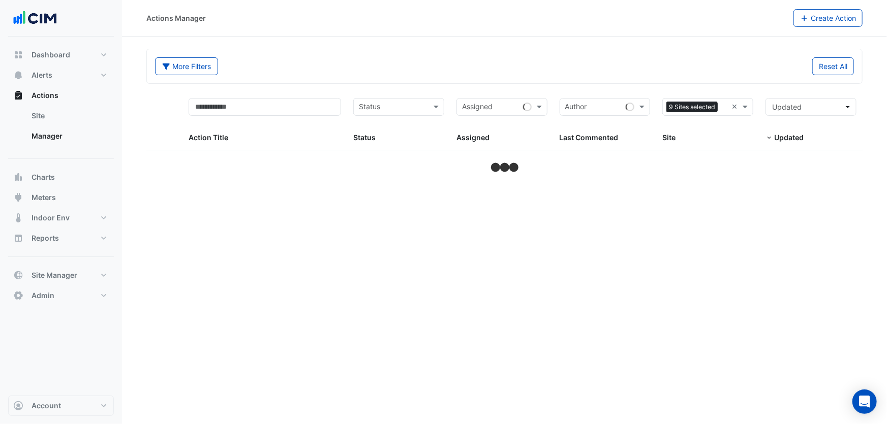
select select "***"
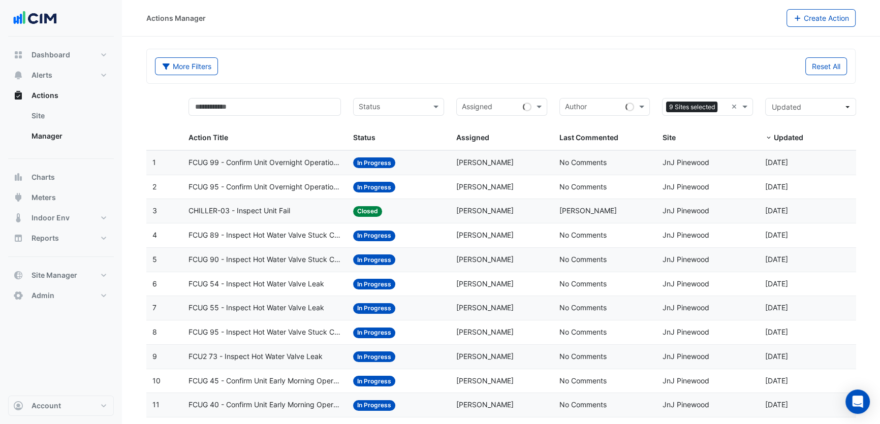
click at [303, 206] on div "CHILLER-03 - Inspect Unit Fail" at bounding box center [265, 211] width 152 height 12
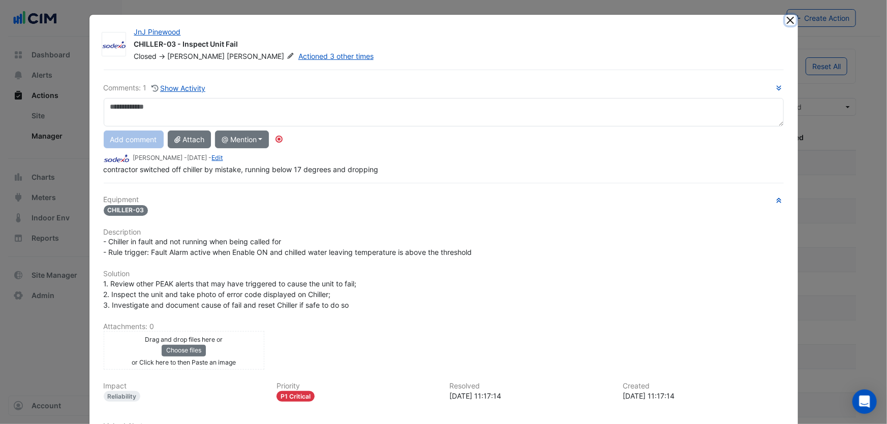
click at [789, 21] on button "Close" at bounding box center [790, 20] width 11 height 11
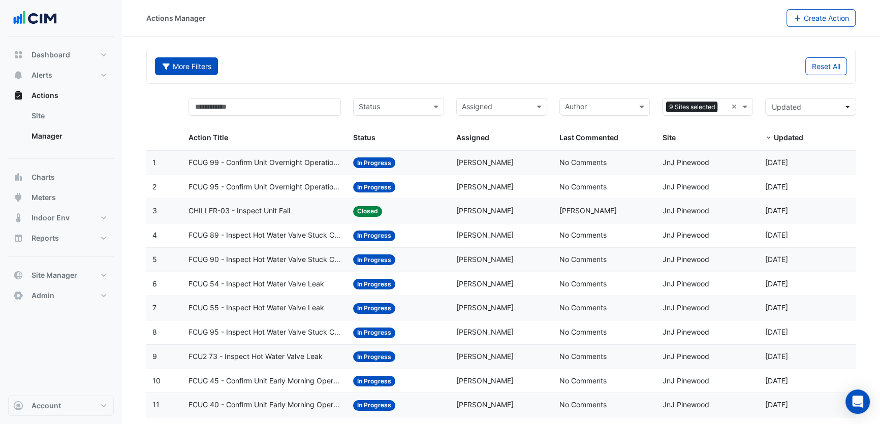
click at [189, 63] on button "More Filters" at bounding box center [186, 66] width 63 height 18
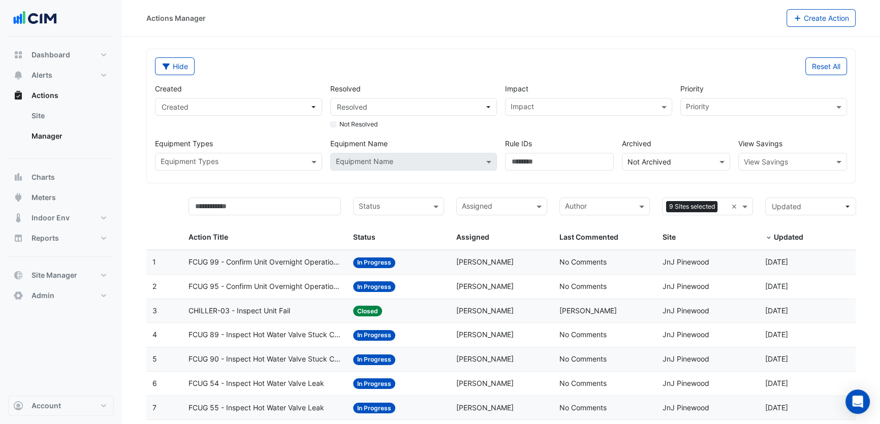
click at [177, 59] on button "Hide" at bounding box center [175, 66] width 40 height 18
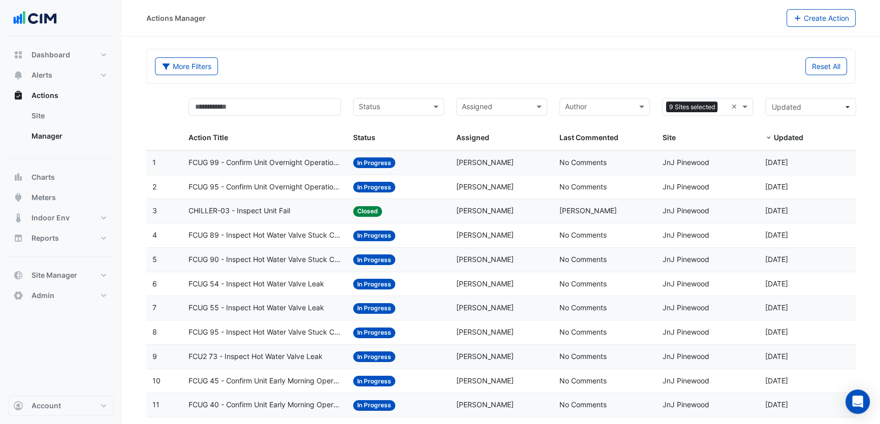
click at [403, 108] on input "text" at bounding box center [393, 108] width 68 height 12
click at [398, 140] on span "In Progress" at bounding box center [381, 143] width 38 height 9
click at [426, 79] on div "More Filters Reset All" at bounding box center [501, 68] width 704 height 22
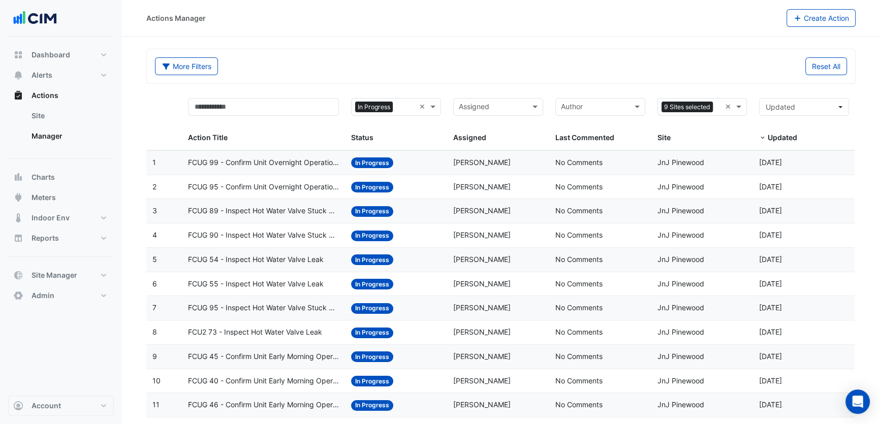
click at [765, 137] on span at bounding box center [762, 138] width 7 height 8
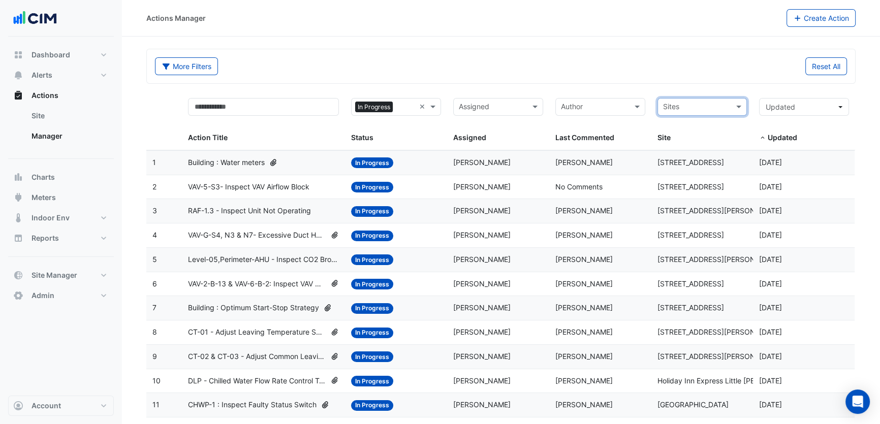
click at [380, 60] on div "More Filters" at bounding box center [325, 66] width 352 height 18
click at [47, 74] on span "Alerts" at bounding box center [42, 75] width 21 height 10
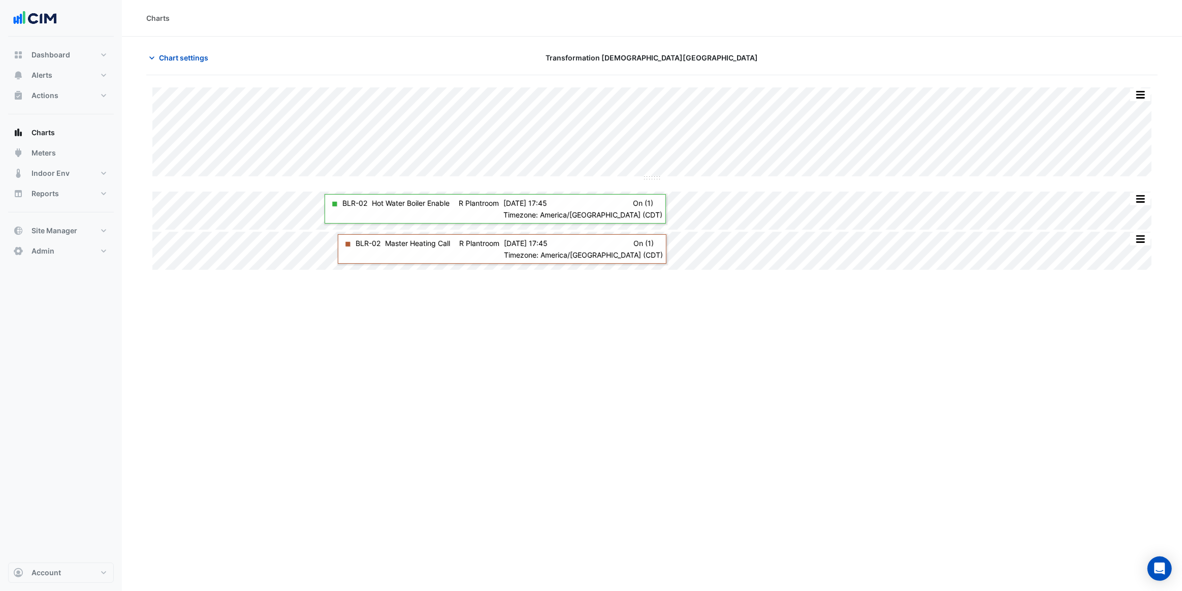
click at [490, 62] on div "Transformation [DEMOGRAPHIC_DATA][GEOGRAPHIC_DATA]" at bounding box center [652, 58] width 341 height 18
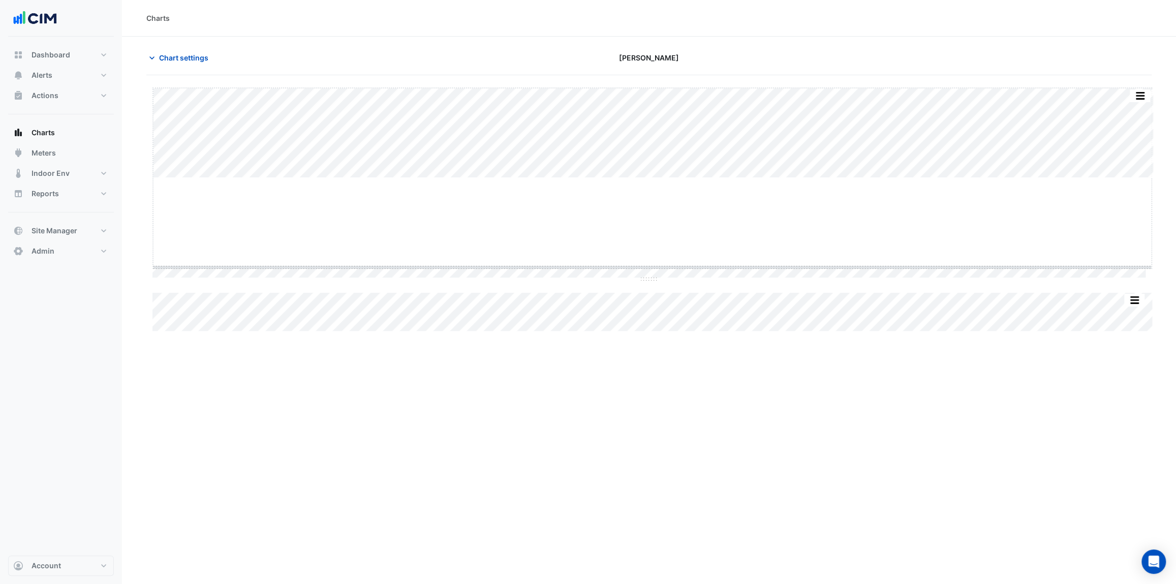
drag, startPoint x: 653, startPoint y: 177, endPoint x: 631, endPoint y: 273, distance: 98.6
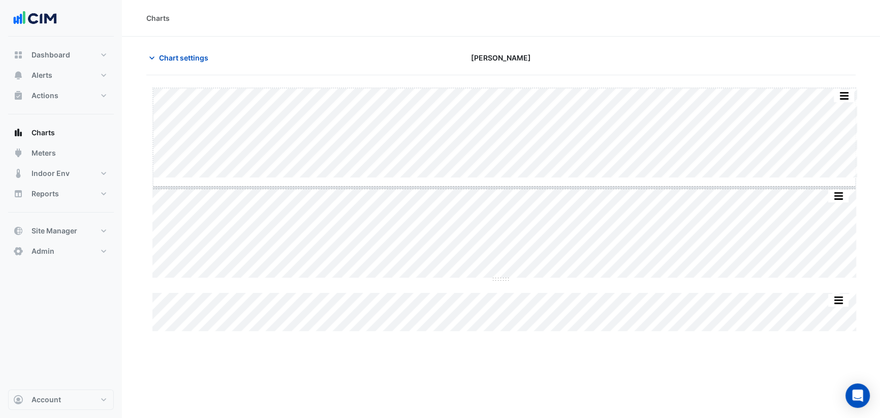
drag, startPoint x: 501, startPoint y: 178, endPoint x: 500, endPoint y: 203, distance: 24.9
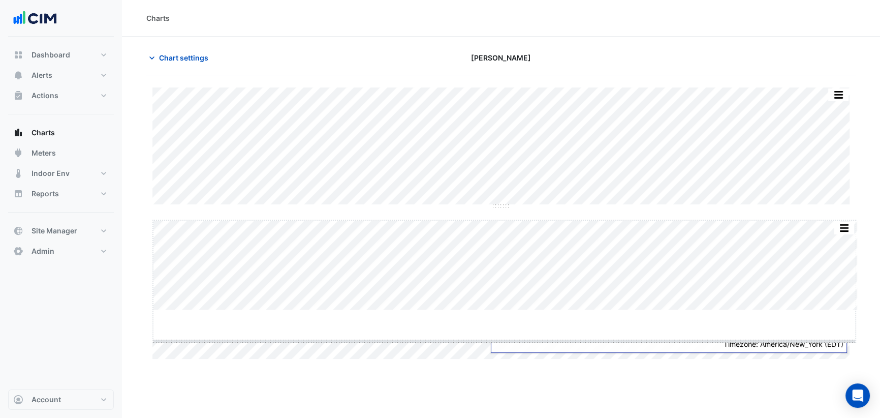
drag, startPoint x: 501, startPoint y: 310, endPoint x: 505, endPoint y: 348, distance: 37.8
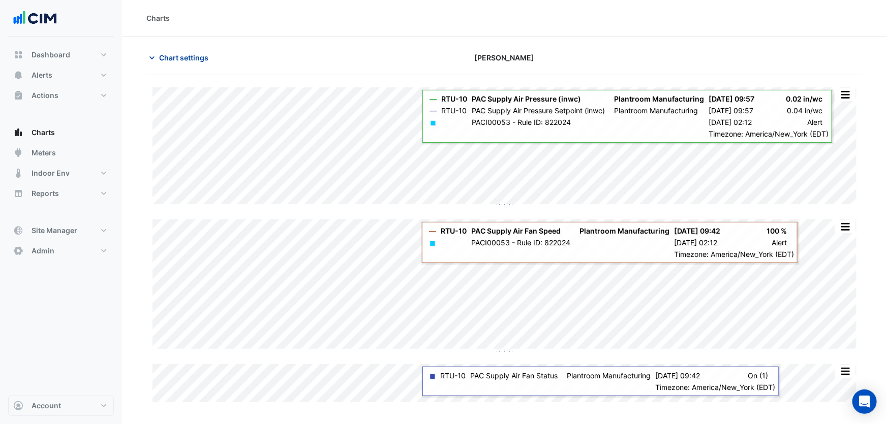
drag, startPoint x: 441, startPoint y: 86, endPoint x: 193, endPoint y: 56, distance: 249.7
click at [193, 56] on span "Chart settings" at bounding box center [183, 57] width 49 height 11
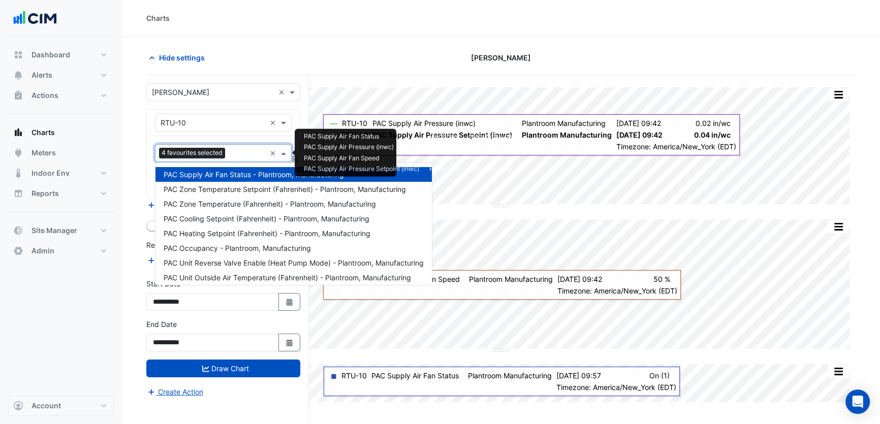
click at [245, 154] on input "text" at bounding box center [247, 154] width 37 height 11
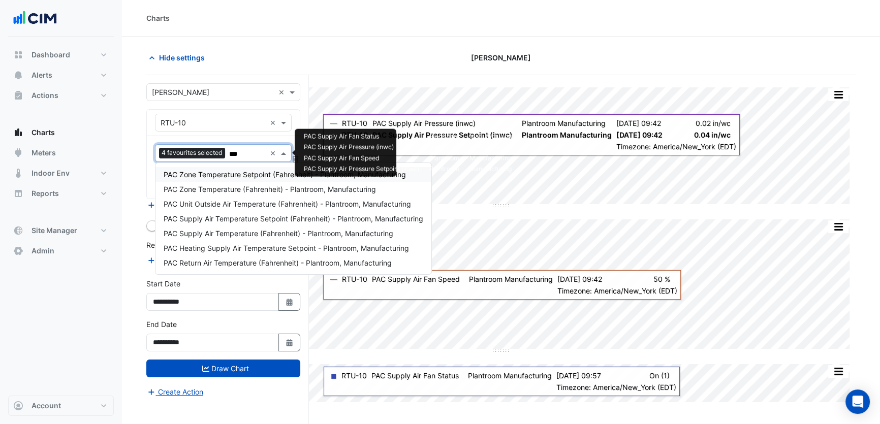
type input "****"
click at [257, 232] on span "PAC Supply Air Temperature (Fahrenheit) - Plantroom, Manufacturing" at bounding box center [279, 233] width 230 height 9
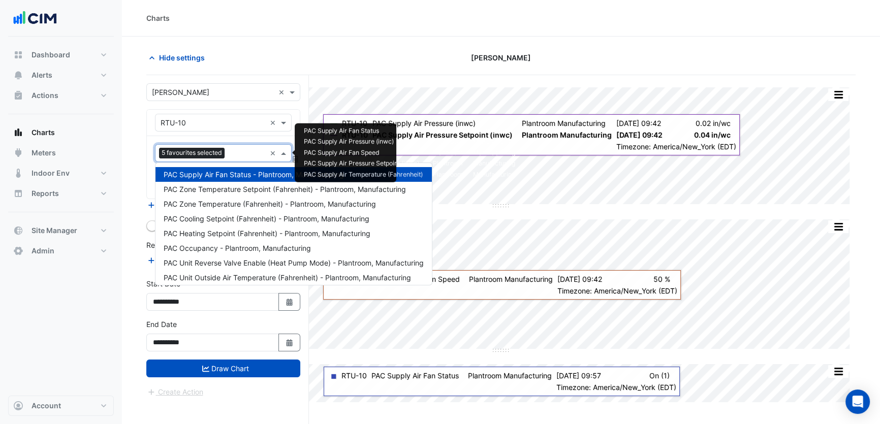
click at [242, 152] on input "text" at bounding box center [247, 154] width 37 height 11
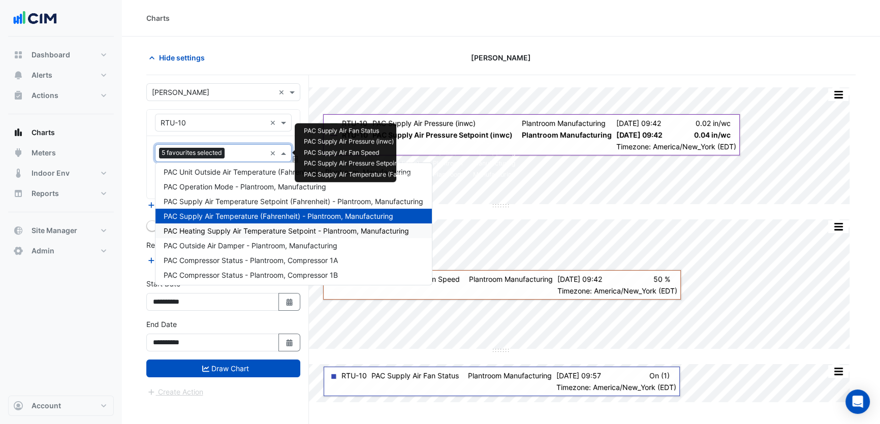
scroll to position [105, 0]
click at [250, 207] on div "PAC Supply Air Temperature Setpoint (Fahrenheit) - Plantroom, Manufacturing" at bounding box center [293, 202] width 276 height 15
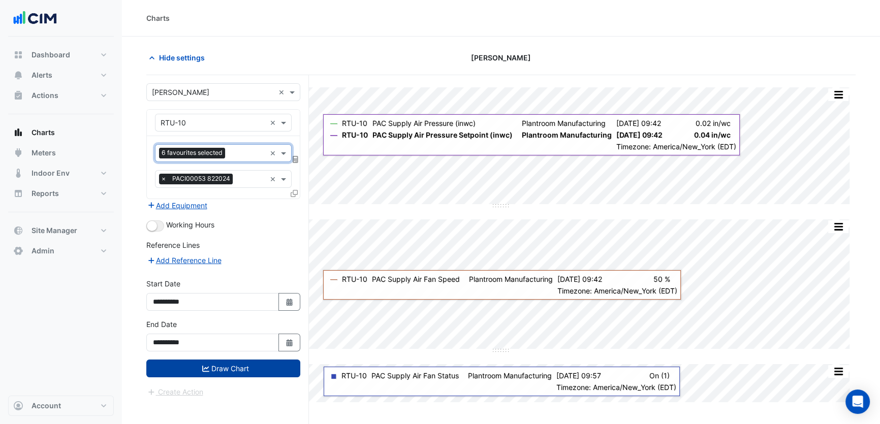
click at [242, 369] on button "Draw Chart" at bounding box center [223, 369] width 154 height 18
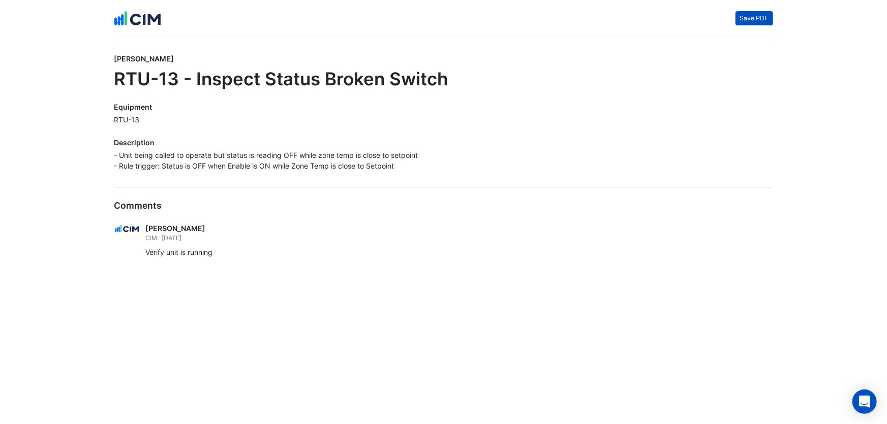
click at [752, 21] on button "Save PDF" at bounding box center [754, 18] width 38 height 14
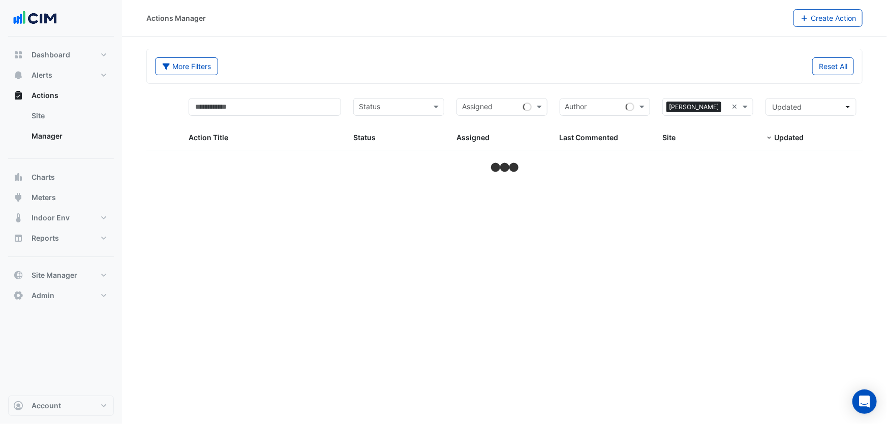
select select "***"
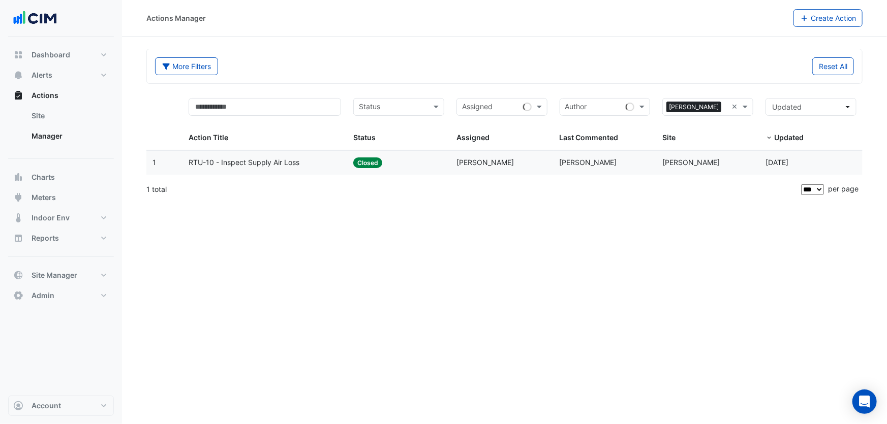
click at [302, 165] on div "RTU-10 - Inspect Supply Air Loss" at bounding box center [265, 163] width 152 height 12
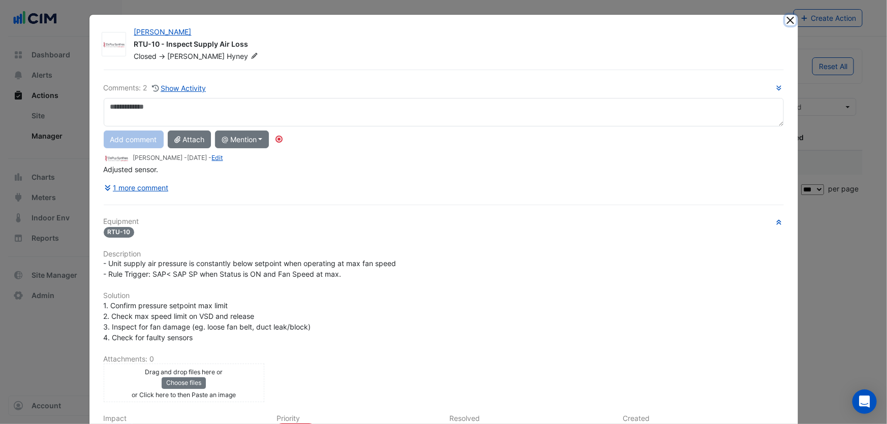
drag, startPoint x: 788, startPoint y: 21, endPoint x: 780, endPoint y: 22, distance: 7.6
click at [787, 21] on button "Close" at bounding box center [790, 20] width 11 height 11
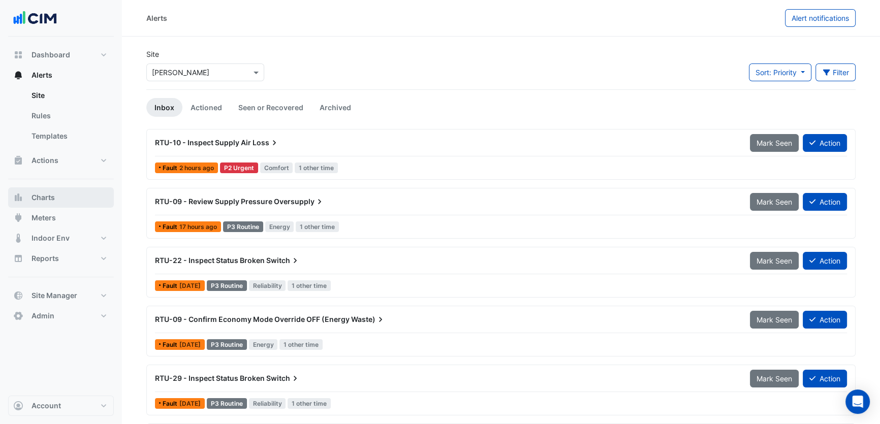
click at [49, 197] on span "Charts" at bounding box center [43, 198] width 23 height 10
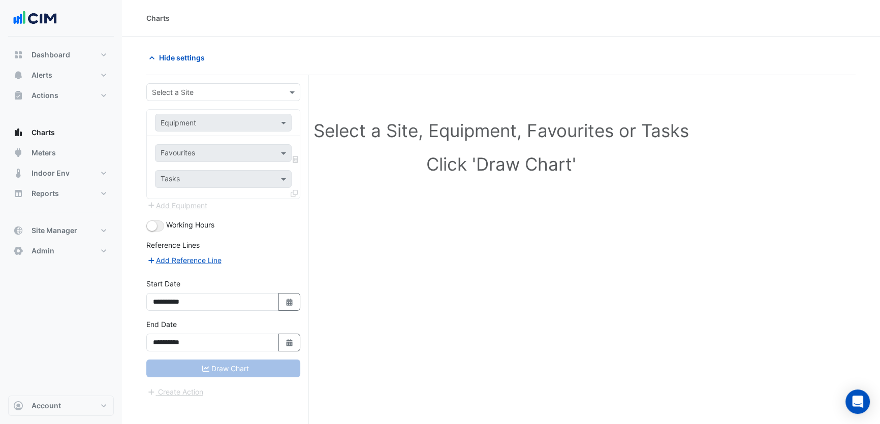
click at [228, 89] on input "text" at bounding box center [213, 92] width 122 height 11
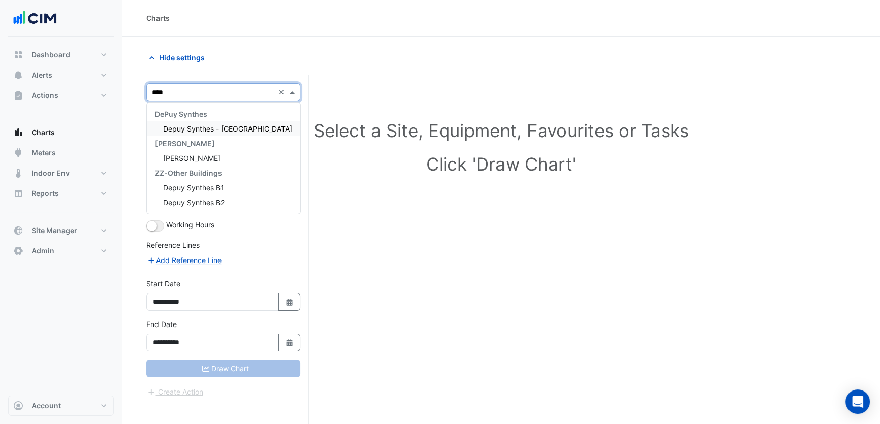
type input "*****"
click at [200, 152] on div "Depuy Raynham" at bounding box center [223, 158] width 153 height 15
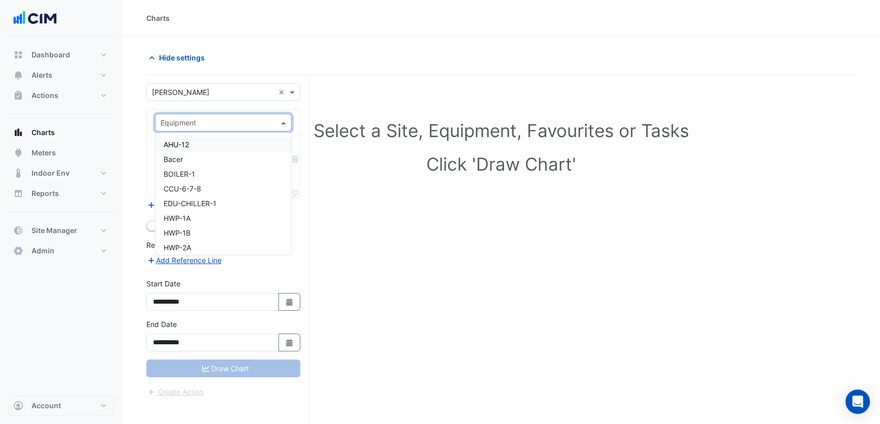
click at [241, 119] on input "text" at bounding box center [213, 123] width 105 height 11
click at [208, 217] on div "HWP-1A" at bounding box center [223, 218] width 136 height 15
click at [251, 154] on input "text" at bounding box center [212, 154] width 103 height 11
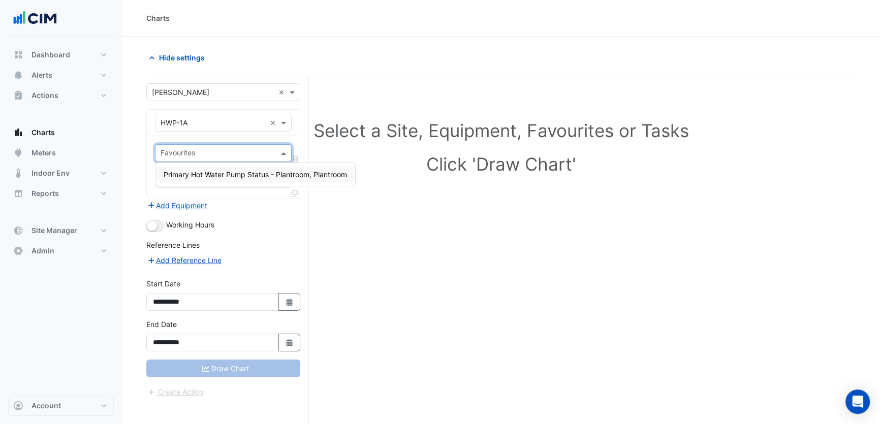
click at [216, 120] on input "text" at bounding box center [213, 123] width 105 height 11
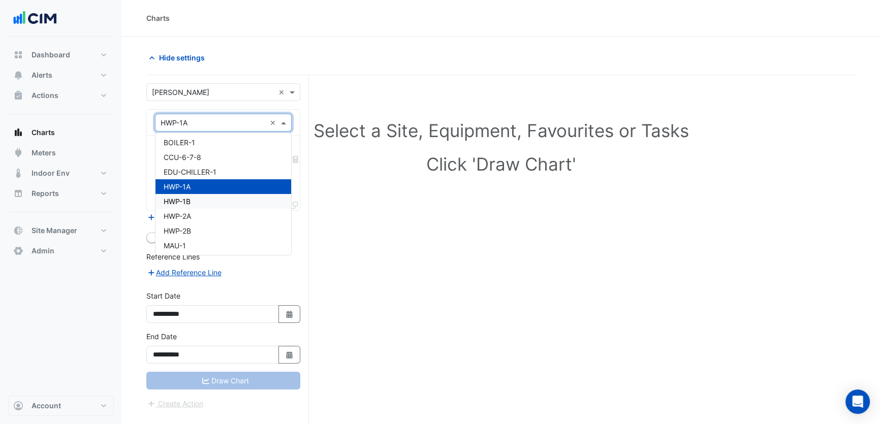
scroll to position [46, 0]
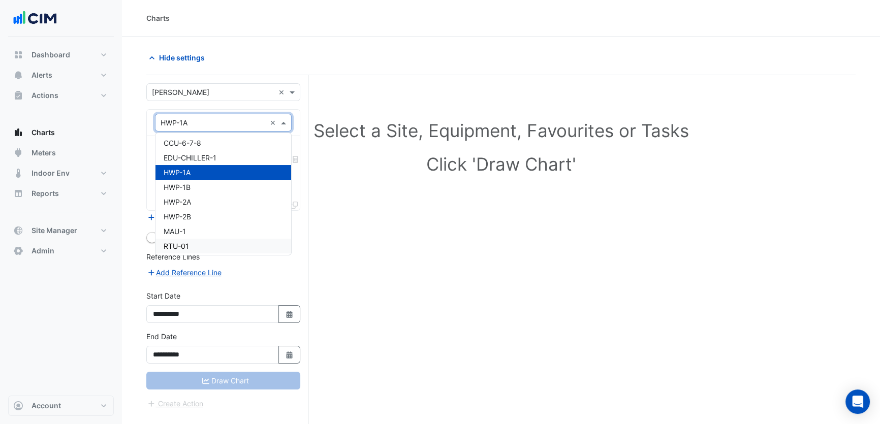
click at [188, 243] on span "RTU-01" at bounding box center [176, 246] width 25 height 9
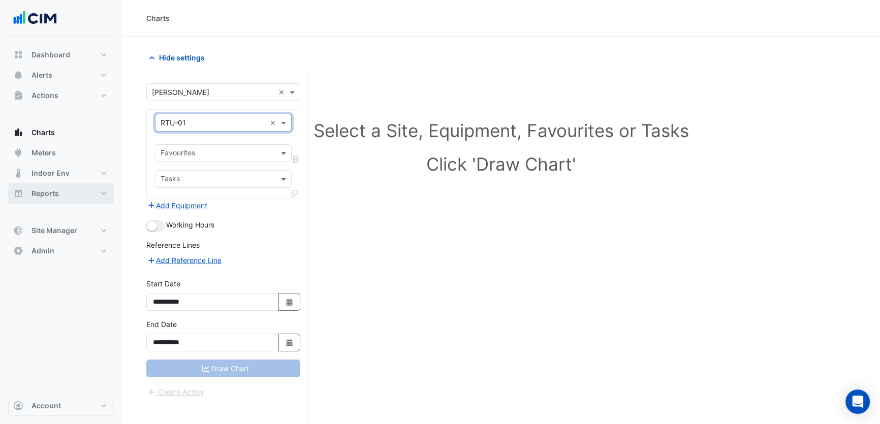
click at [97, 196] on button "Reports" at bounding box center [61, 193] width 106 height 20
select select "***"
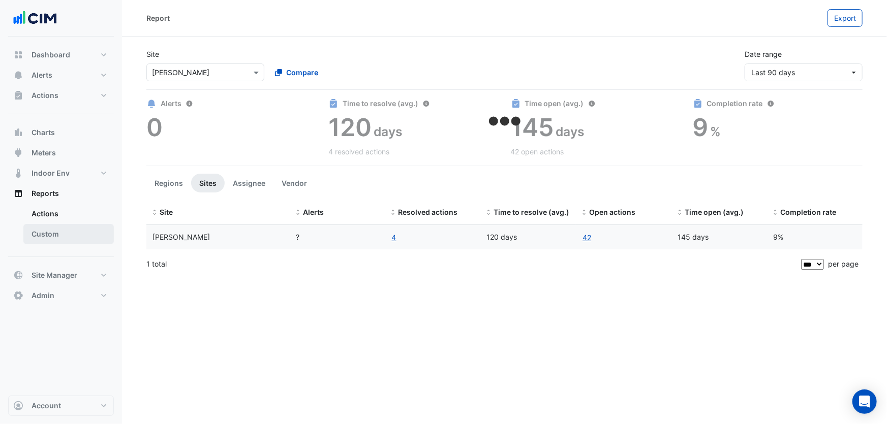
click at [72, 235] on link "Custom" at bounding box center [68, 234] width 90 height 20
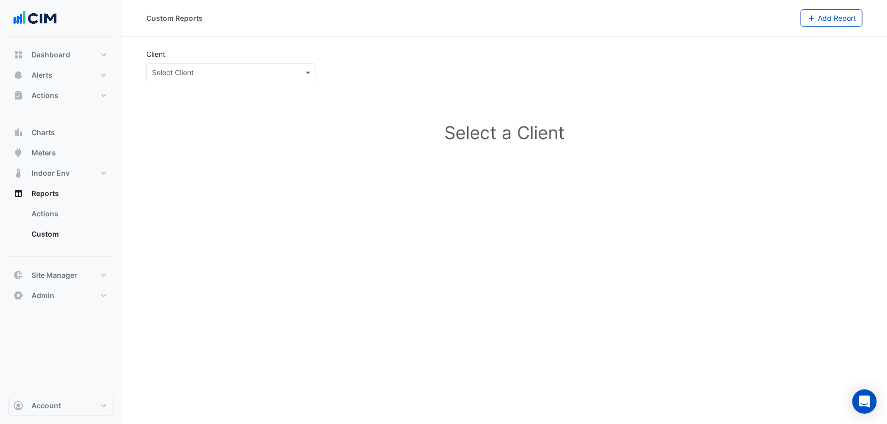
click at [282, 73] on input "text" at bounding box center [221, 73] width 138 height 11
type input "*****"
click at [275, 96] on div "Mapletree" at bounding box center [231, 94] width 169 height 15
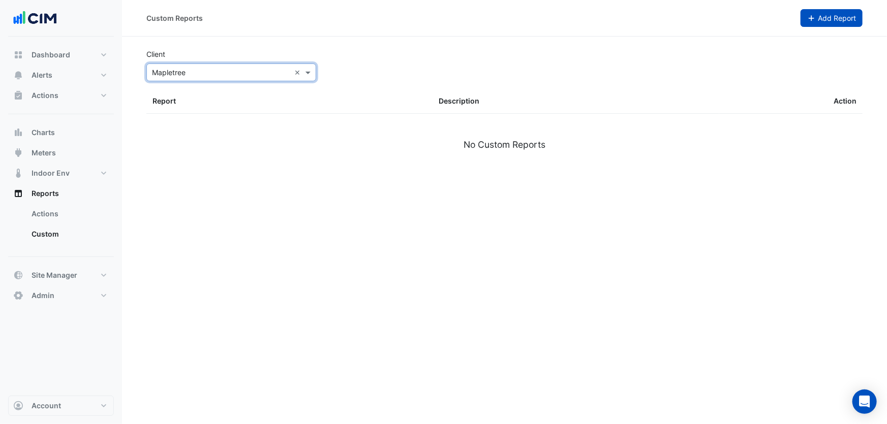
click at [818, 14] on span "Add Report" at bounding box center [837, 18] width 38 height 9
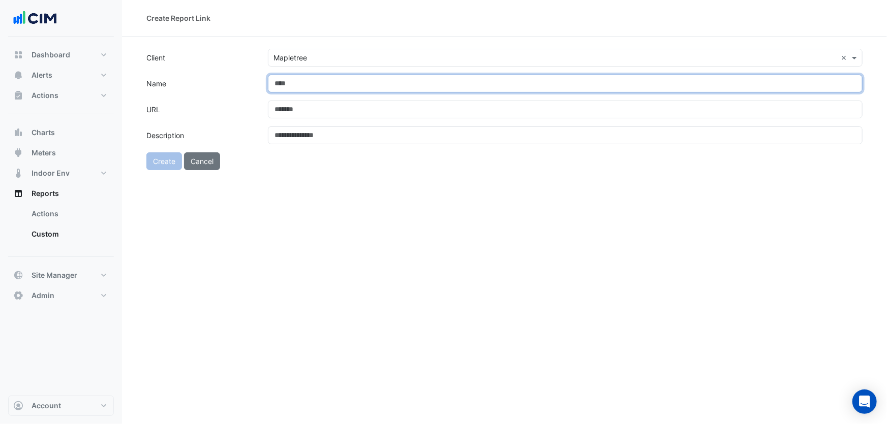
click at [295, 82] on input "Name" at bounding box center [565, 84] width 595 height 18
type input "**********"
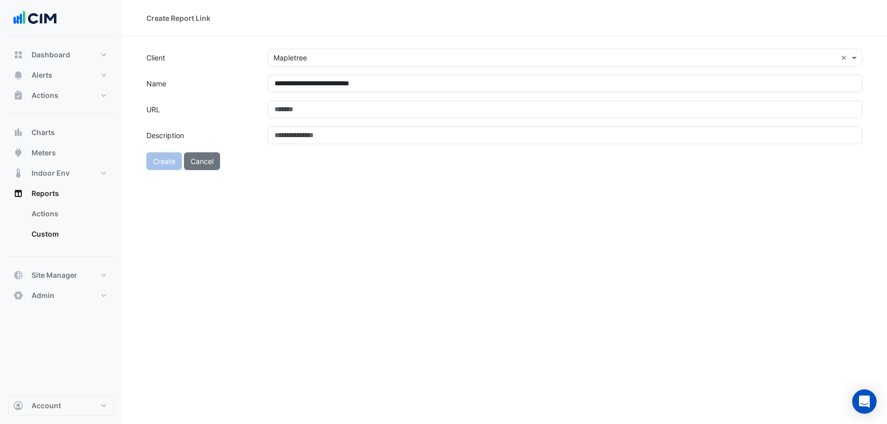
click at [298, 227] on div "**********" at bounding box center [504, 212] width 765 height 424
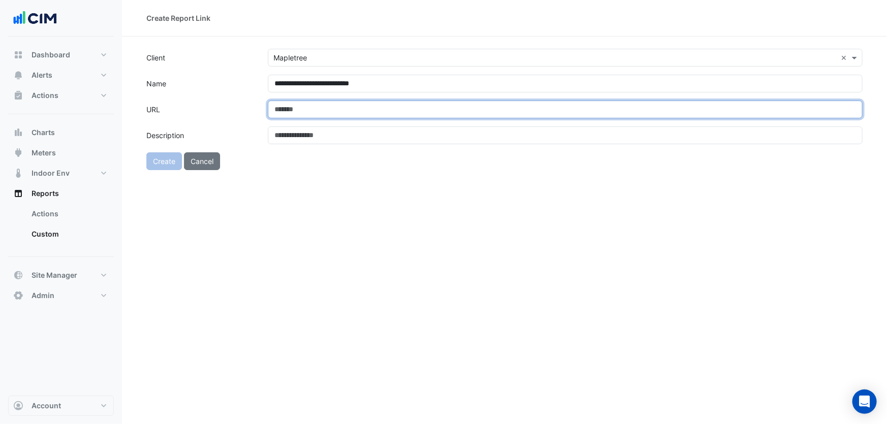
click at [326, 110] on input "URL" at bounding box center [565, 110] width 595 height 18
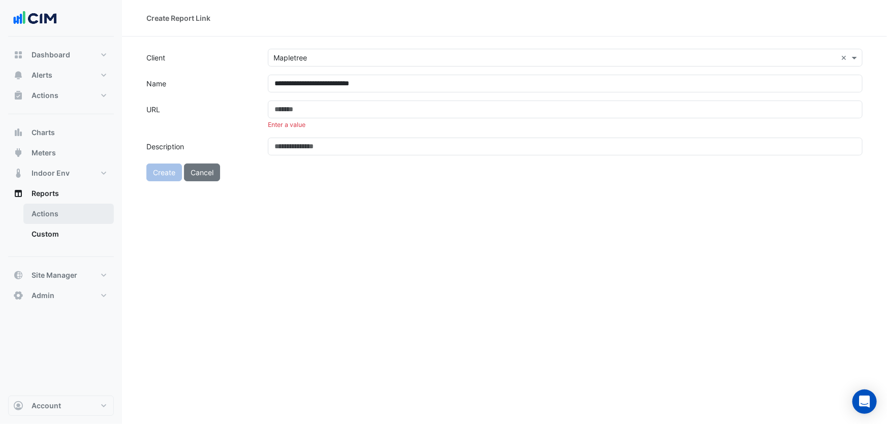
click at [61, 218] on link "Actions" at bounding box center [68, 214] width 90 height 20
select select "***"
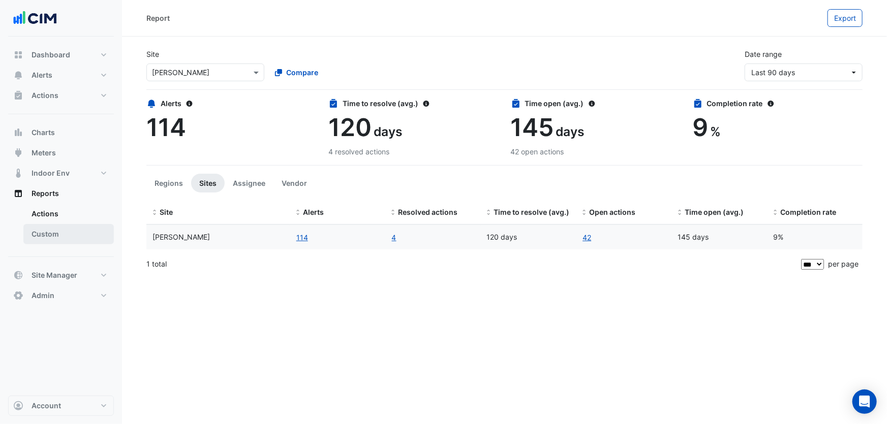
click at [64, 235] on link "Custom" at bounding box center [68, 234] width 90 height 20
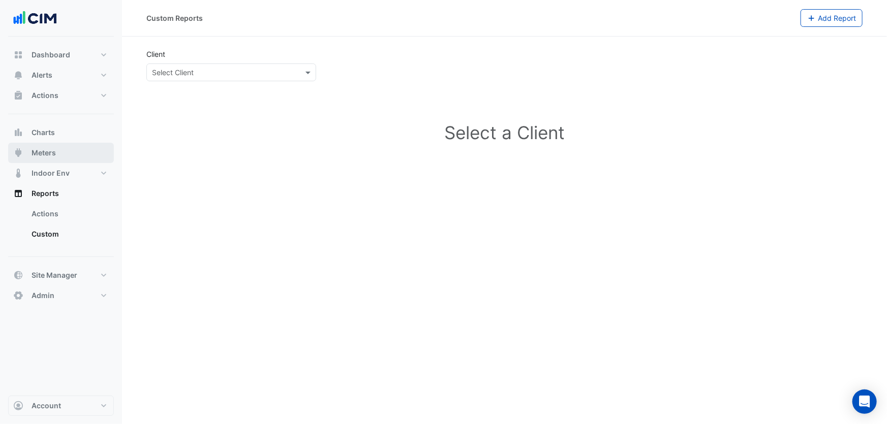
click at [60, 155] on button "Meters" at bounding box center [61, 153] width 106 height 20
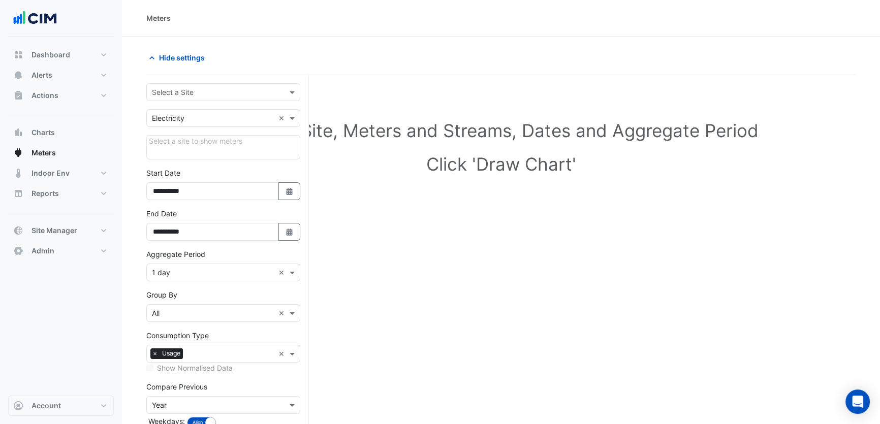
click at [176, 98] on div "Select a Site" at bounding box center [223, 92] width 154 height 18
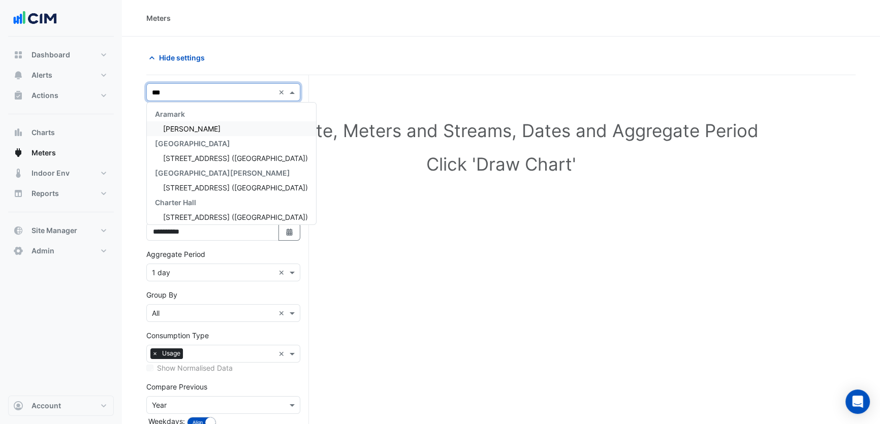
type input "****"
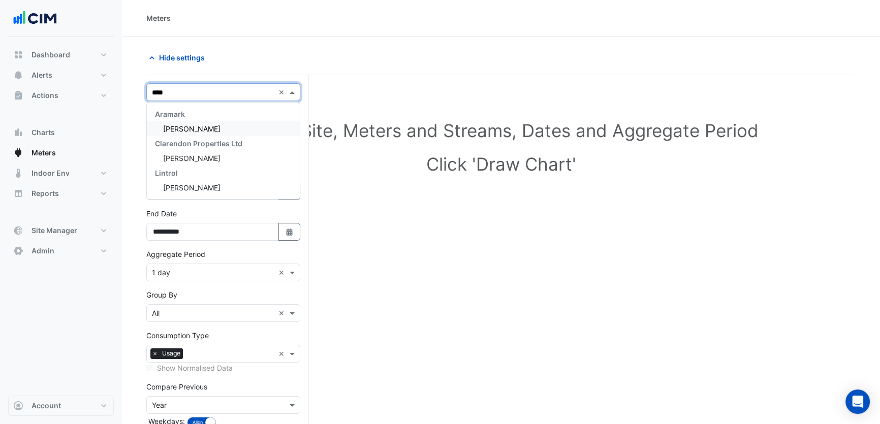
click at [211, 127] on span "Horgan's Quay" at bounding box center [191, 128] width 57 height 9
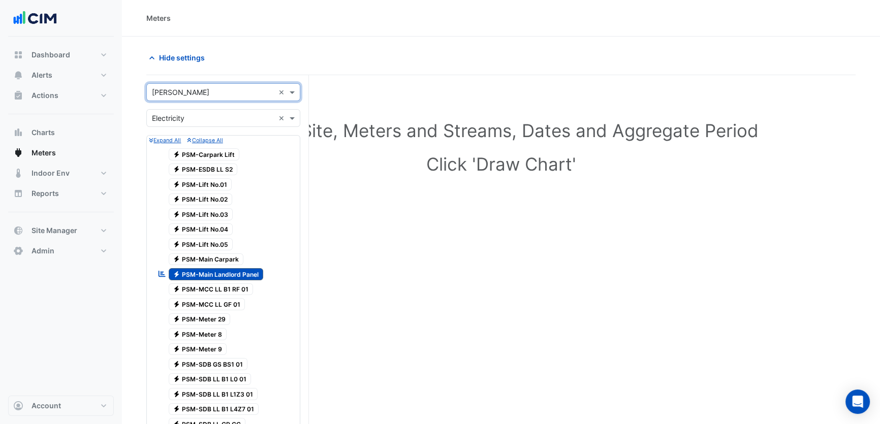
click at [210, 271] on span "Electricity PSM-Main Landlord Panel" at bounding box center [216, 274] width 95 height 12
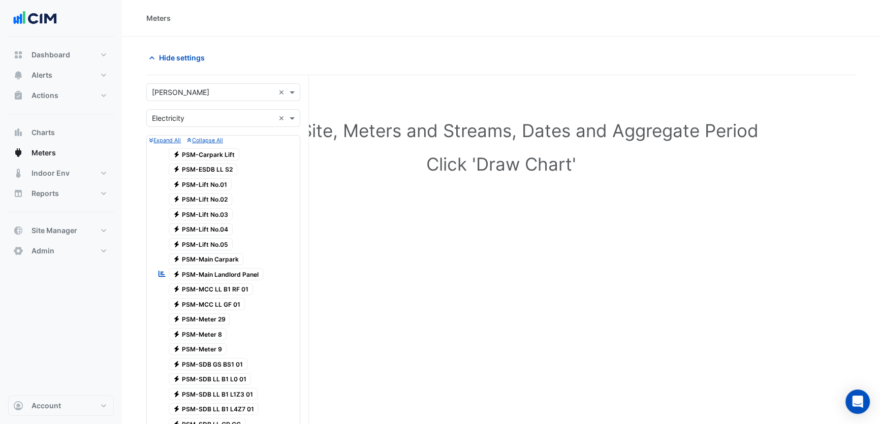
click at [220, 183] on span "Electricity PSM-Lift No.01" at bounding box center [201, 184] width 64 height 12
click at [221, 198] on span "Electricity PSM-Lift No.02" at bounding box center [201, 200] width 64 height 12
click at [221, 213] on span "Electricity PSM-Lift No.03" at bounding box center [201, 214] width 65 height 12
click at [219, 229] on span "Electricity PSM-Lift No.04" at bounding box center [201, 230] width 65 height 12
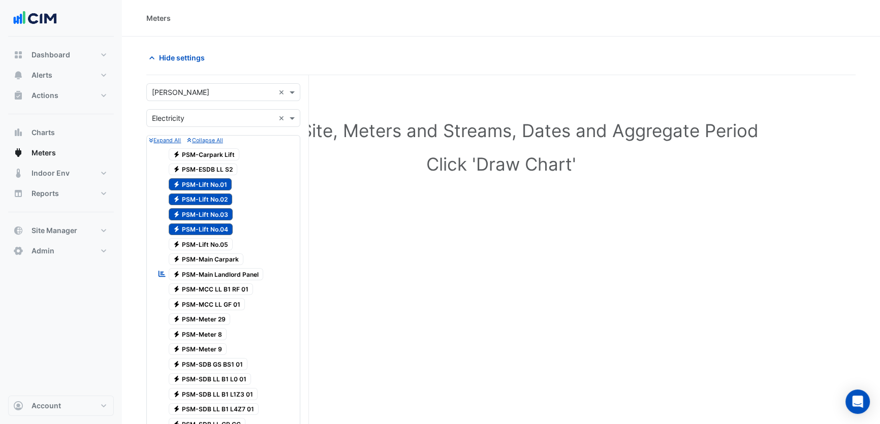
click at [217, 241] on span "Electricity PSM-Lift No.05" at bounding box center [201, 244] width 65 height 12
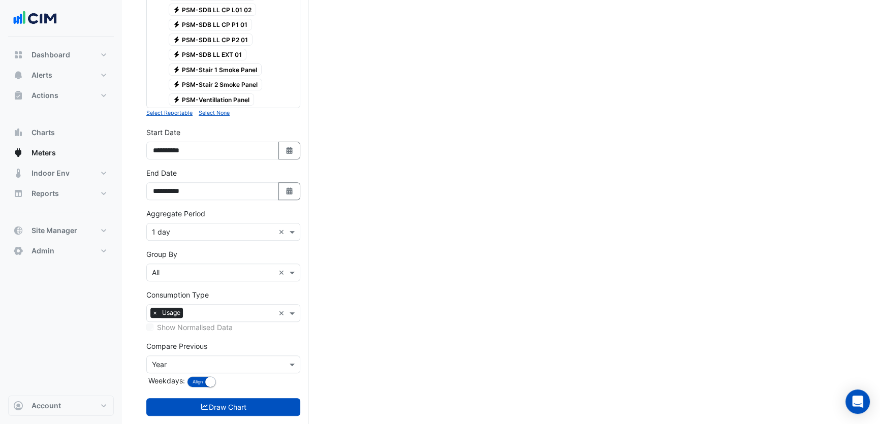
scroll to position [460, 0]
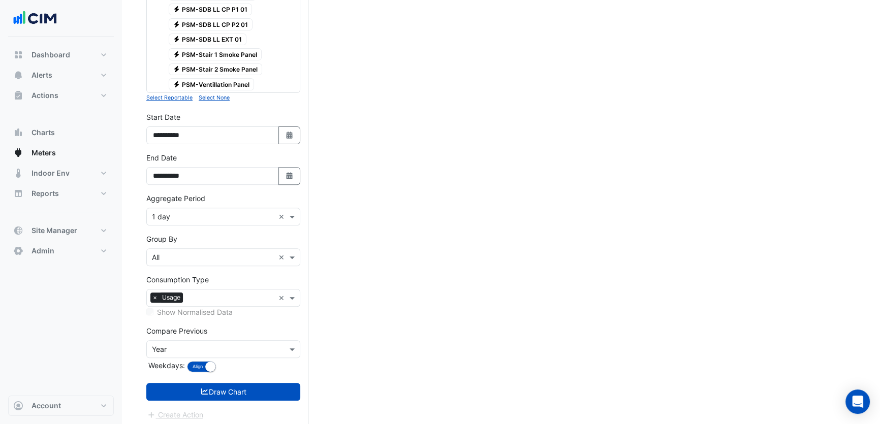
click at [191, 213] on input "text" at bounding box center [213, 217] width 122 height 11
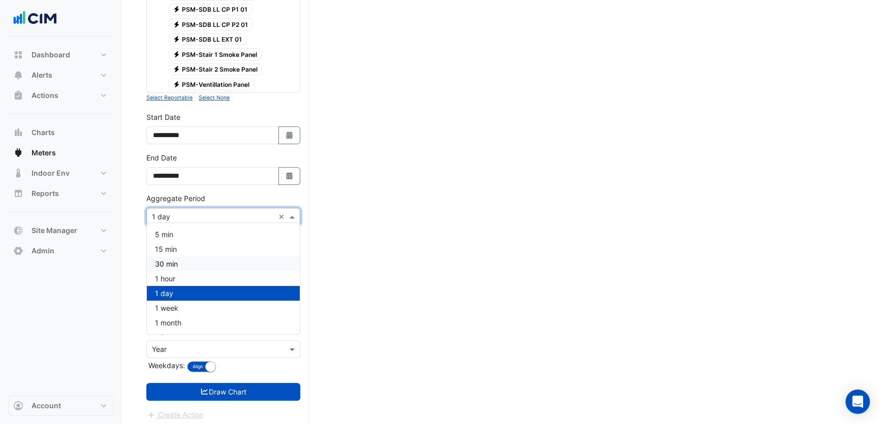
click at [137, 250] on section "Hide settings Select Site, Meters and Streams, Dates and Aggregate Period Click…" at bounding box center [501, 3] width 758 height 852
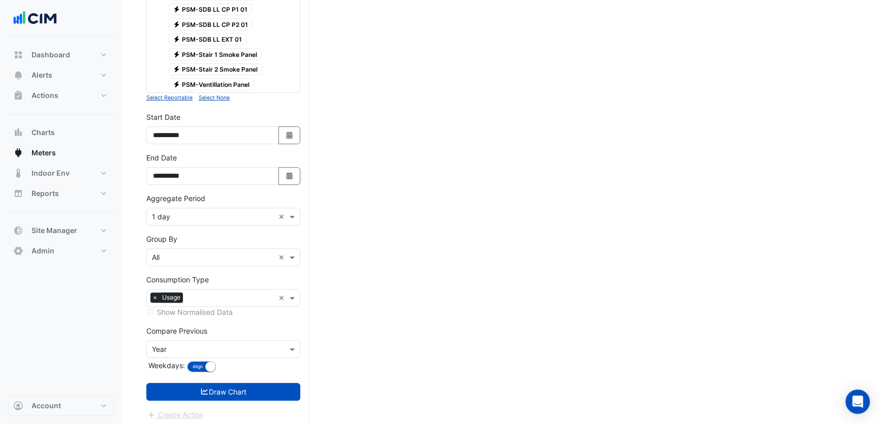
click at [185, 345] on input "text" at bounding box center [213, 350] width 122 height 11
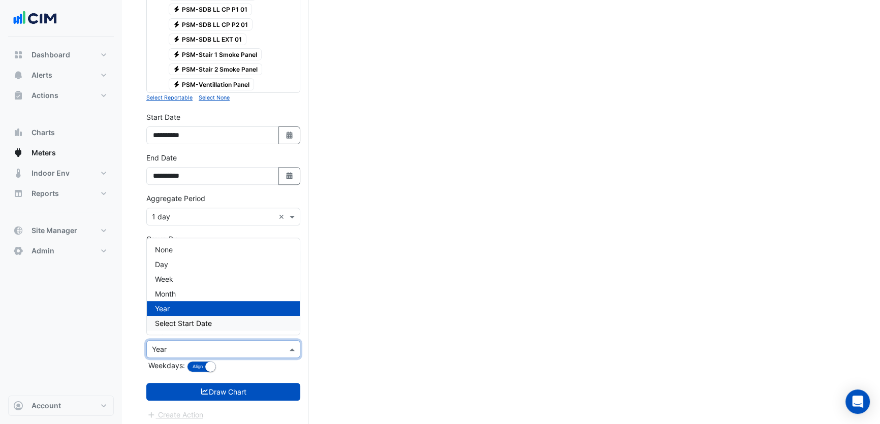
click at [134, 336] on section "Hide settings Select Site, Meters and Streams, Dates and Aggregate Period Click…" at bounding box center [501, 3] width 758 height 852
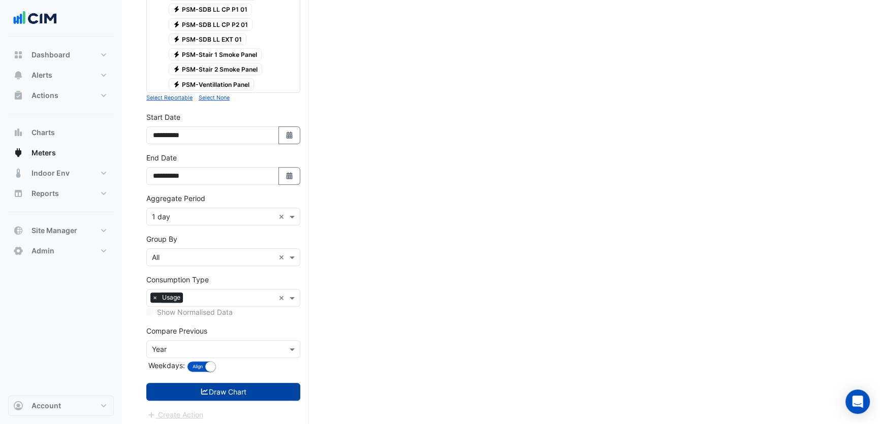
click at [202, 388] on fa-icon "submit" at bounding box center [204, 392] width 9 height 9
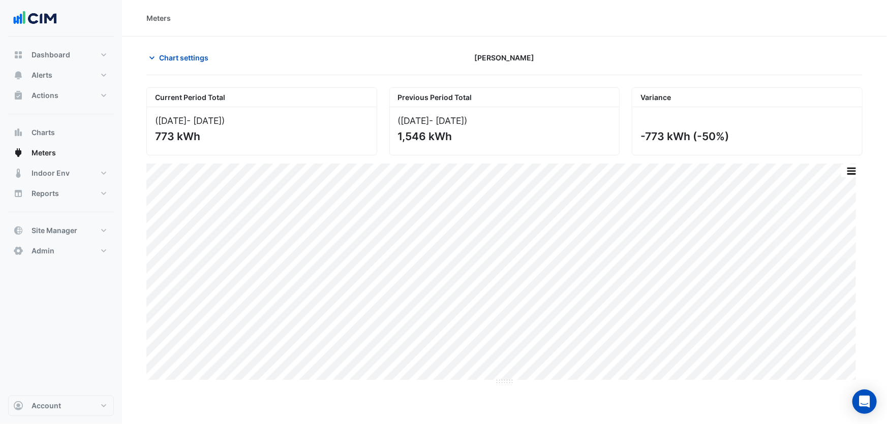
drag, startPoint x: 163, startPoint y: 120, endPoint x: 243, endPoint y: 121, distance: 80.3
click at [243, 121] on div "(01 Jul 25 - 31 Jul 25 )" at bounding box center [261, 120] width 213 height 11
click at [222, 121] on span "- 31 Jul 25" at bounding box center [203, 120] width 35 height 11
drag, startPoint x: 153, startPoint y: 135, endPoint x: 173, endPoint y: 135, distance: 19.3
click at [173, 135] on div "(01 Jul 25 - 31 Jul 25 ) 773 kWh" at bounding box center [262, 131] width 230 height 48
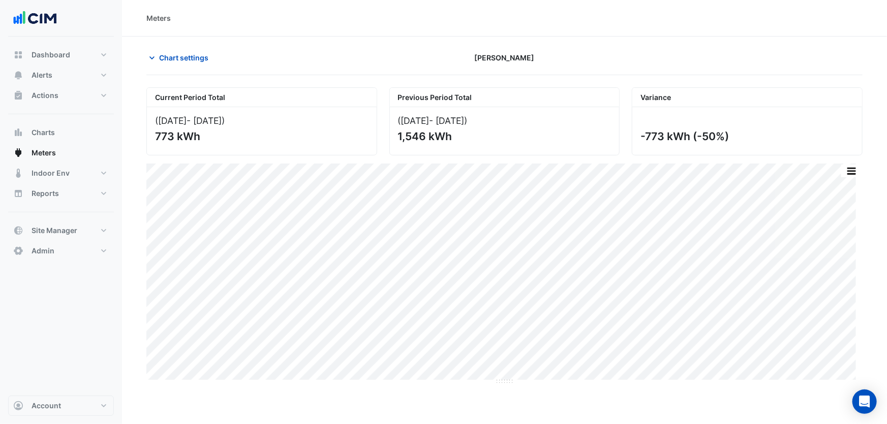
click at [279, 143] on div "(01 Jul 25 - 31 Jul 25 ) 773 kWh" at bounding box center [262, 131] width 230 height 48
drag, startPoint x: 425, startPoint y: 136, endPoint x: 398, endPoint y: 136, distance: 27.4
click at [398, 136] on div "1,546 kWh" at bounding box center [503, 136] width 211 height 13
click at [461, 142] on div "1,546 kWh" at bounding box center [503, 136] width 211 height 13
drag, startPoint x: 645, startPoint y: 135, endPoint x: 662, endPoint y: 138, distance: 16.6
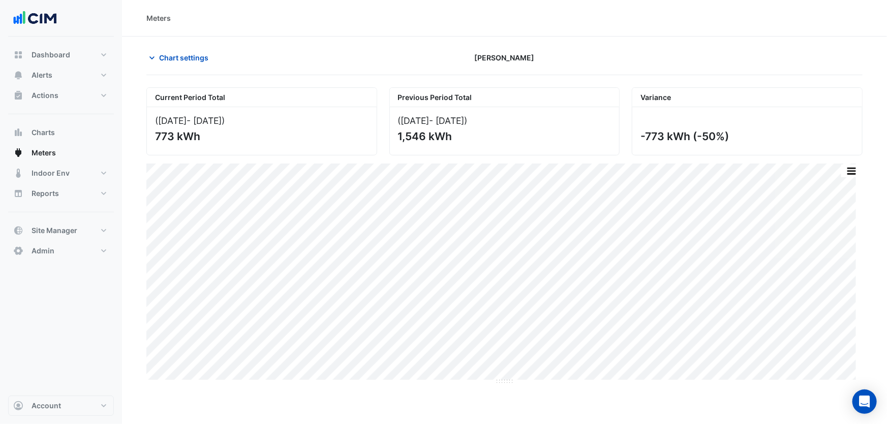
click at [662, 138] on div "-773 kWh (-50%)" at bounding box center [745, 136] width 211 height 13
click at [678, 140] on div "-773 kWh (-50%)" at bounding box center [745, 136] width 211 height 13
drag, startPoint x: 697, startPoint y: 135, endPoint x: 724, endPoint y: 137, distance: 26.5
click at [724, 137] on div "-773 kWh (-50%)" at bounding box center [745, 136] width 211 height 13
click at [178, 54] on span "Chart settings" at bounding box center [183, 57] width 49 height 11
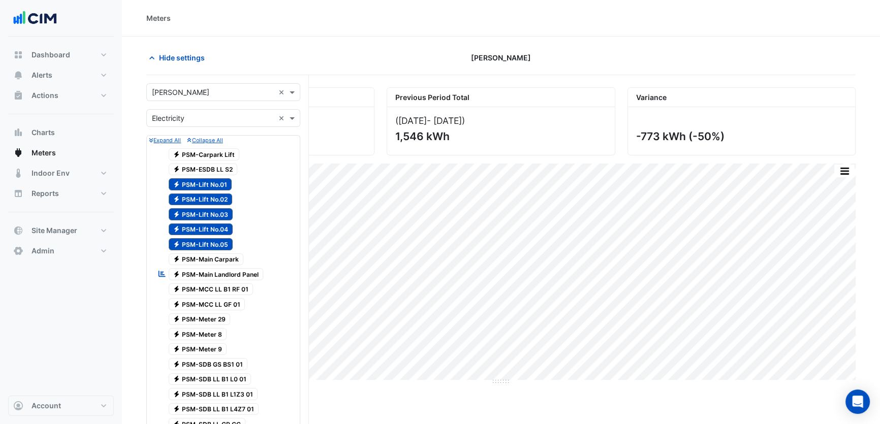
click at [182, 59] on span "Hide settings" at bounding box center [182, 57] width 46 height 11
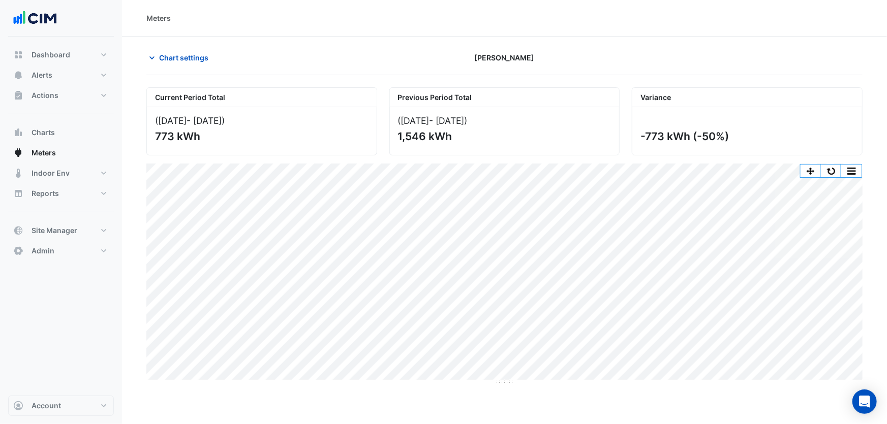
click at [180, 47] on section "Chart settings Horgan's Quay Current Period Total (01 Jul 25 - 31 Jul 25 ) 773 …" at bounding box center [504, 211] width 765 height 349
click at [178, 58] on span "Chart settings" at bounding box center [183, 57] width 49 height 11
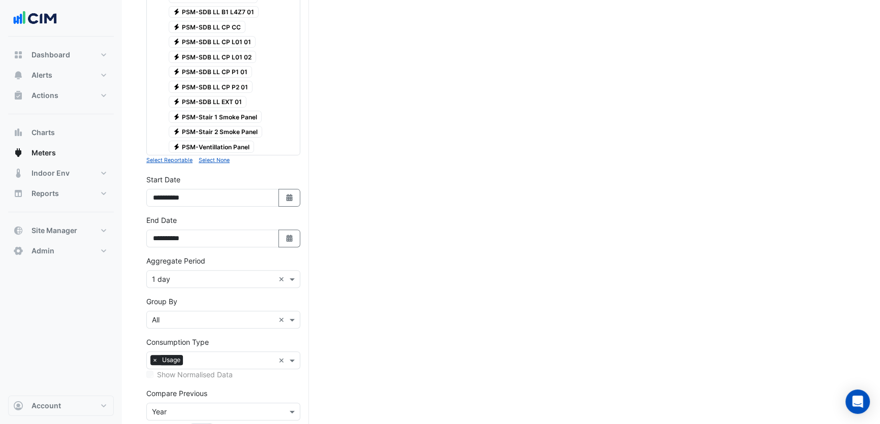
scroll to position [460, 0]
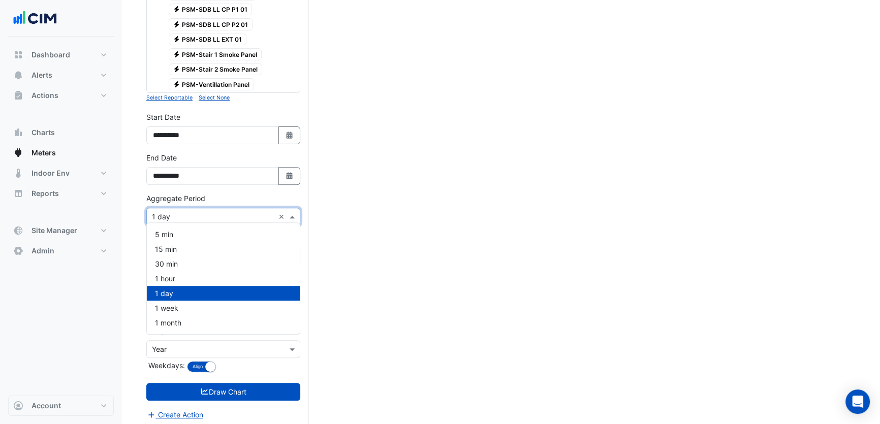
click at [210, 212] on input "text" at bounding box center [213, 217] width 122 height 11
click at [202, 277] on div "1 hour" at bounding box center [223, 278] width 153 height 15
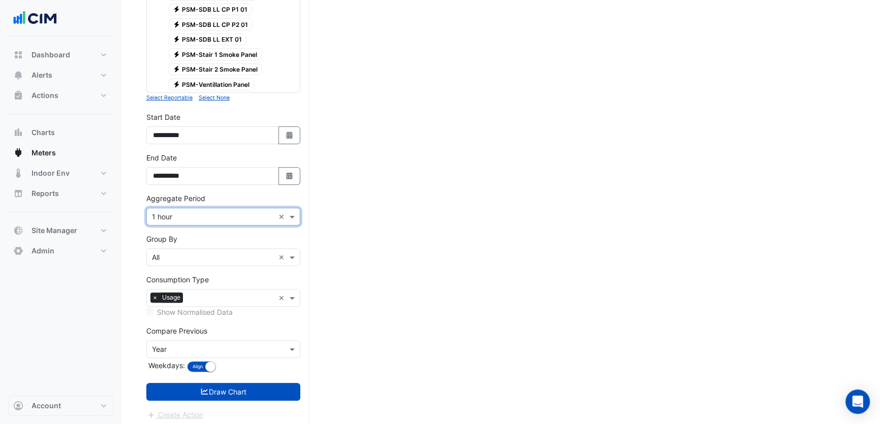
click at [209, 295] on input "text" at bounding box center [230, 299] width 87 height 11
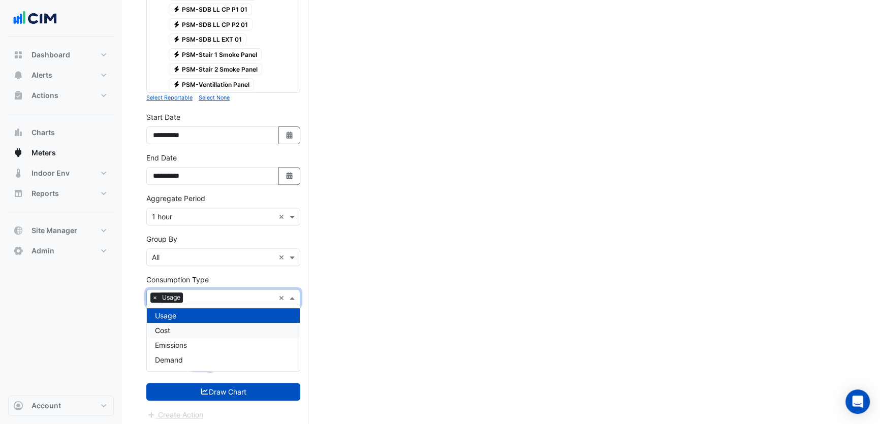
click at [195, 334] on div "Cost" at bounding box center [223, 330] width 153 height 15
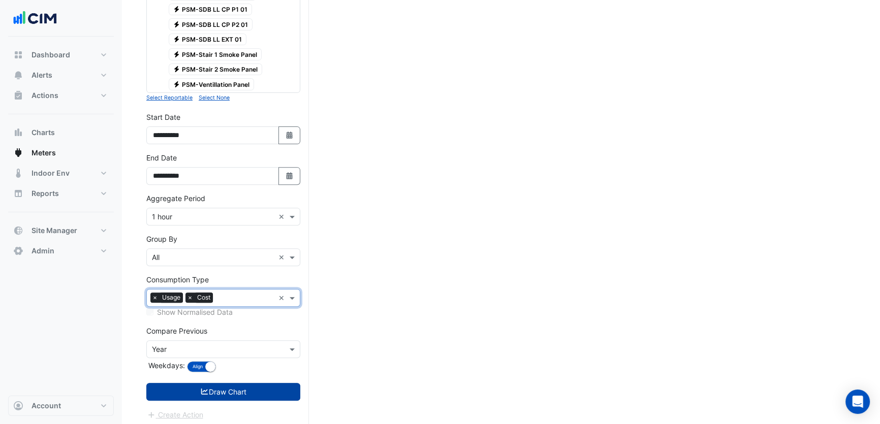
click at [247, 383] on button "Draw Chart" at bounding box center [223, 392] width 154 height 18
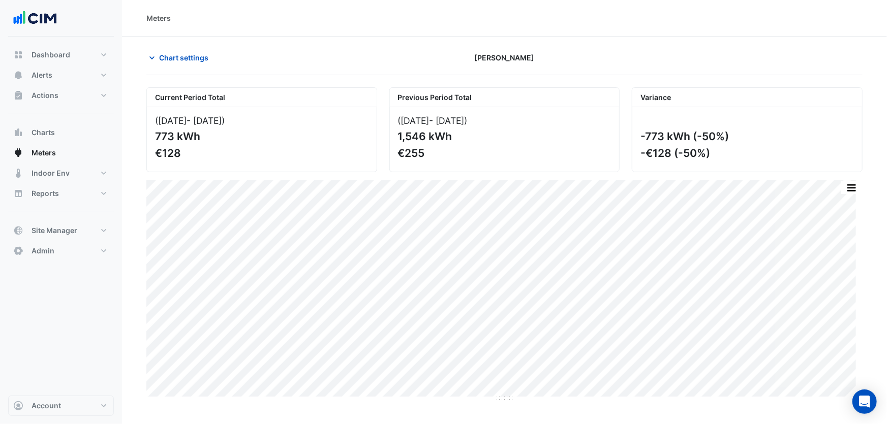
drag, startPoint x: 670, startPoint y: 155, endPoint x: 652, endPoint y: 154, distance: 18.3
click at [652, 154] on div "-€128 (-50%)" at bounding box center [745, 153] width 211 height 13
click at [677, 160] on div "-773 kWh (-50%) -€128 (-50%)" at bounding box center [747, 139] width 230 height 65
click at [197, 51] on button "Chart settings" at bounding box center [180, 58] width 69 height 18
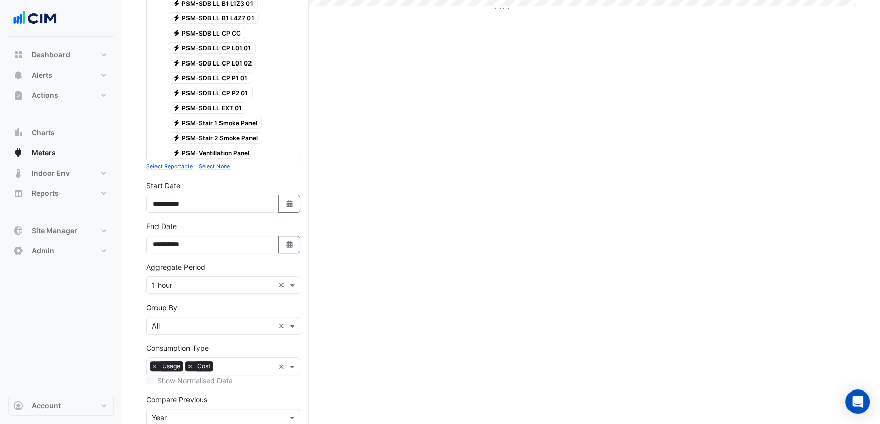
scroll to position [460, 0]
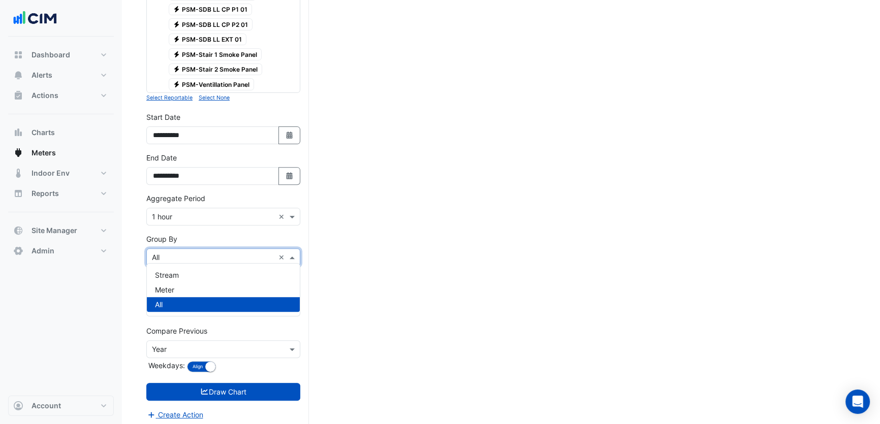
click at [183, 253] on input "text" at bounding box center [213, 258] width 122 height 11
click at [175, 286] on div "Meter" at bounding box center [223, 290] width 153 height 15
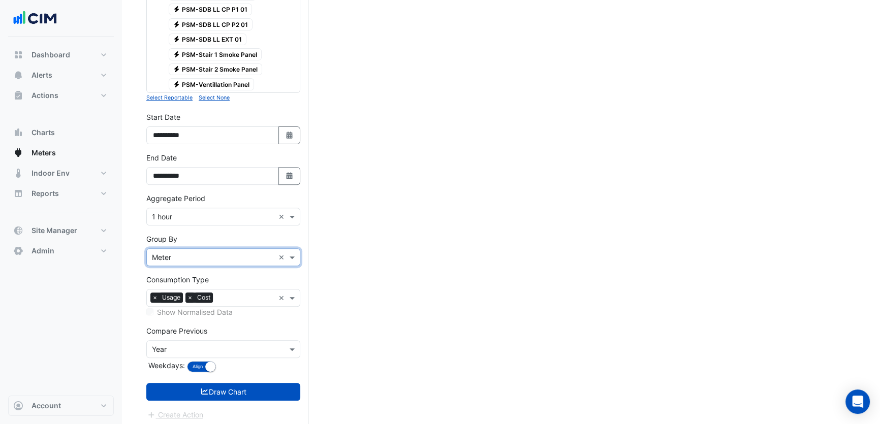
click at [190, 293] on span "×" at bounding box center [189, 298] width 9 height 10
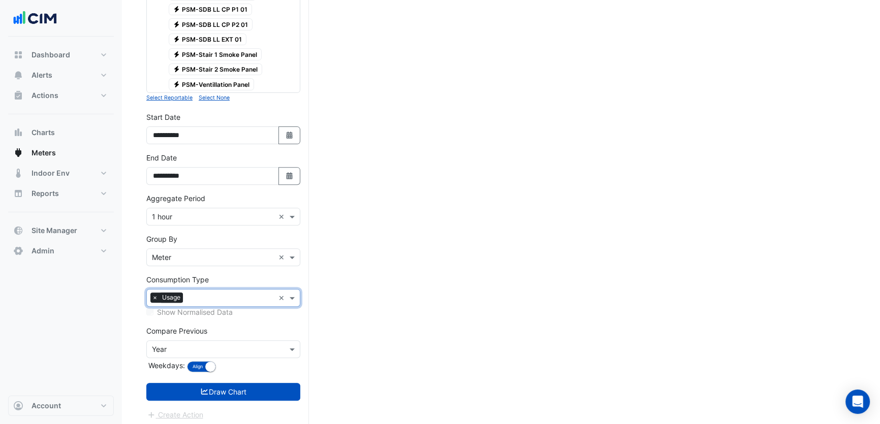
click at [231, 345] on input "text" at bounding box center [213, 350] width 122 height 11
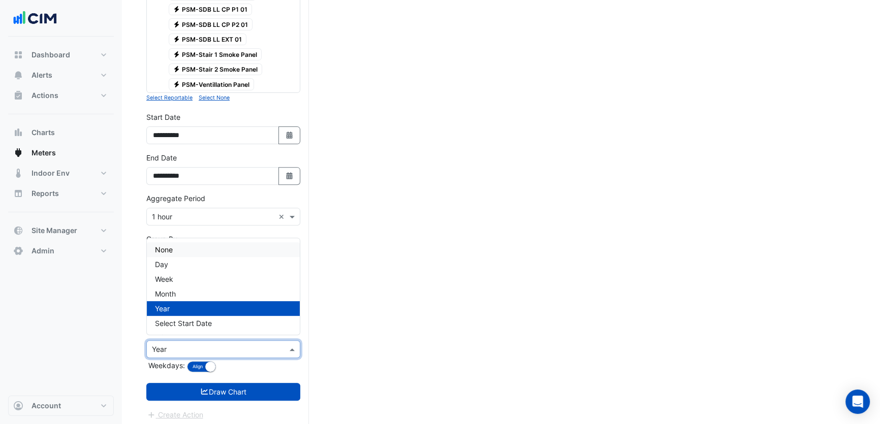
click at [186, 254] on div "None" at bounding box center [223, 249] width 153 height 15
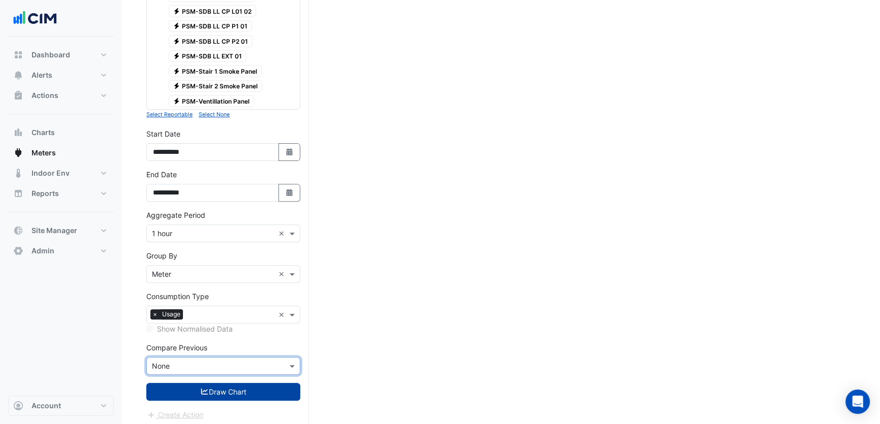
click at [243, 383] on button "Draw Chart" at bounding box center [223, 392] width 154 height 18
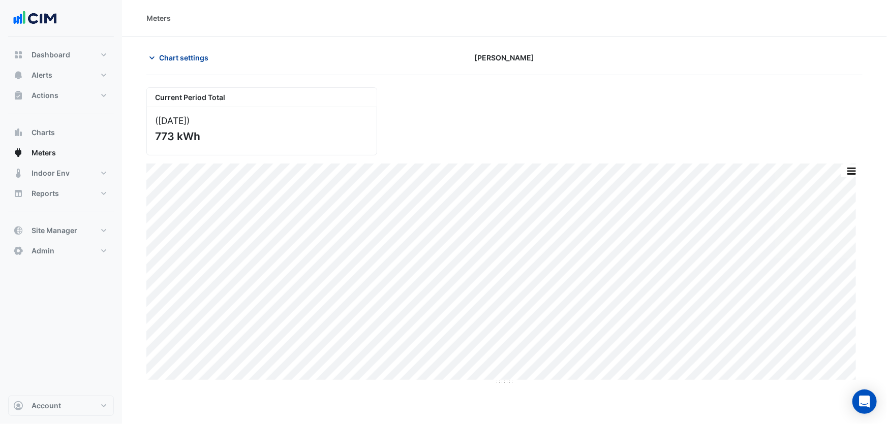
click at [173, 52] on span "Chart settings" at bounding box center [183, 57] width 49 height 11
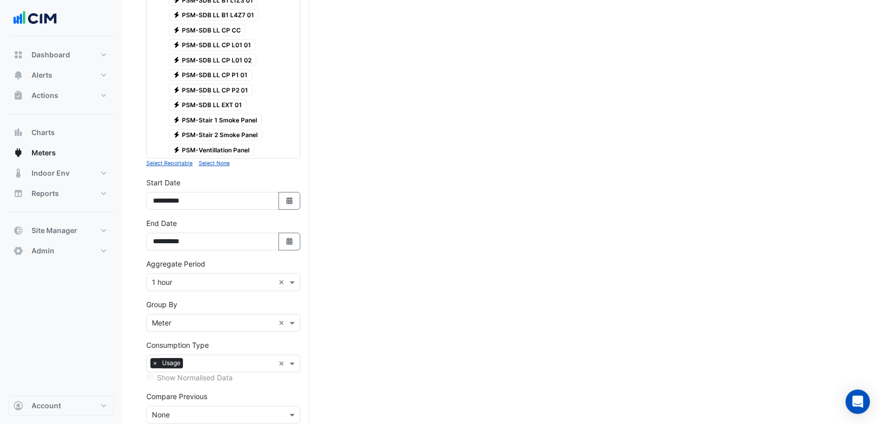
scroll to position [443, 0]
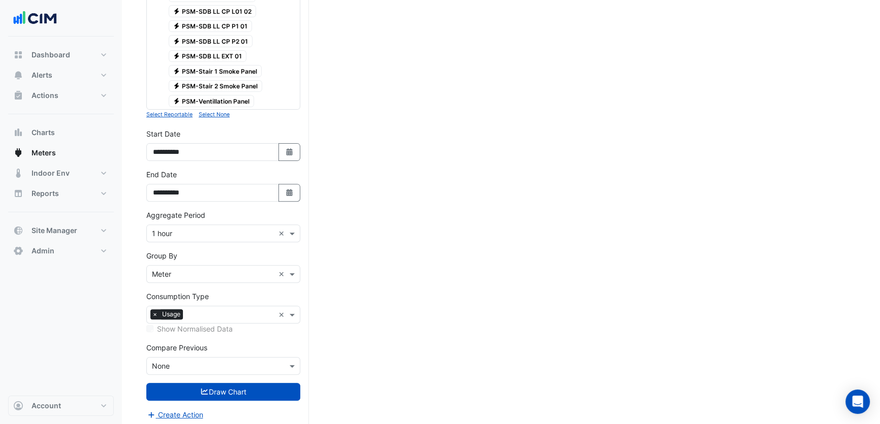
click at [189, 269] on input "text" at bounding box center [213, 274] width 122 height 11
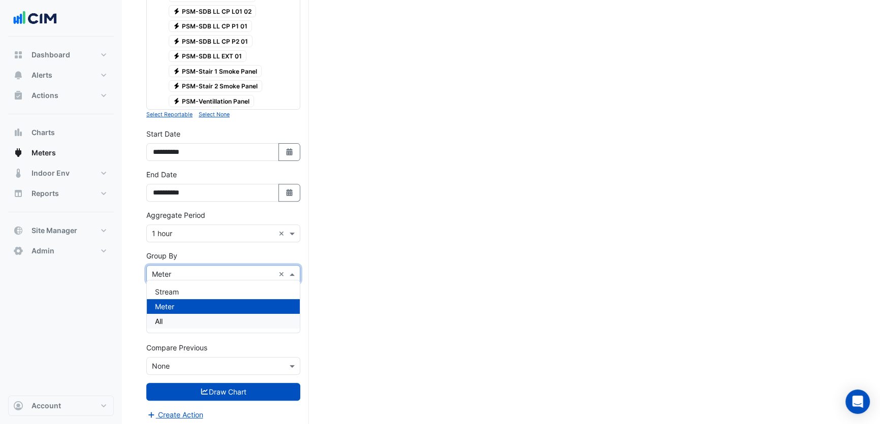
click at [190, 320] on div "All" at bounding box center [223, 321] width 153 height 15
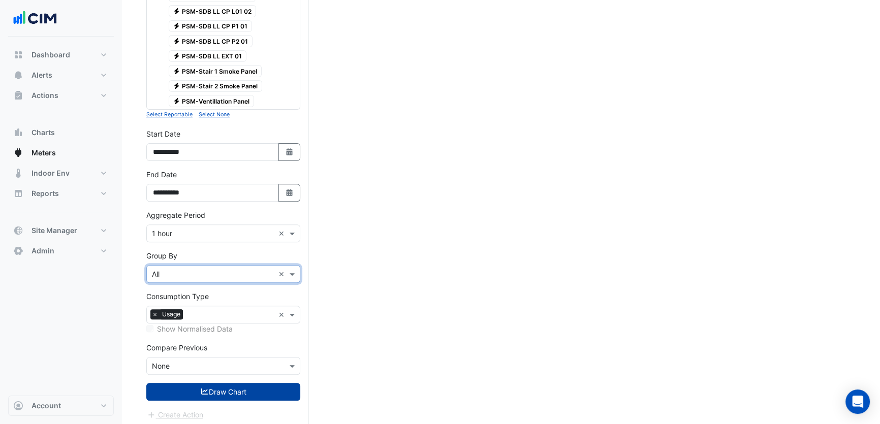
click at [211, 391] on button "Draw Chart" at bounding box center [223, 392] width 154 height 18
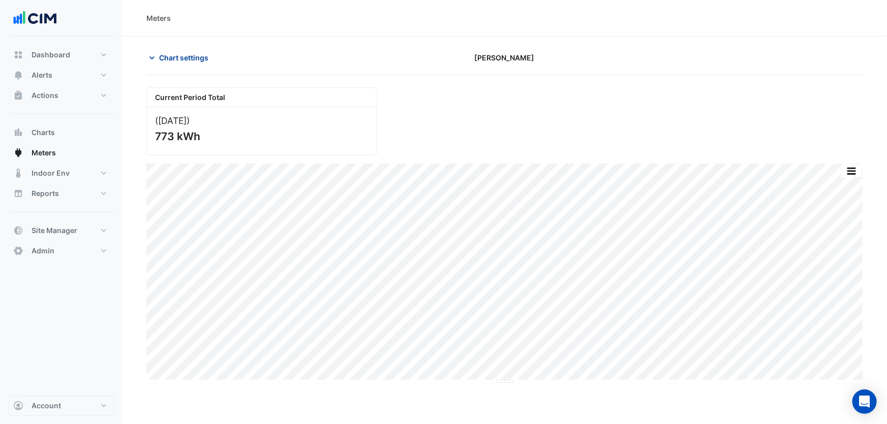
click at [183, 60] on span "Chart settings" at bounding box center [183, 57] width 49 height 11
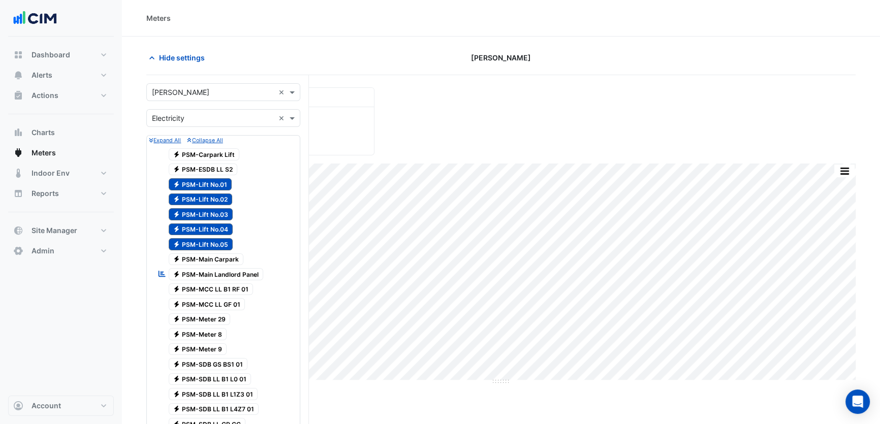
click at [449, 114] on div "Current Period Total (Jul 25 ) 773 kWh" at bounding box center [501, 117] width 722 height 76
click at [75, 173] on button "Indoor Env" at bounding box center [61, 173] width 106 height 20
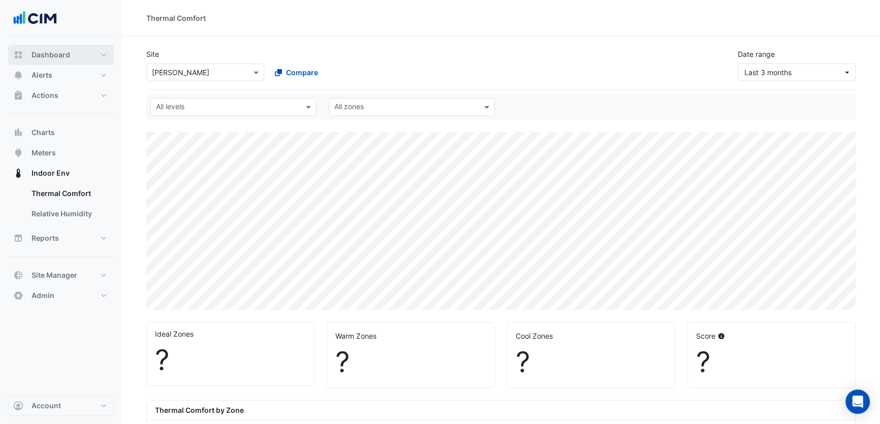
select select "***"
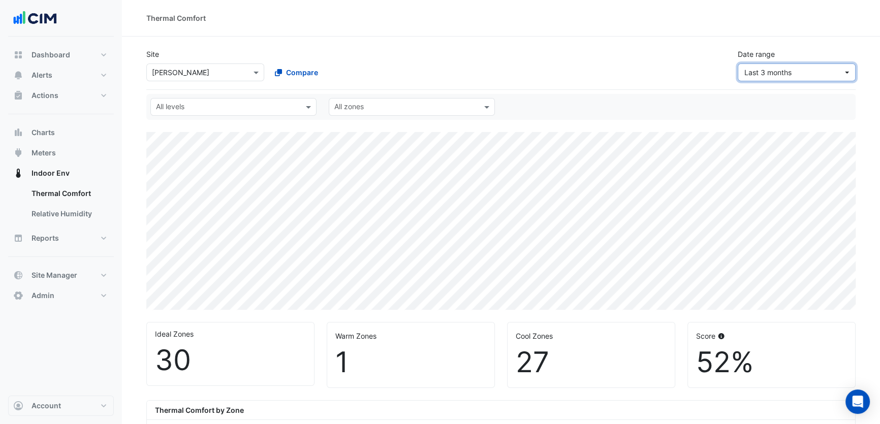
click at [759, 73] on span "Last 3 months" at bounding box center [767, 72] width 47 height 9
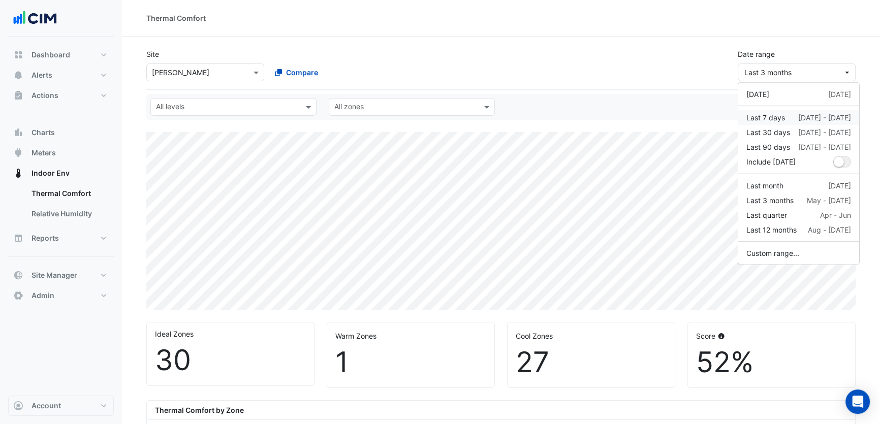
click at [767, 115] on div "Last 7 days" at bounding box center [765, 117] width 39 height 11
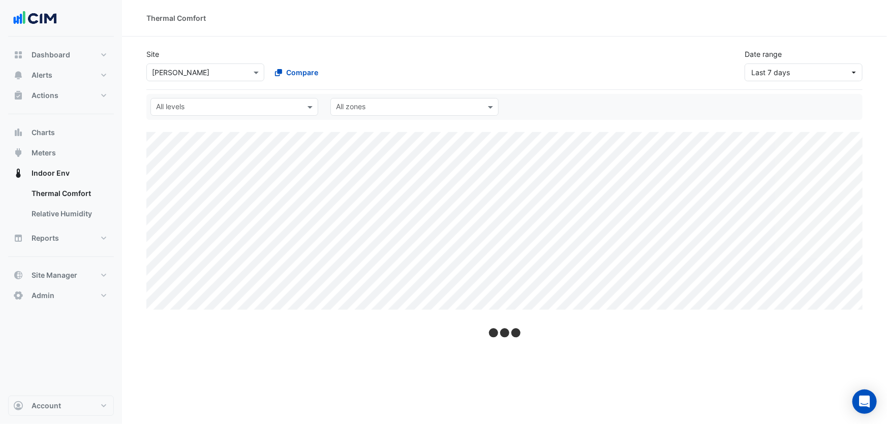
click at [695, 63] on div "Site Select a Site × Depuy Raynham Compare Date range Last 7 days" at bounding box center [504, 61] width 728 height 41
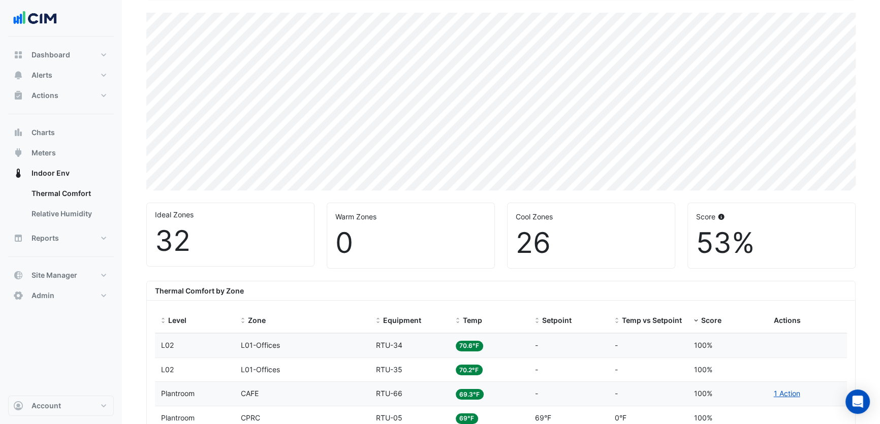
scroll to position [138, 0]
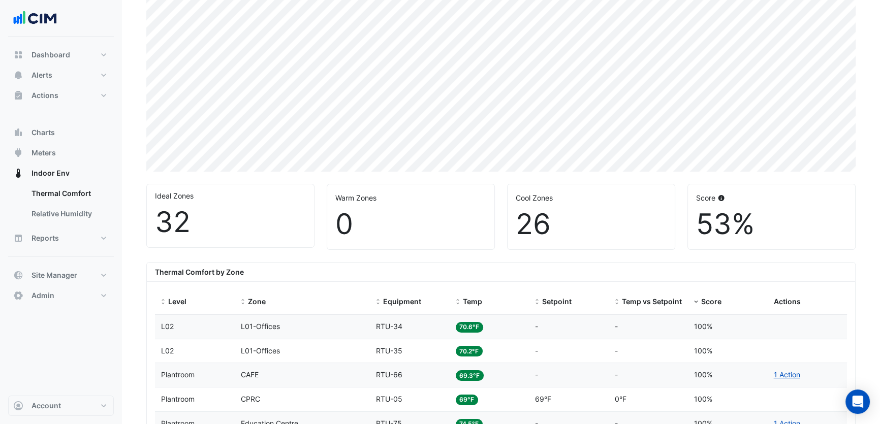
drag, startPoint x: 704, startPoint y: 224, endPoint x: 729, endPoint y: 221, distance: 25.5
click at [728, 223] on div "53%" at bounding box center [771, 224] width 151 height 34
click at [757, 224] on div "53%" at bounding box center [771, 224] width 151 height 34
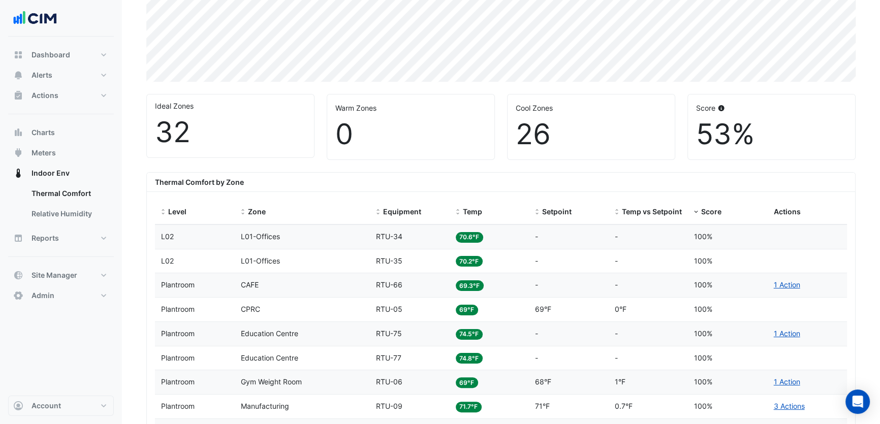
scroll to position [231, 0]
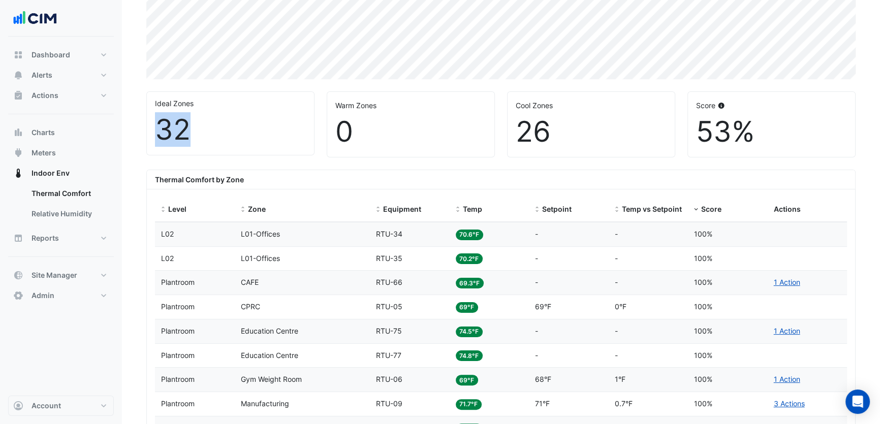
drag, startPoint x: 195, startPoint y: 127, endPoint x: 160, endPoint y: 129, distance: 35.6
click at [160, 129] on div "32" at bounding box center [230, 130] width 151 height 34
drag, startPoint x: 519, startPoint y: 129, endPoint x: 549, endPoint y: 132, distance: 30.6
click at [549, 132] on div "26" at bounding box center [591, 132] width 151 height 34
click at [582, 137] on div "26" at bounding box center [591, 132] width 151 height 34
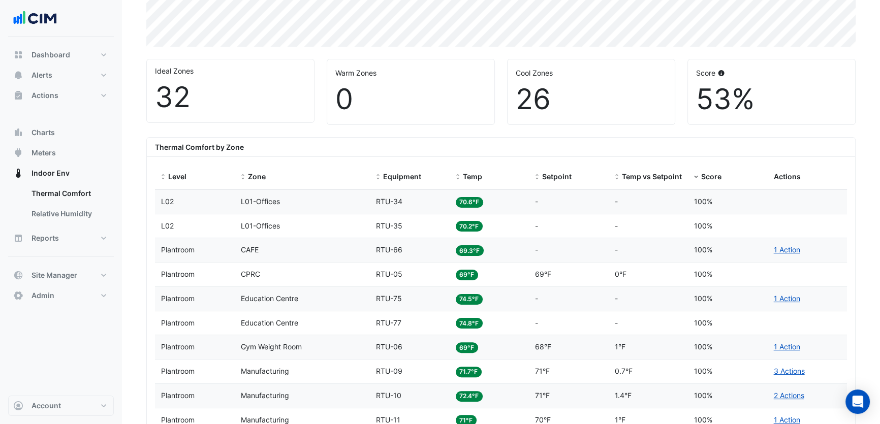
scroll to position [277, 0]
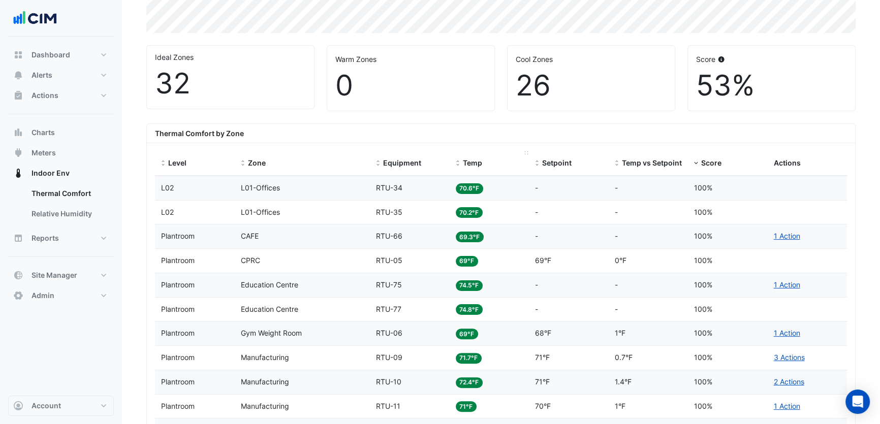
click at [459, 163] on span at bounding box center [457, 164] width 7 height 8
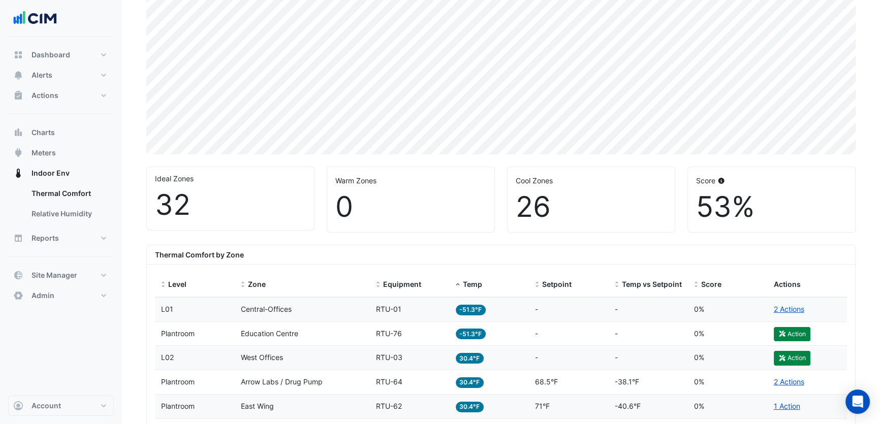
scroll to position [138, 0]
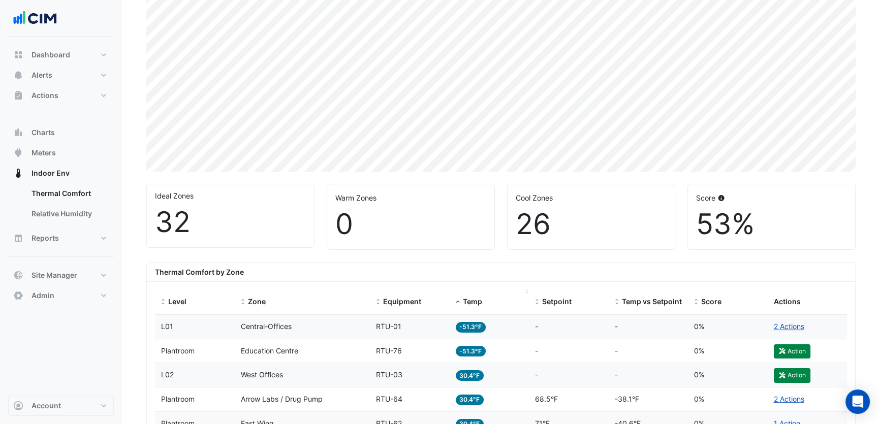
click at [463, 301] on span "Temp" at bounding box center [472, 301] width 19 height 9
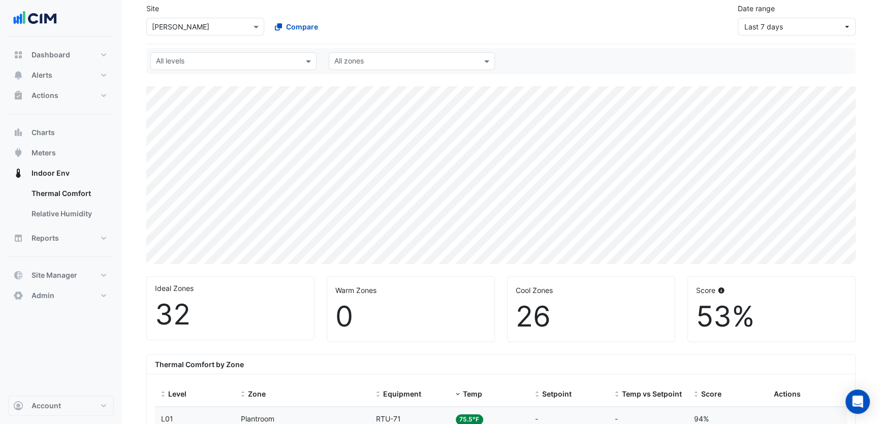
scroll to position [92, 0]
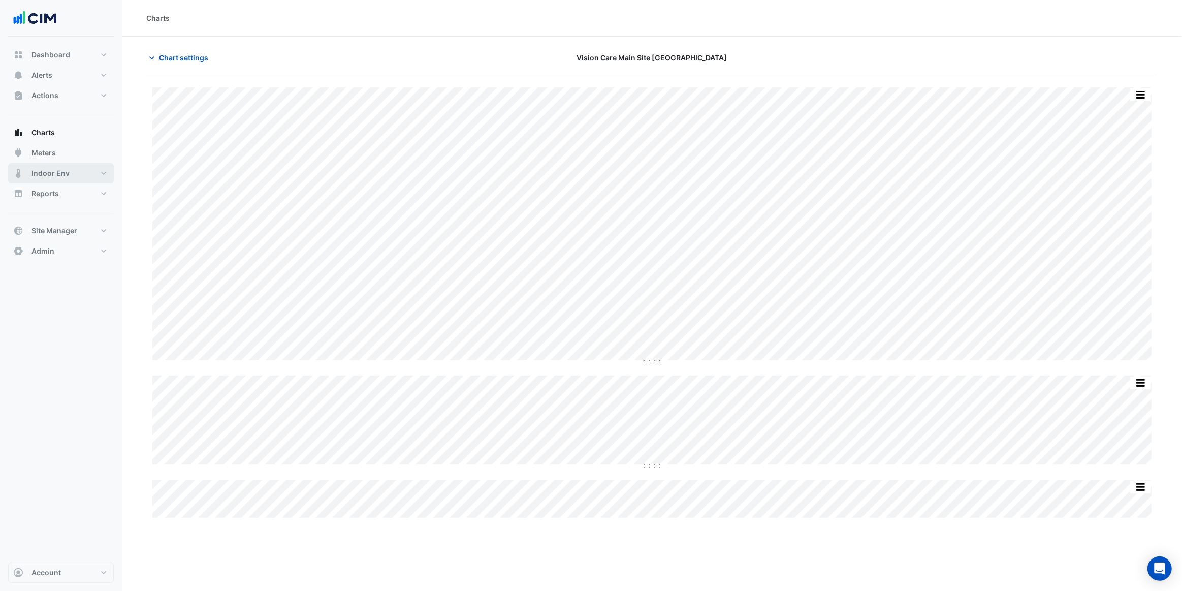
click at [71, 177] on button "Indoor Env" at bounding box center [61, 173] width 106 height 20
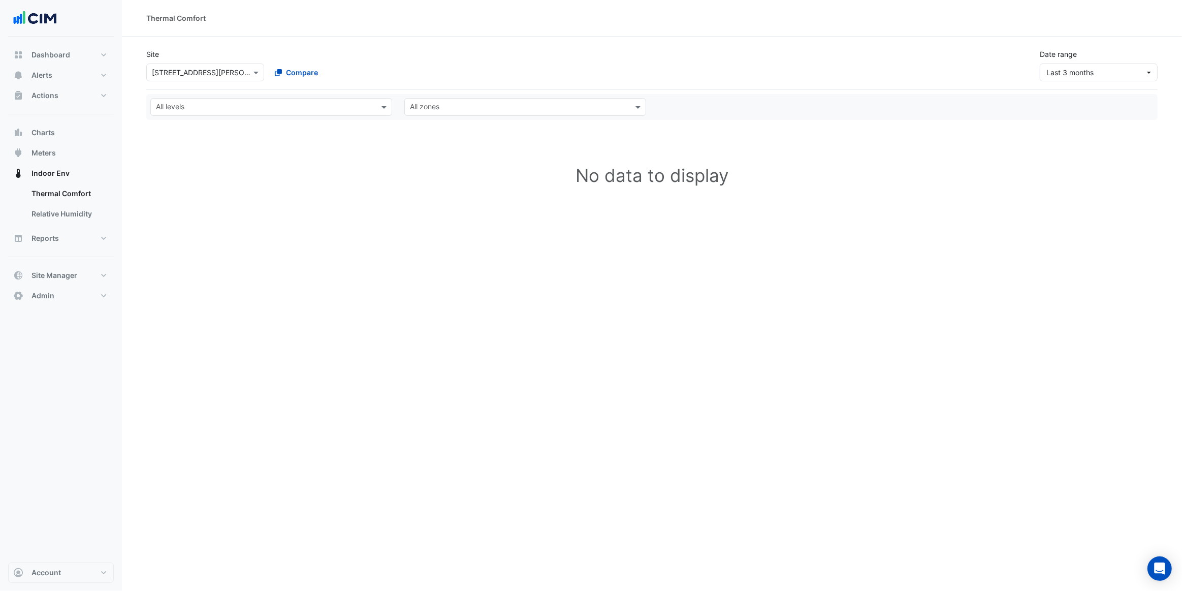
click at [222, 75] on input "text" at bounding box center [195, 73] width 86 height 11
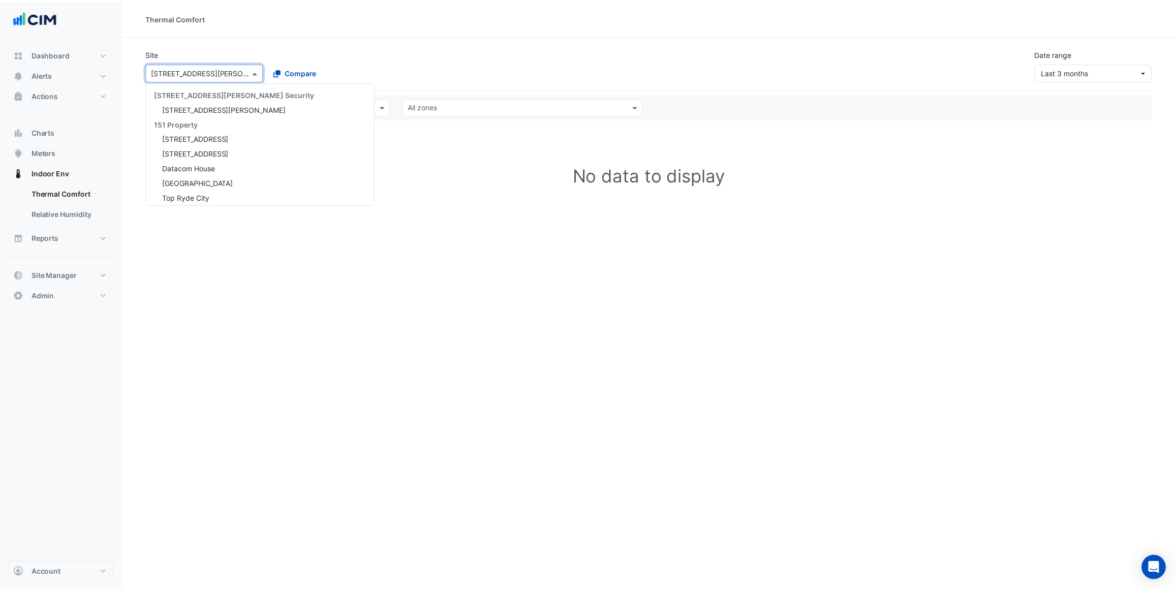
scroll to position [10154, 0]
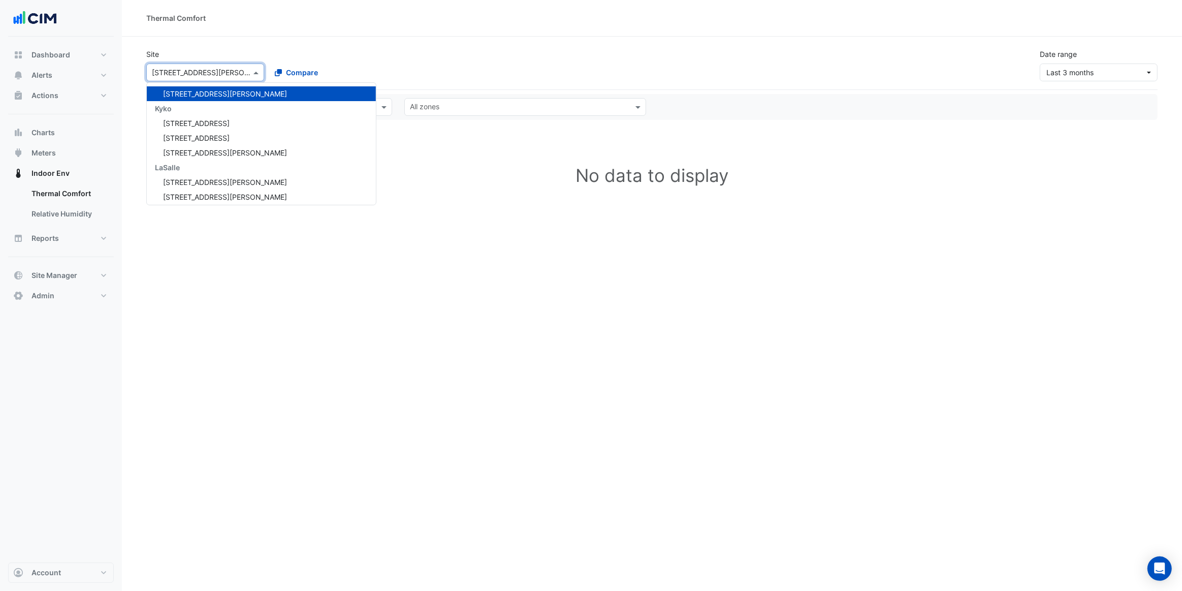
click at [274, 54] on div "Site Select a Site × [GEOGRAPHIC_DATA][PERSON_NAME] [STREET_ADDRESS][PERSON_NAM…" at bounding box center [266, 65] width 252 height 33
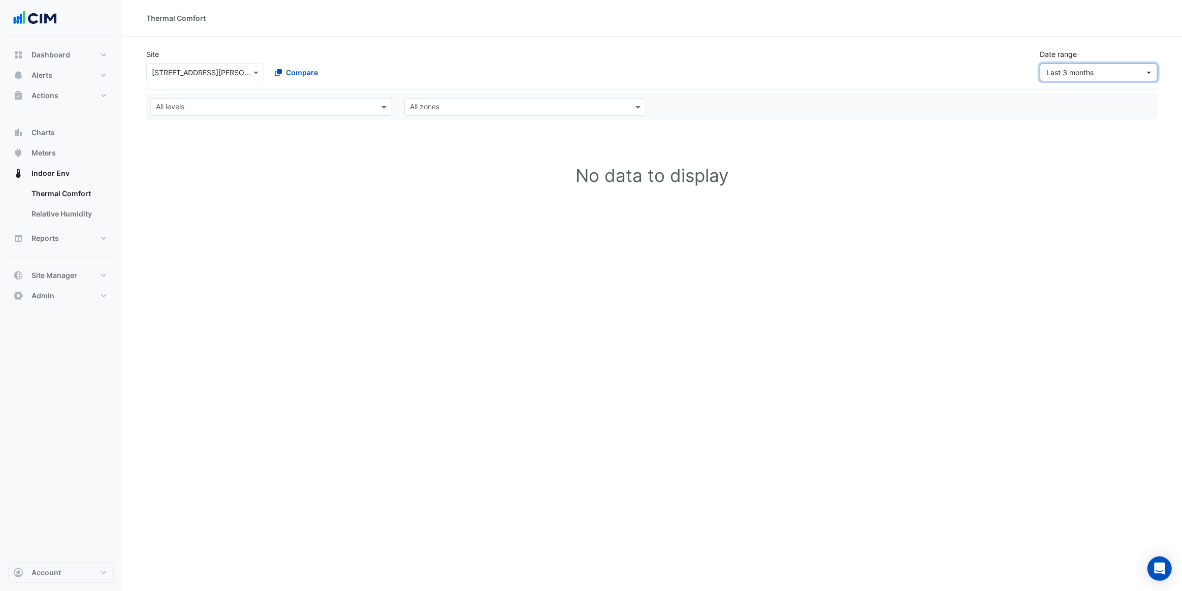
click at [1097, 75] on span "Last 3 months" at bounding box center [1096, 72] width 99 height 11
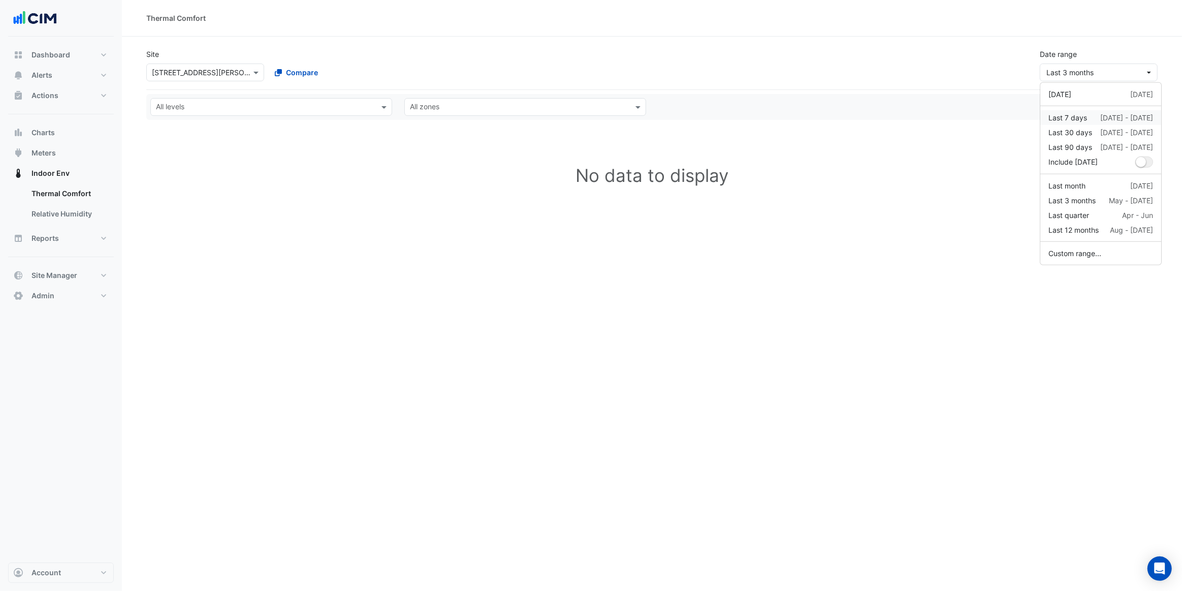
click at [1073, 114] on div "Last 7 days" at bounding box center [1068, 117] width 39 height 11
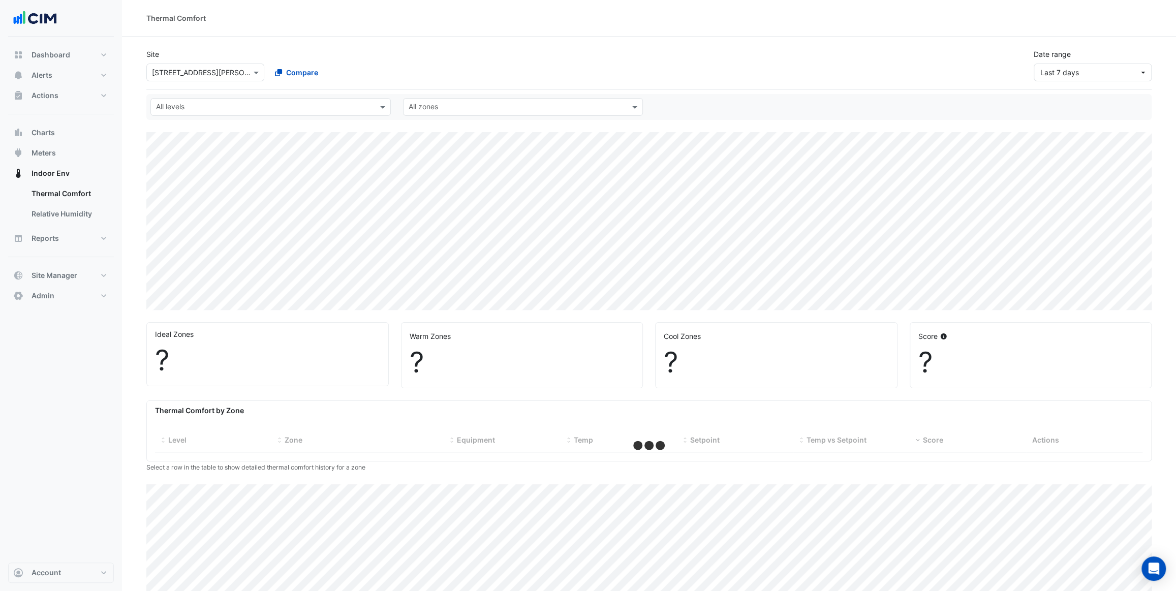
select select "***"
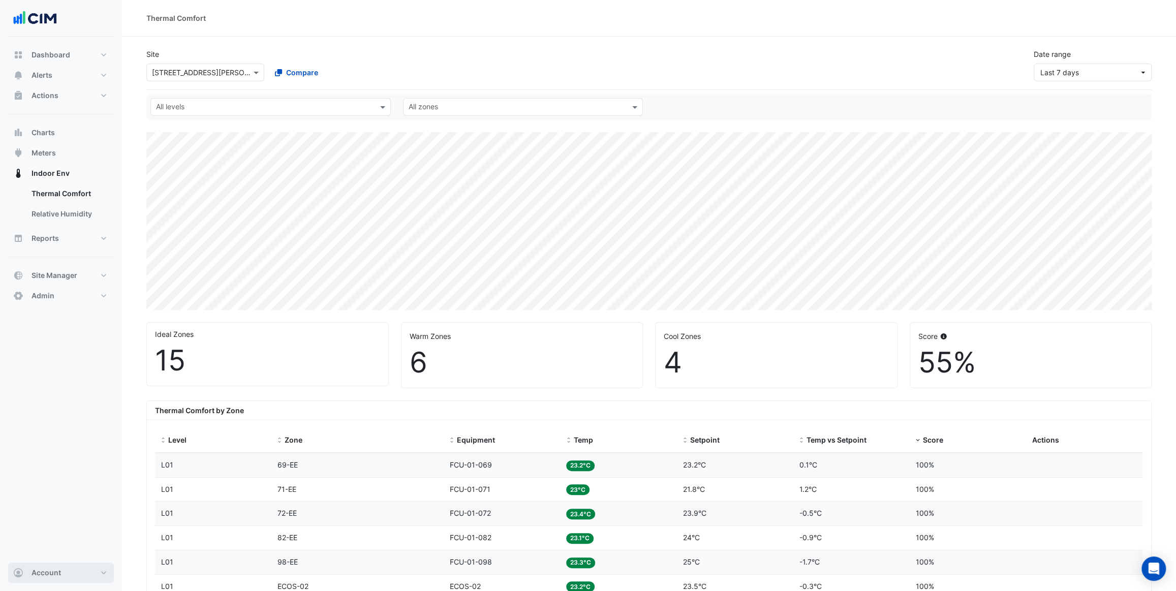
click at [60, 580] on button "Account" at bounding box center [61, 573] width 106 height 20
click at [71, 538] on link "Sign Out" at bounding box center [61, 547] width 97 height 20
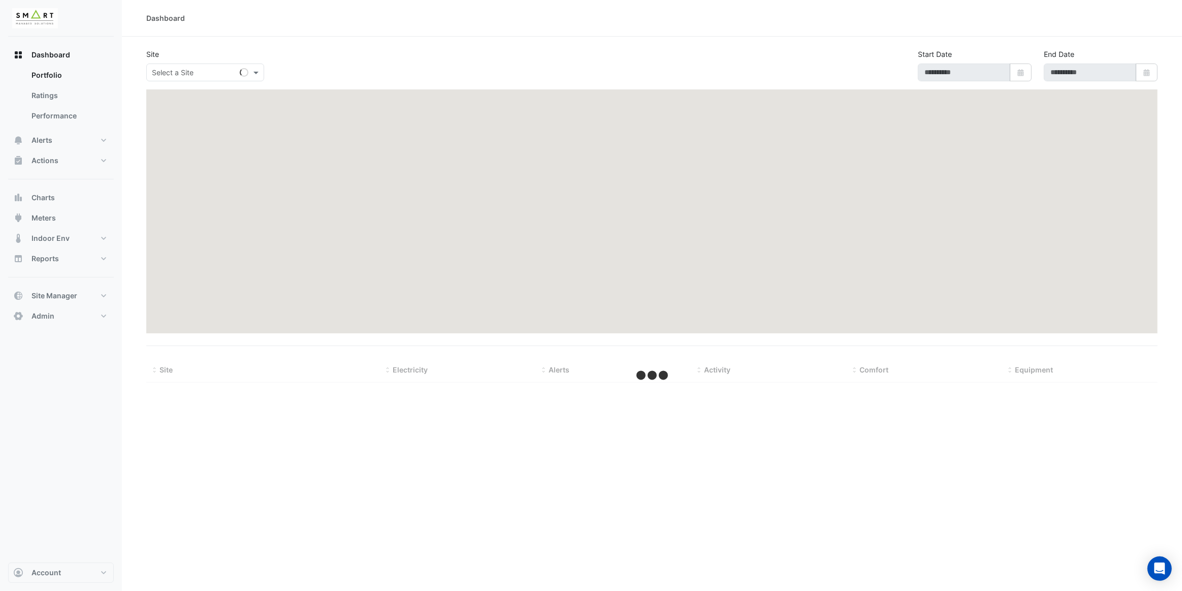
type input "**********"
select select "***"
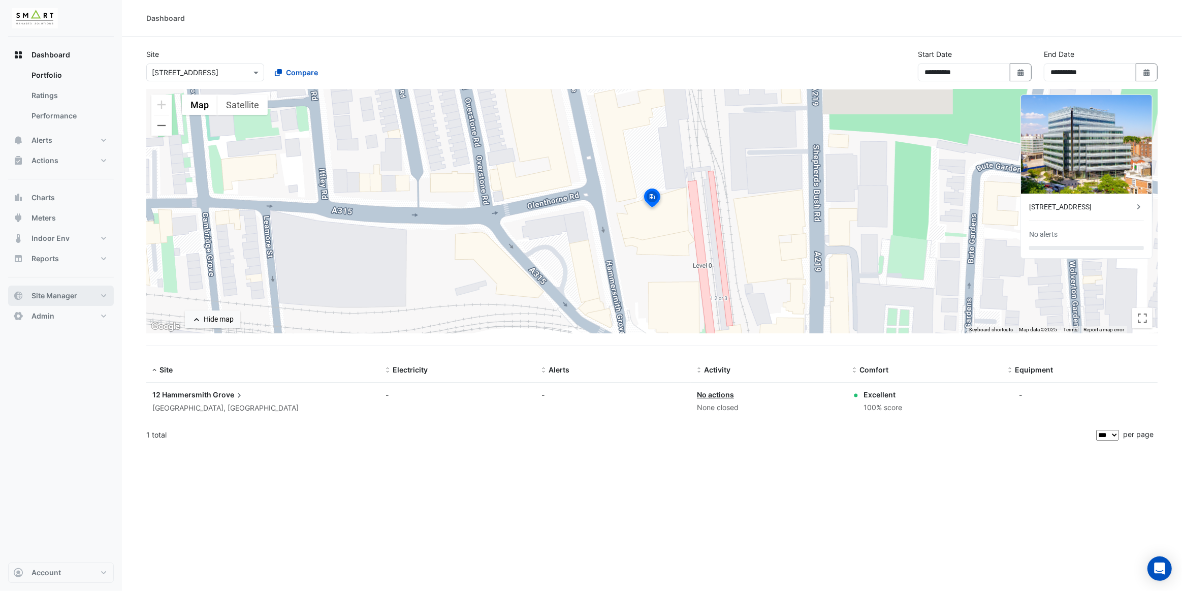
click at [71, 294] on span "Site Manager" at bounding box center [55, 296] width 46 height 10
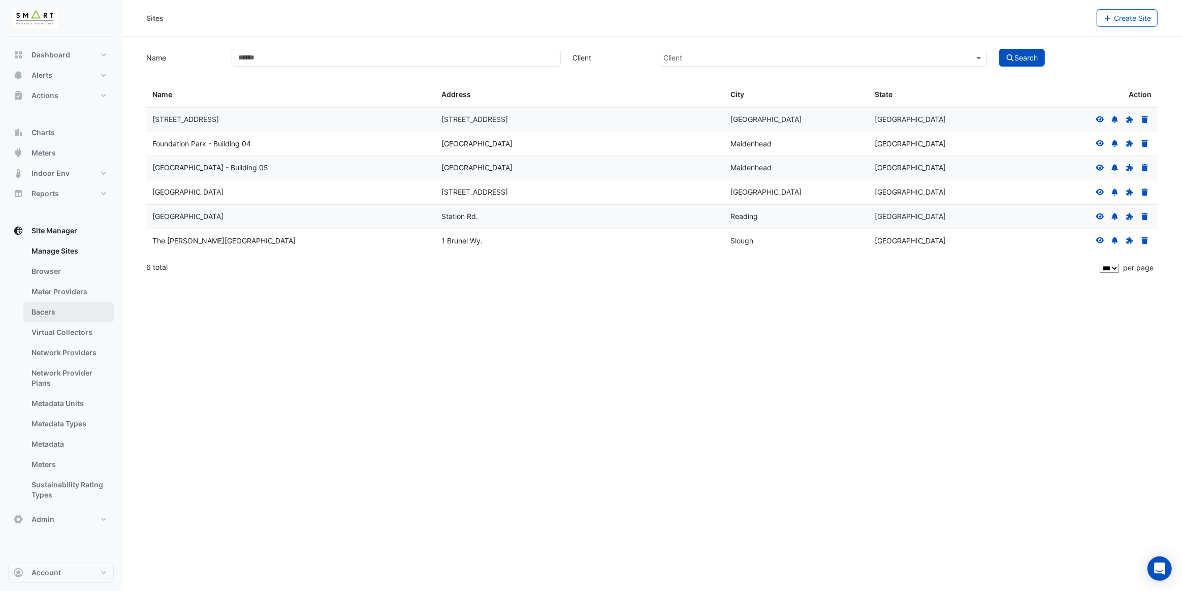
click at [70, 305] on link "Bacers" at bounding box center [68, 312] width 90 height 20
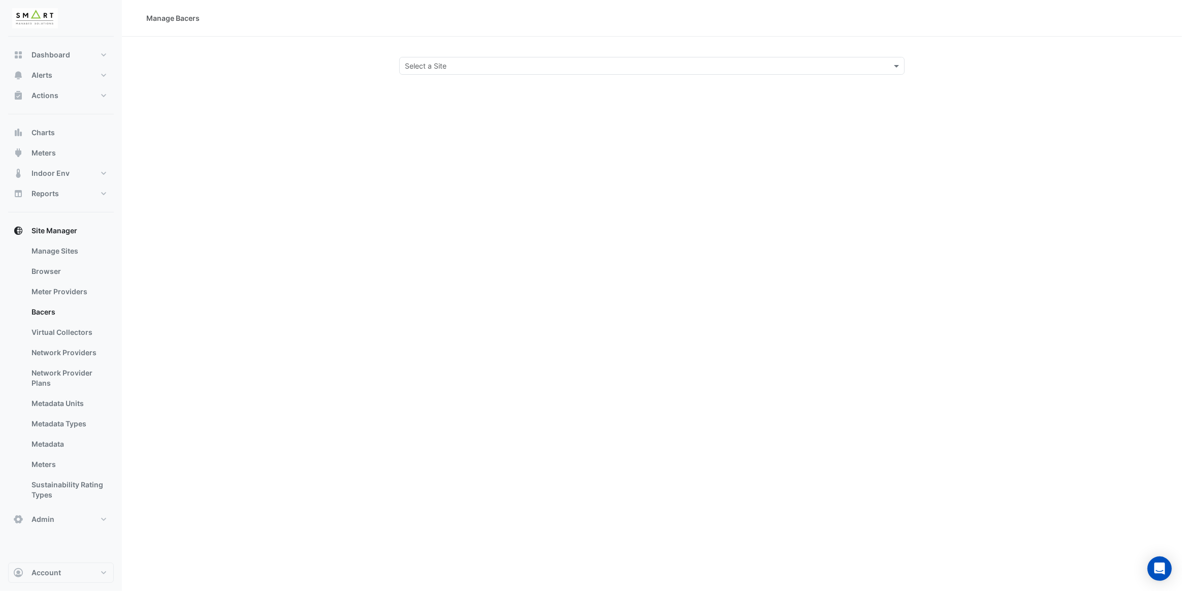
click at [435, 72] on div "Select a Site" at bounding box center [652, 66] width 506 height 18
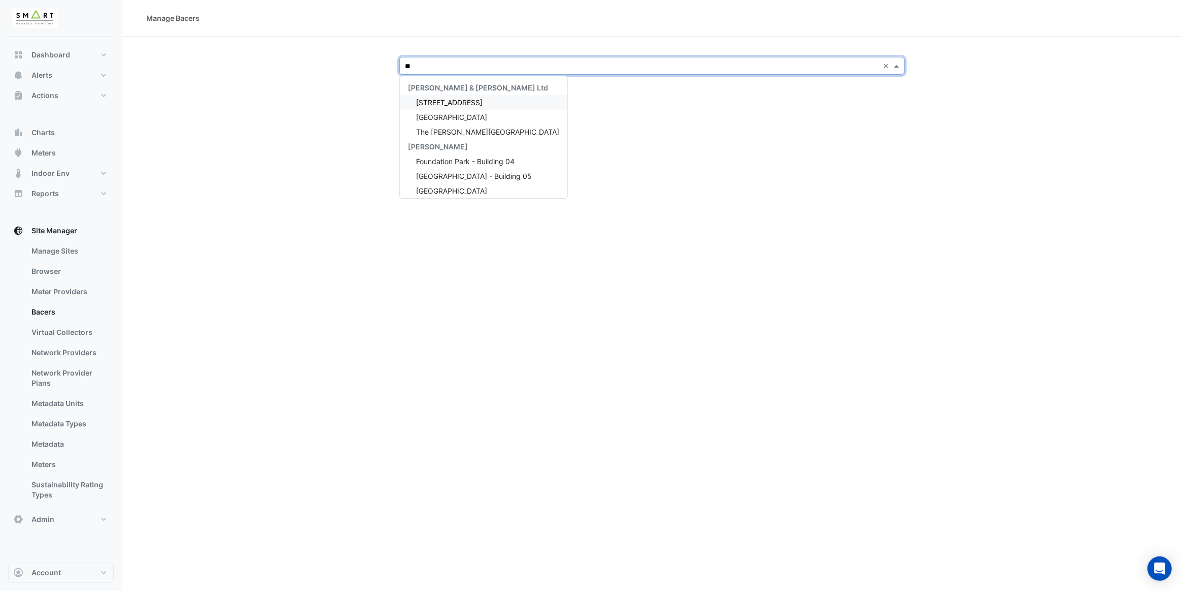
type input "***"
click at [440, 100] on span "[GEOGRAPHIC_DATA]" at bounding box center [451, 102] width 71 height 9
